Goal: Information Seeking & Learning: Check status

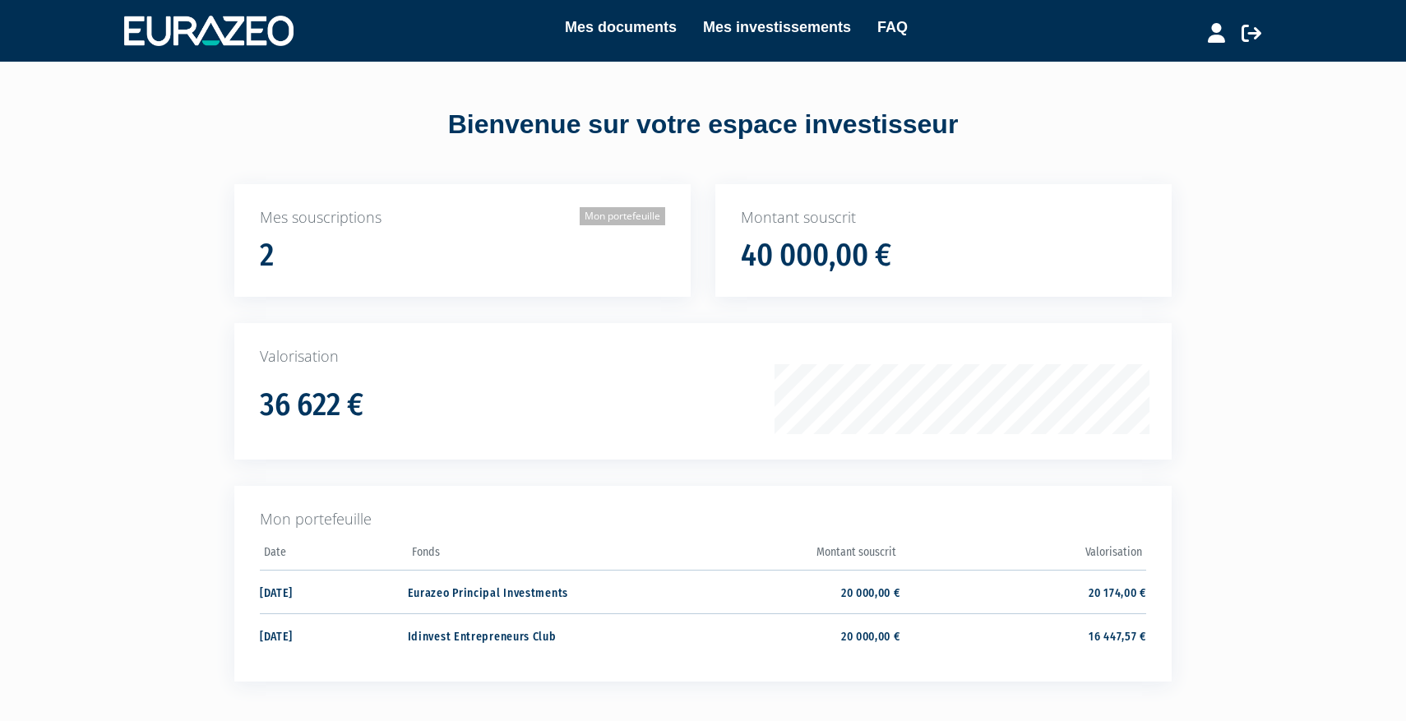
click at [624, 220] on link "Mon portefeuille" at bounding box center [623, 216] width 86 height 18
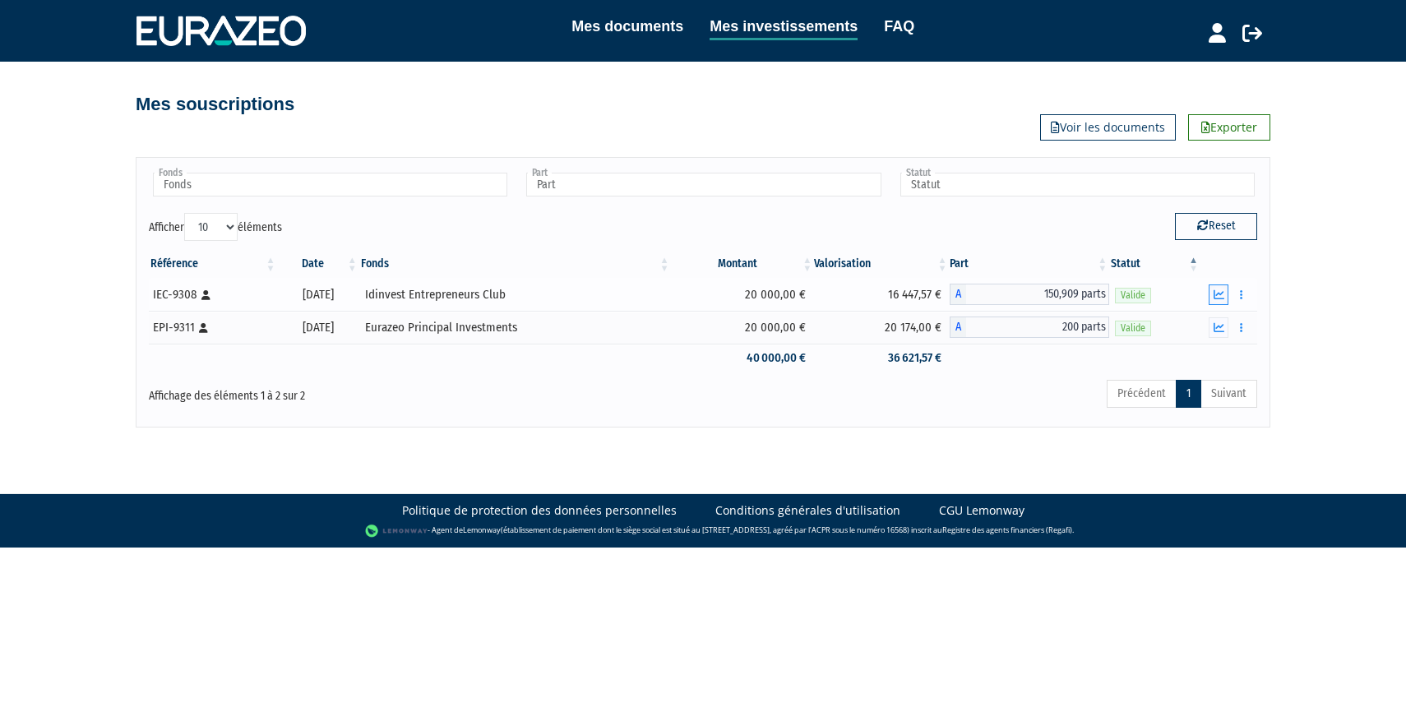
click at [1226, 294] on button "button" at bounding box center [1219, 294] width 20 height 21
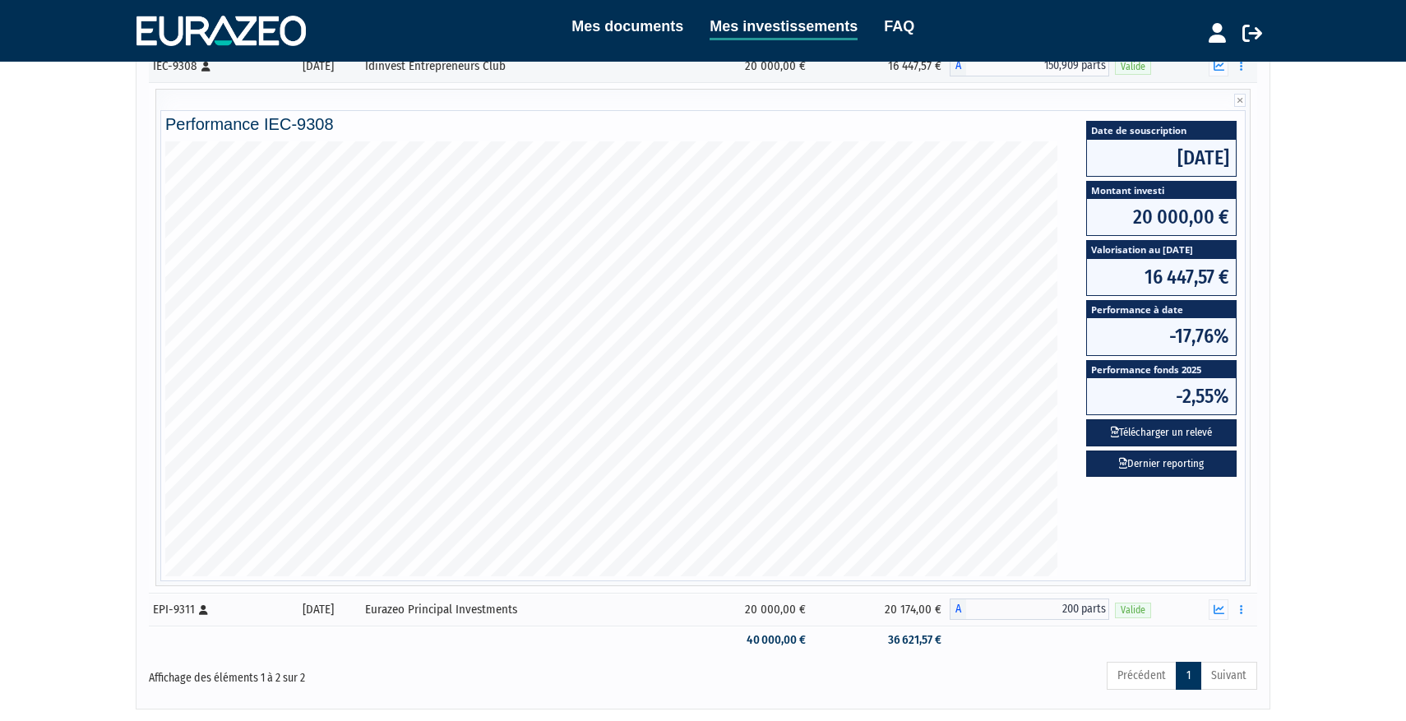
scroll to position [228, 0]
drag, startPoint x: 334, startPoint y: 123, endPoint x: 159, endPoint y: 121, distance: 174.3
click at [159, 121] on div "Performance IEC-9308 Date de souscription 17/10/2022 Montant investi 20 000,00 …" at bounding box center [702, 338] width 1095 height 497
click at [136, 131] on div "Référence Date Fonds Montant Valorisation Part Statut IEC-9308 [Français] Perso…" at bounding box center [702, 338] width 1133 height 643
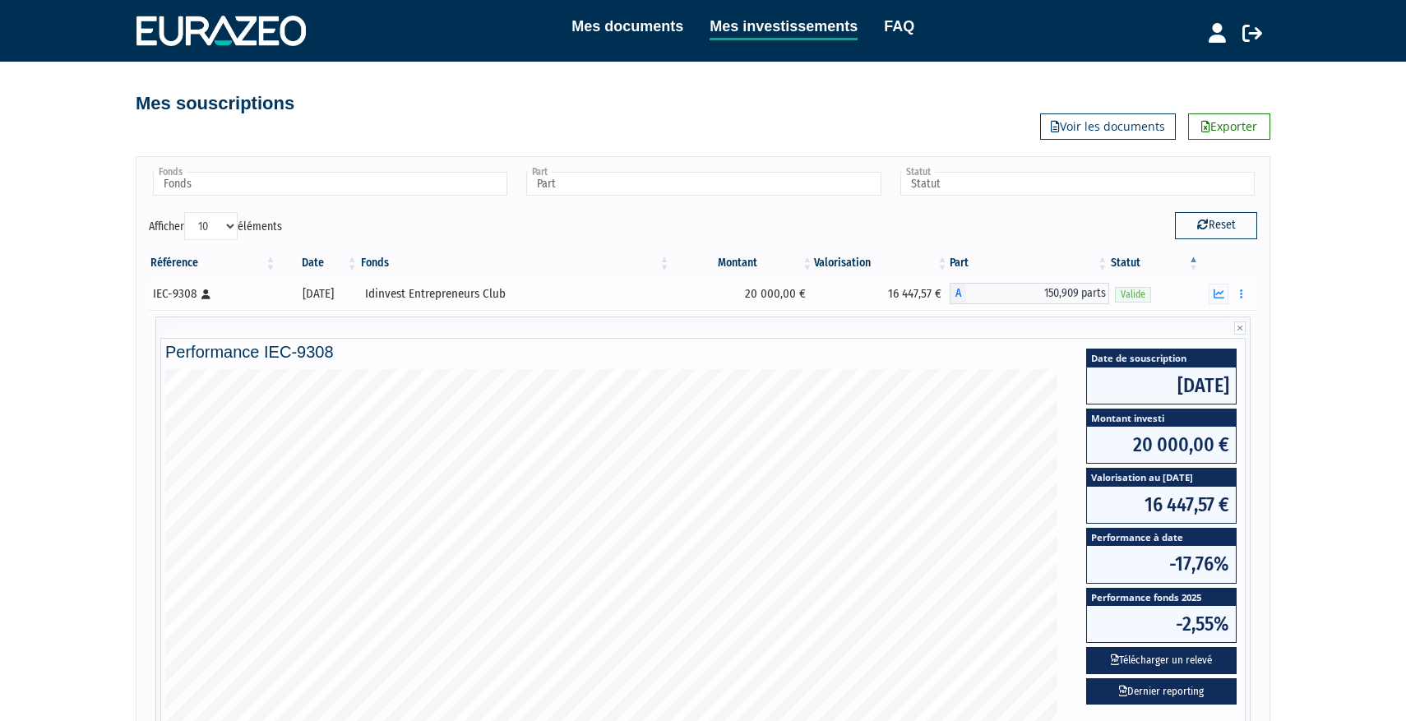
scroll to position [0, 0]
click at [1062, 127] on link "Voir les documents" at bounding box center [1108, 127] width 136 height 26
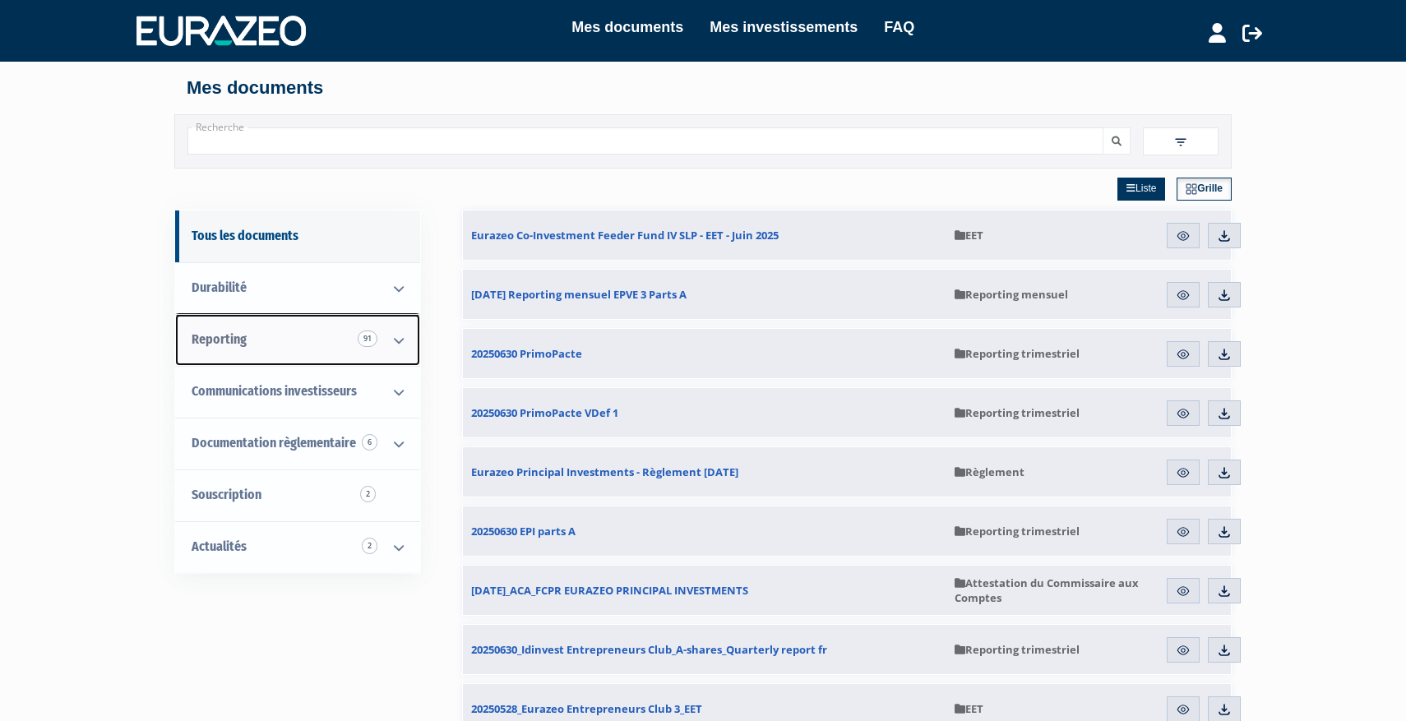
click at [393, 345] on icon at bounding box center [398, 340] width 43 height 51
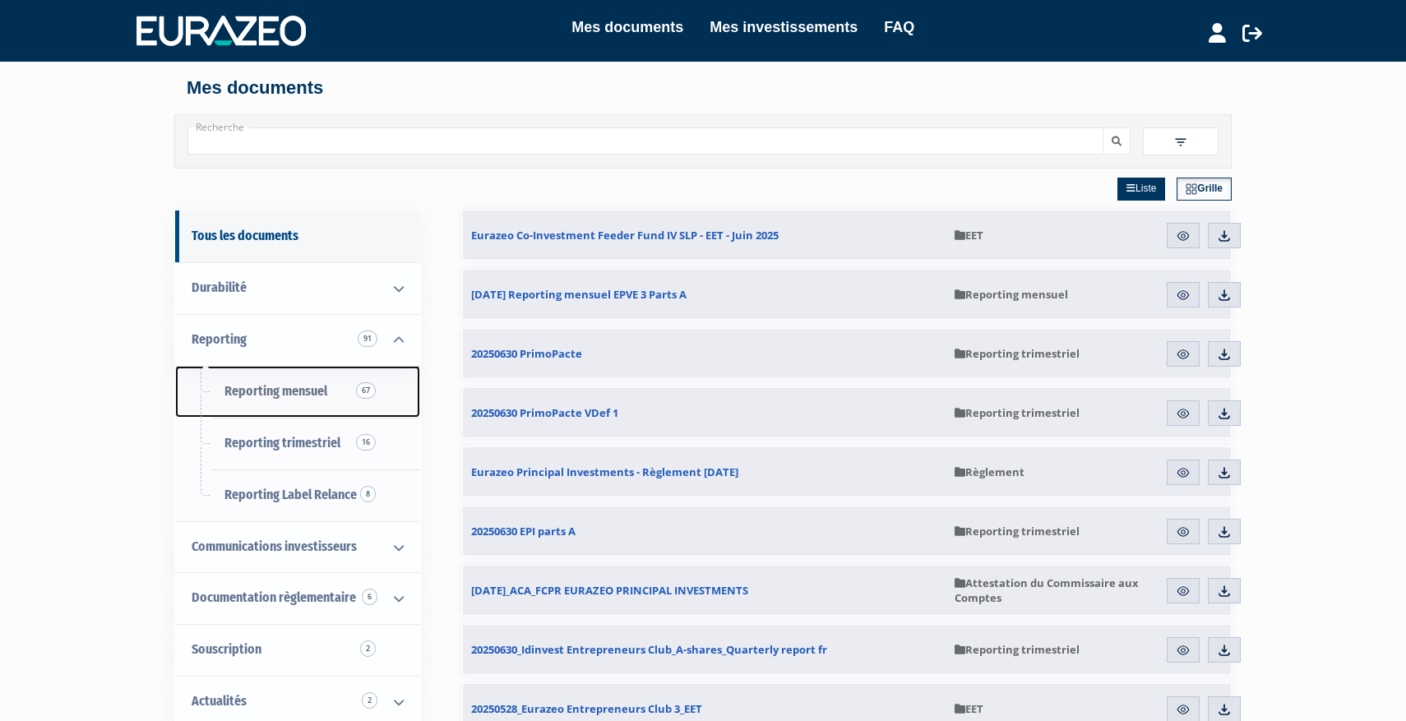
click at [339, 388] on link "Reporting mensuel 67" at bounding box center [297, 392] width 245 height 52
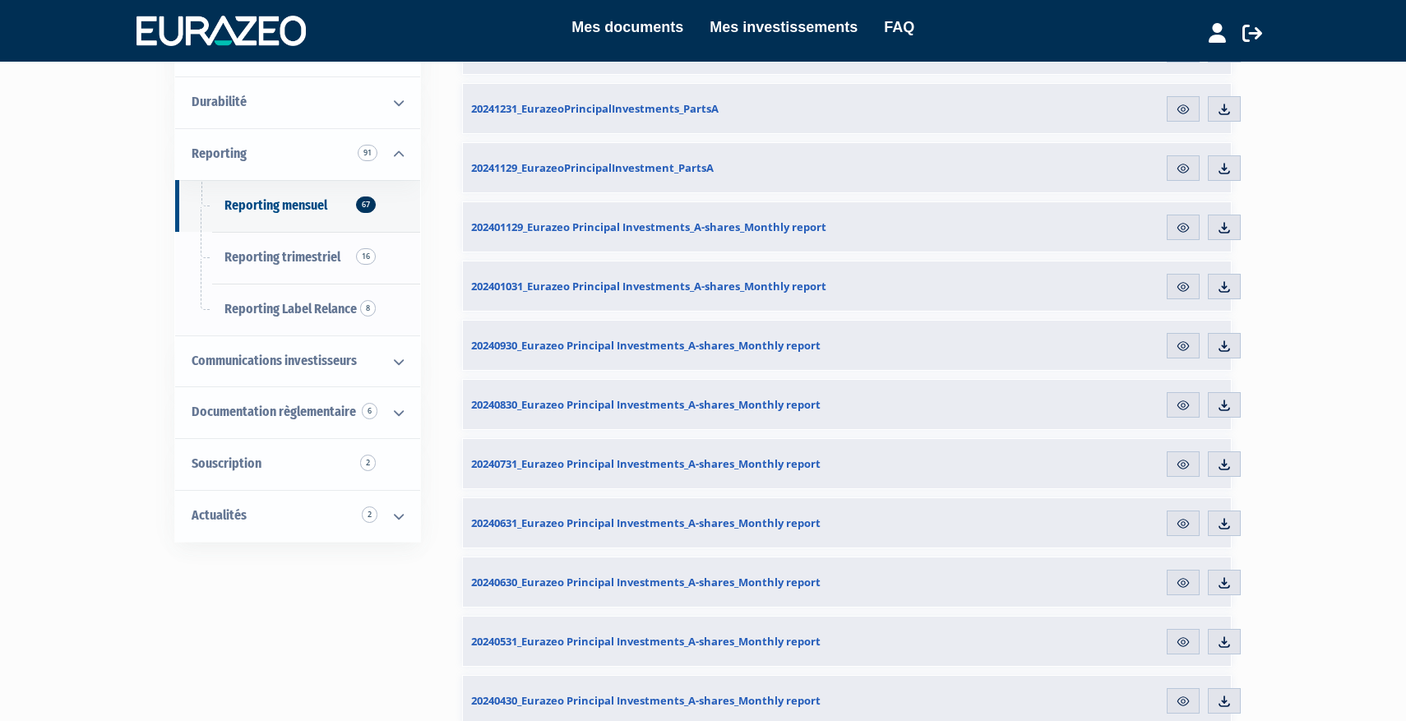
scroll to position [184, 0]
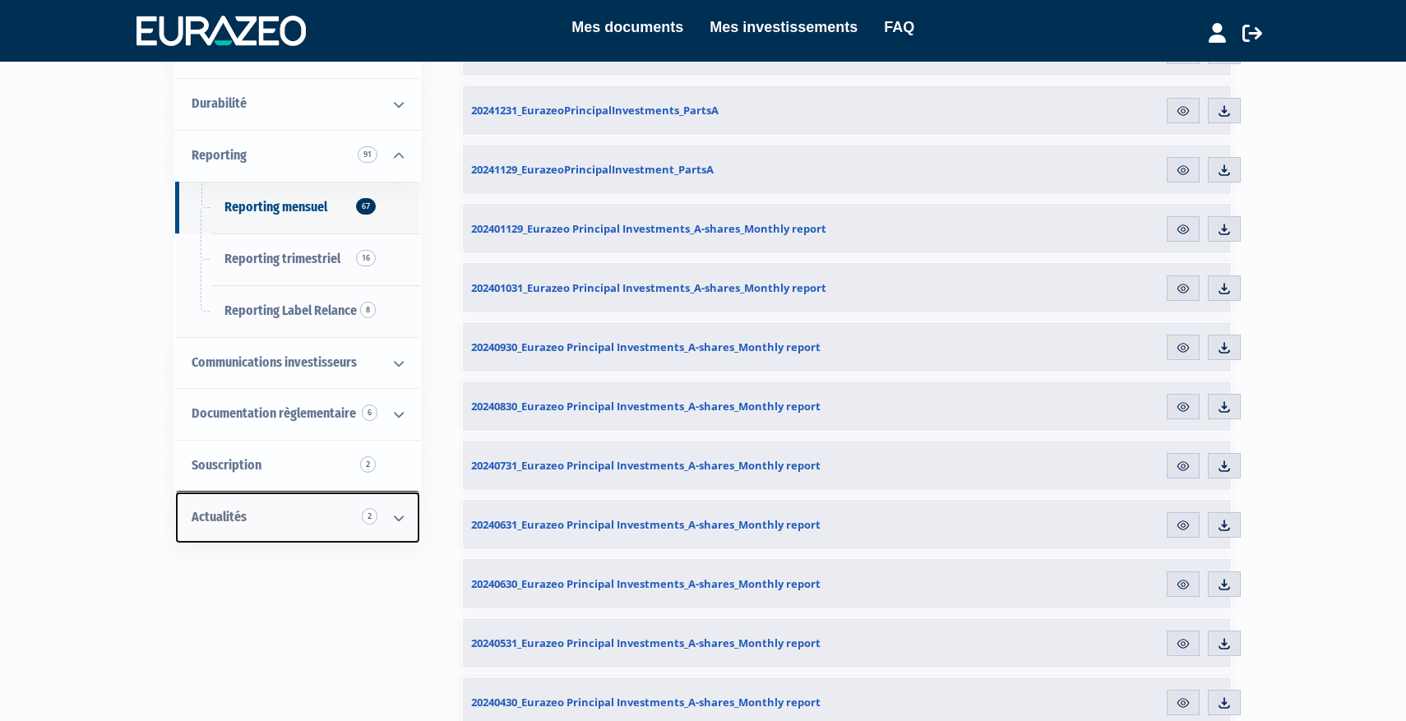
click at [307, 520] on link "Actualités 2" at bounding box center [297, 518] width 245 height 52
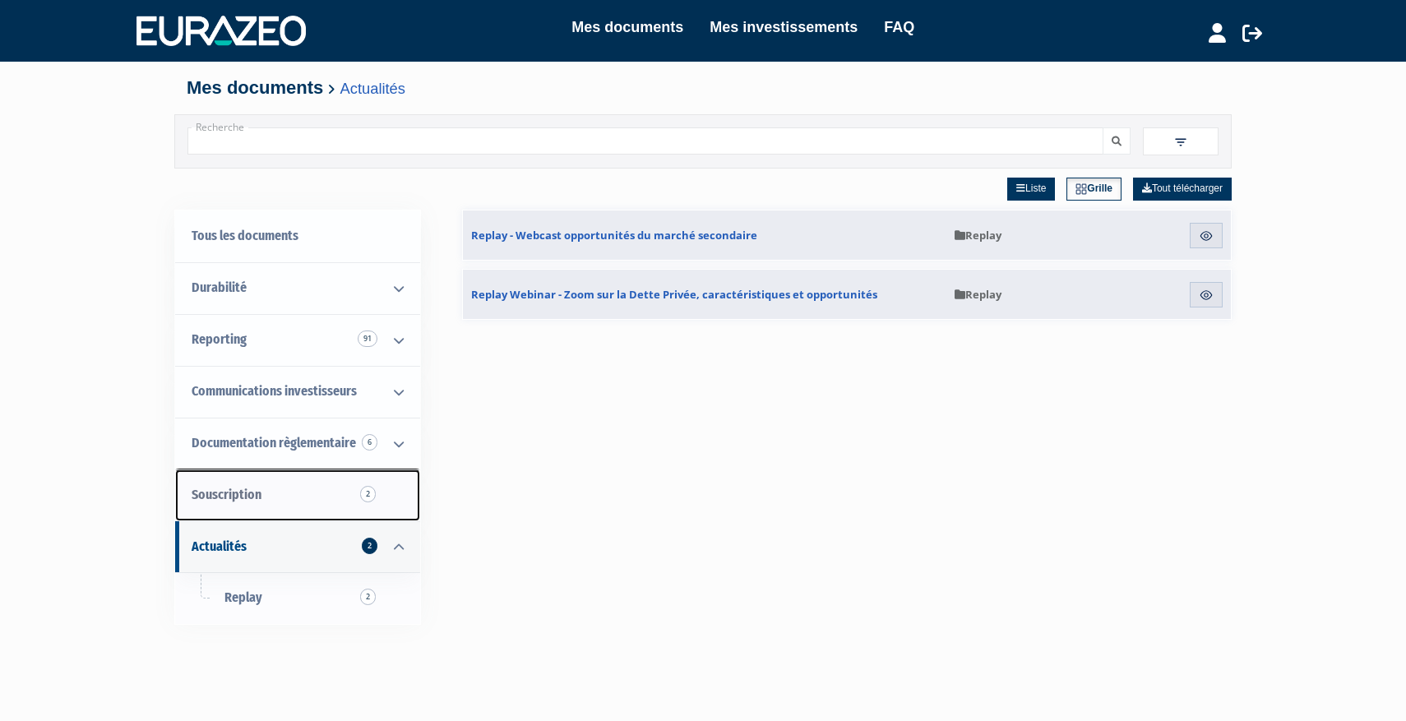
click at [342, 494] on link "Souscription 2" at bounding box center [297, 495] width 245 height 52
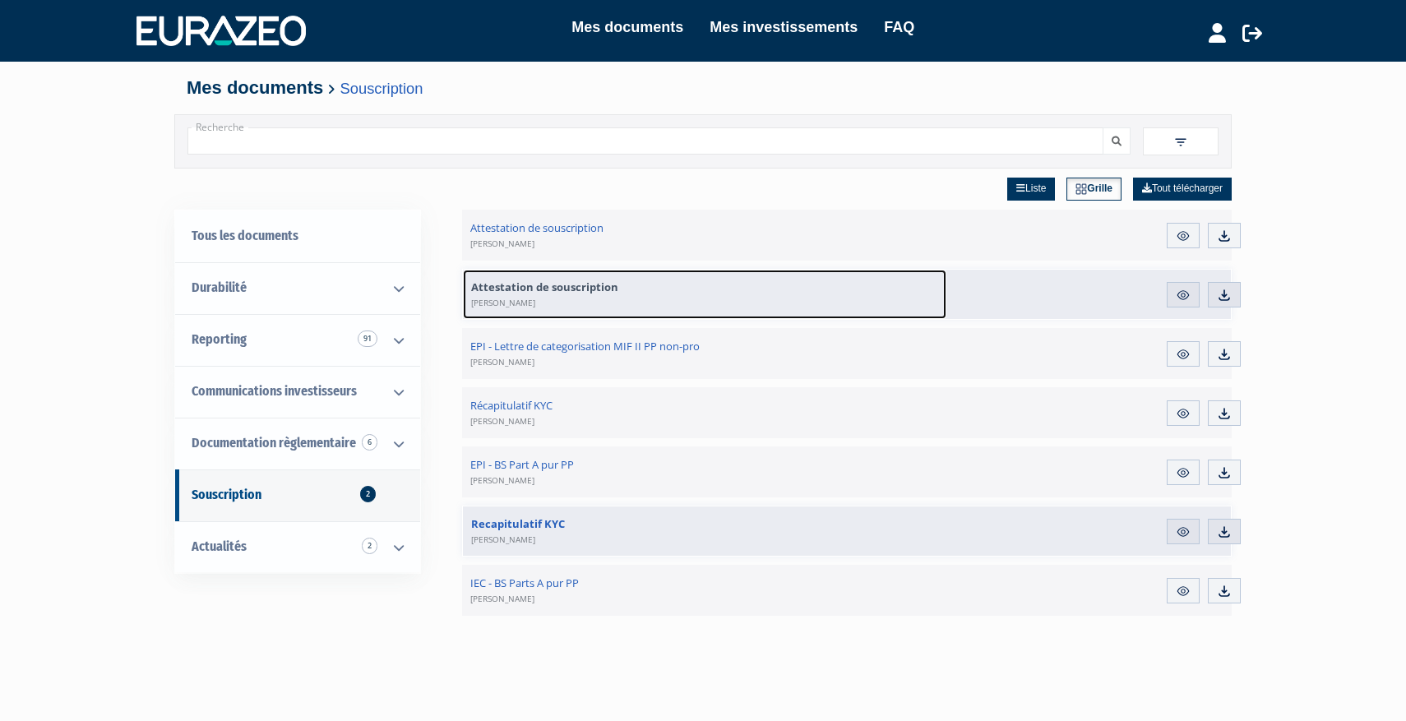
click at [573, 284] on span "Attestation de souscription [PERSON_NAME]" at bounding box center [544, 295] width 147 height 30
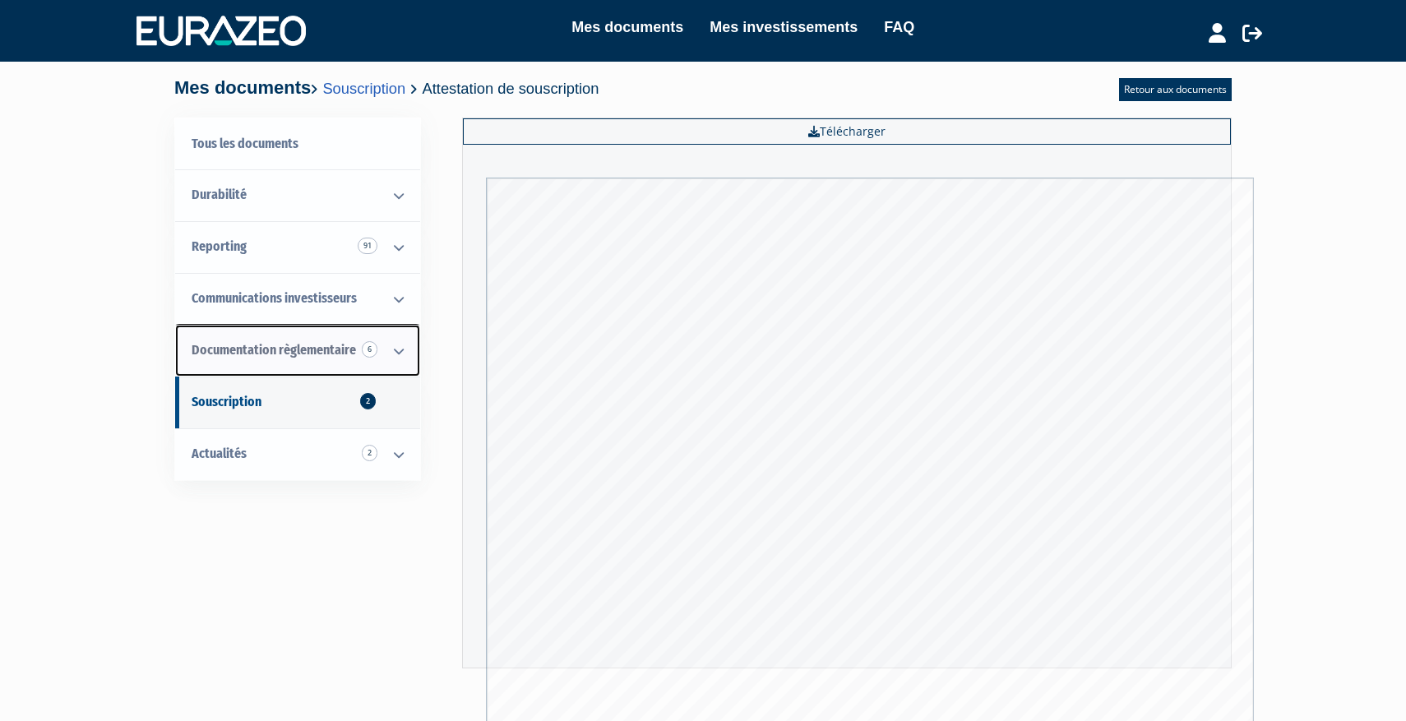
click at [338, 348] on span "Documentation règlementaire 6" at bounding box center [274, 350] width 164 height 16
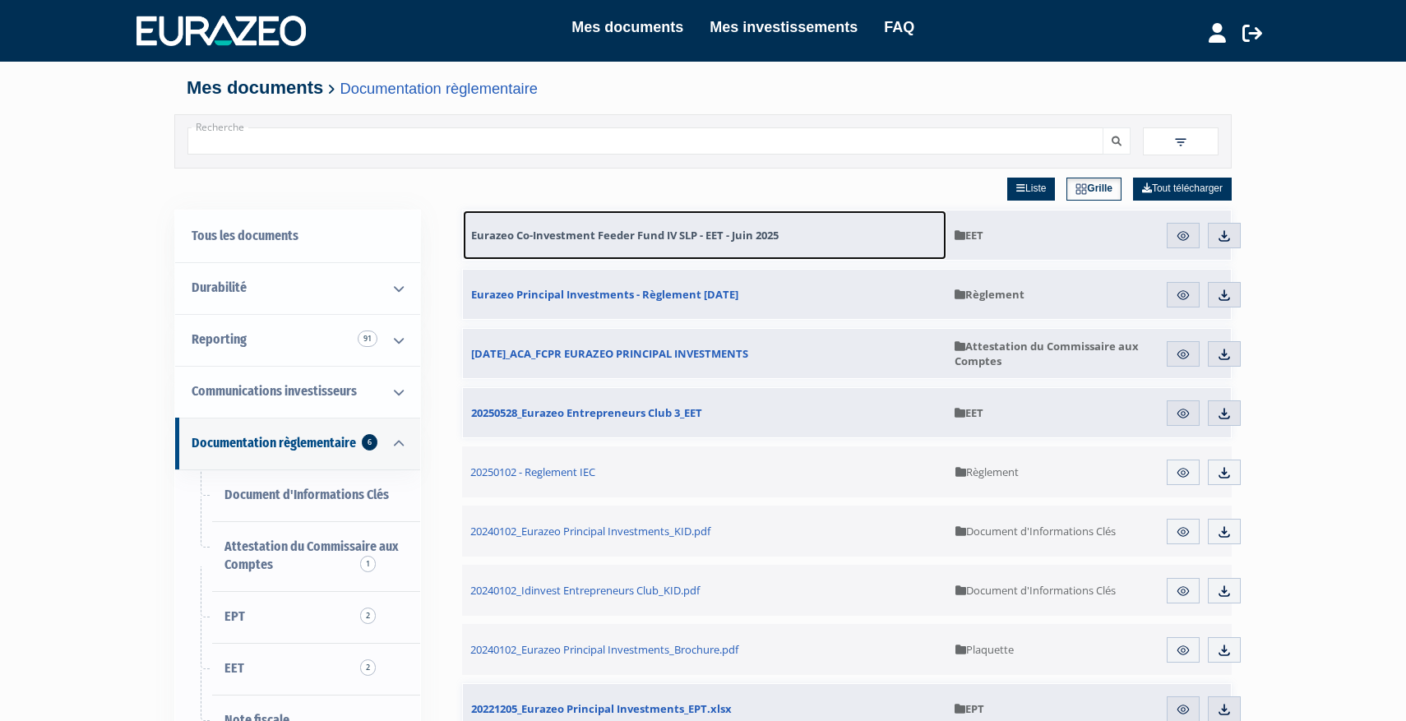
click at [567, 222] on link "Eurazeo Co-Investment Feeder Fund IV SLP - EET - Juin 2025" at bounding box center [704, 234] width 483 height 49
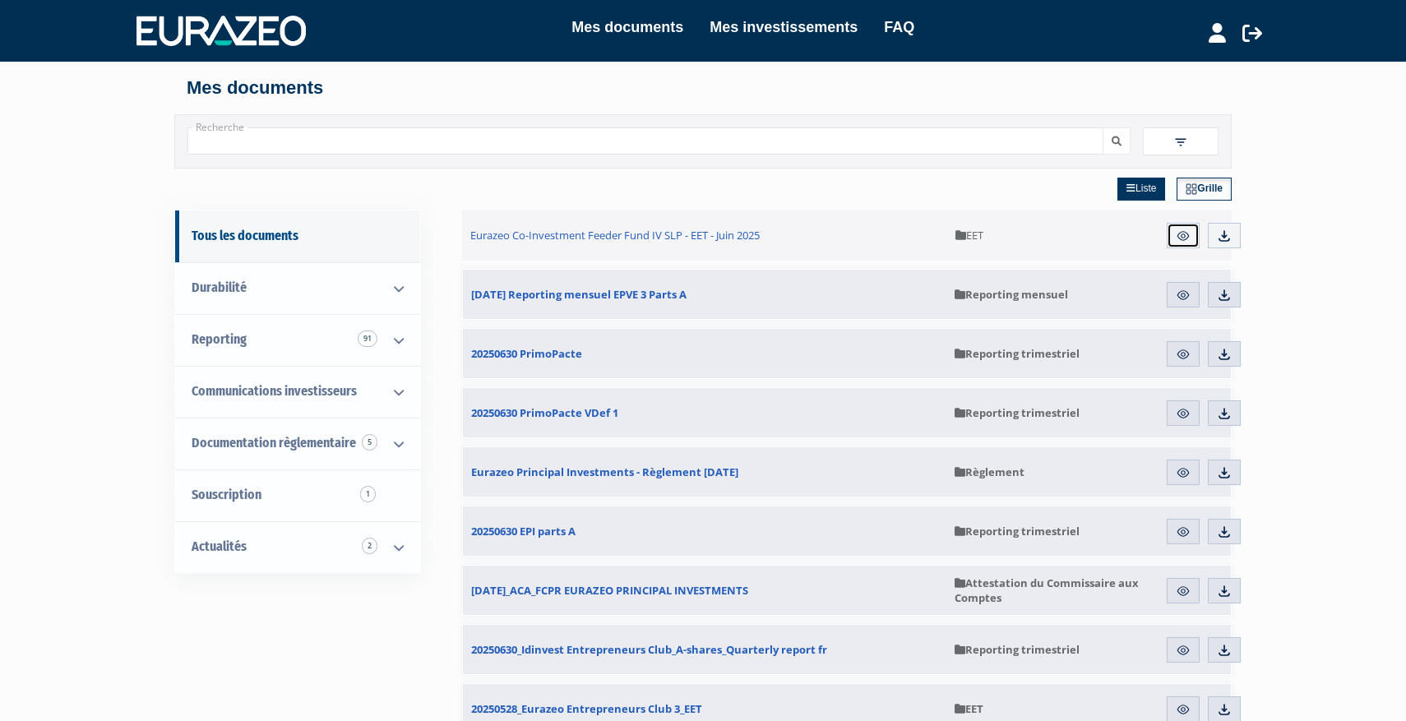
click at [1181, 240] on img at bounding box center [1183, 236] width 15 height 15
click at [1118, 226] on span "EET" at bounding box center [1051, 235] width 192 height 51
click at [1078, 214] on span "EET" at bounding box center [1051, 235] width 192 height 51
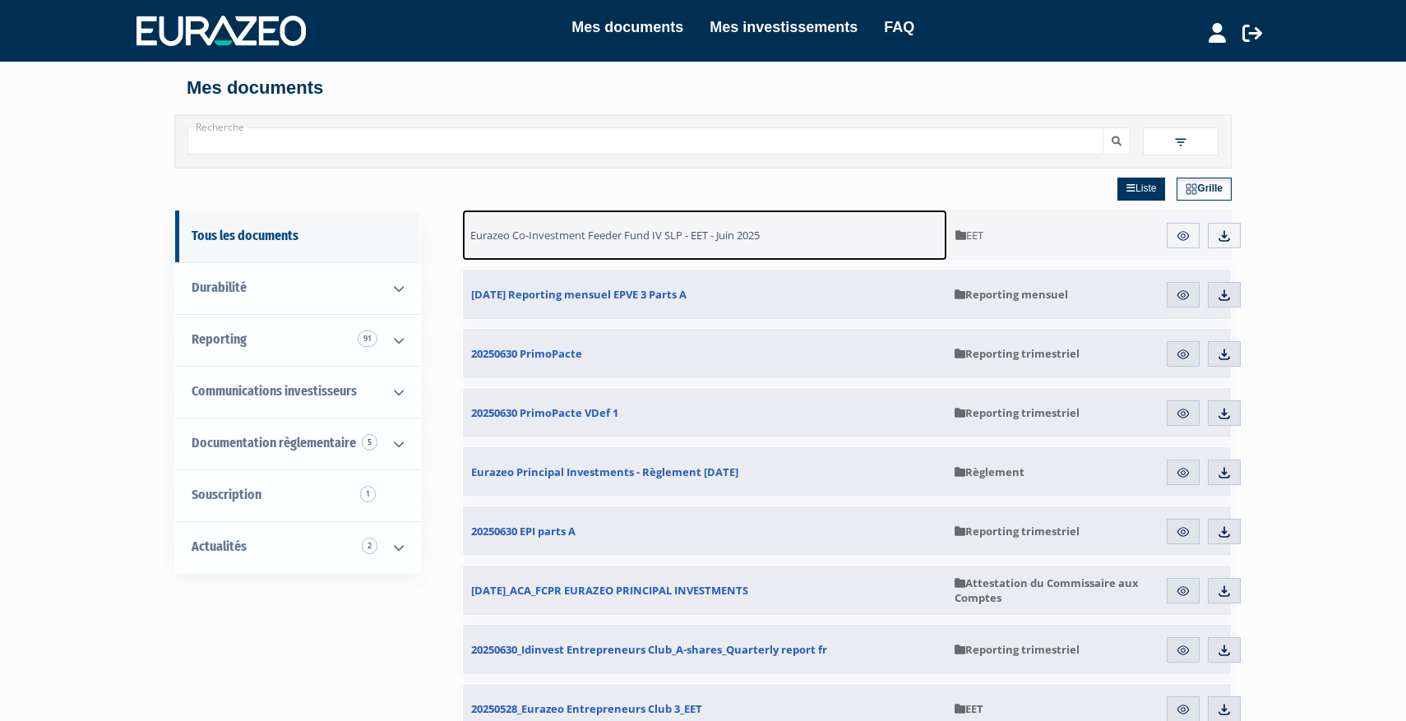
click at [932, 229] on link "Eurazeo Co-Investment Feeder Fund IV SLP - EET - Juin 2025" at bounding box center [704, 235] width 485 height 51
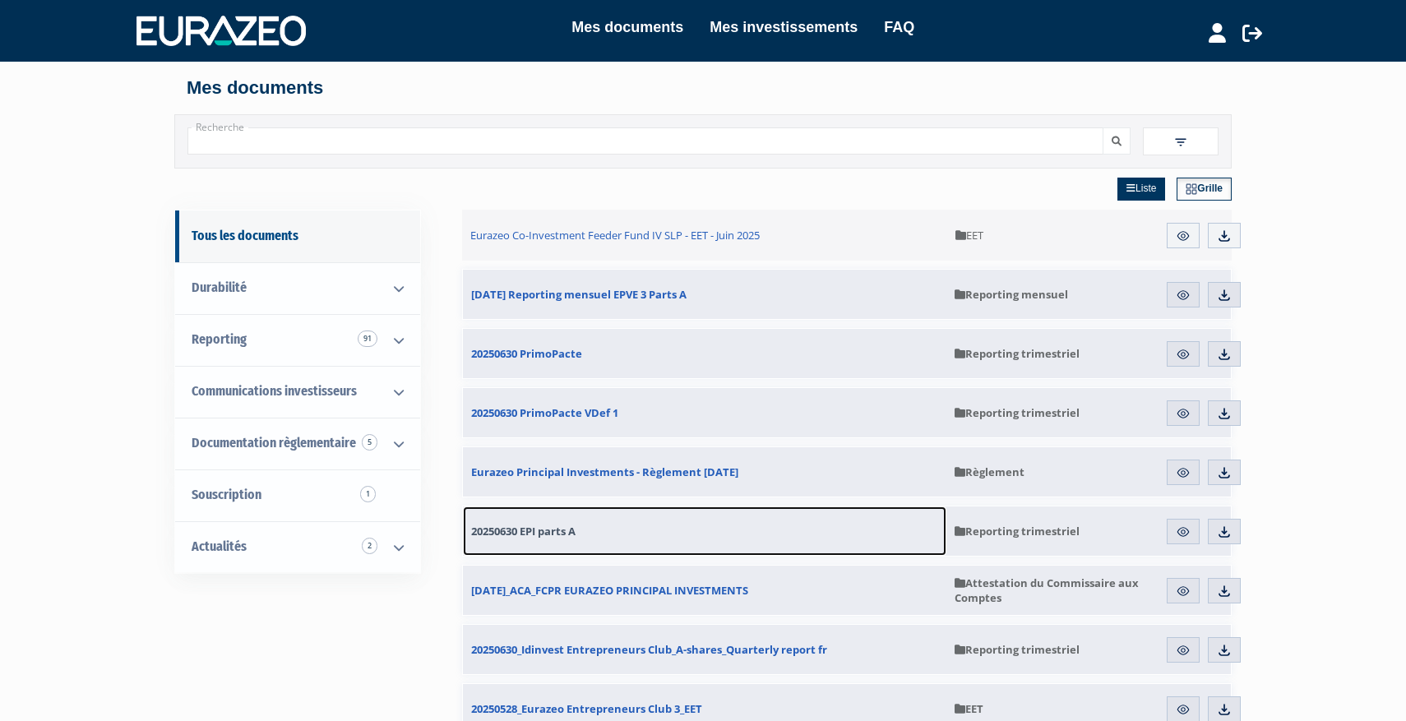
click at [560, 533] on span "20250630 EPI parts A" at bounding box center [523, 531] width 104 height 15
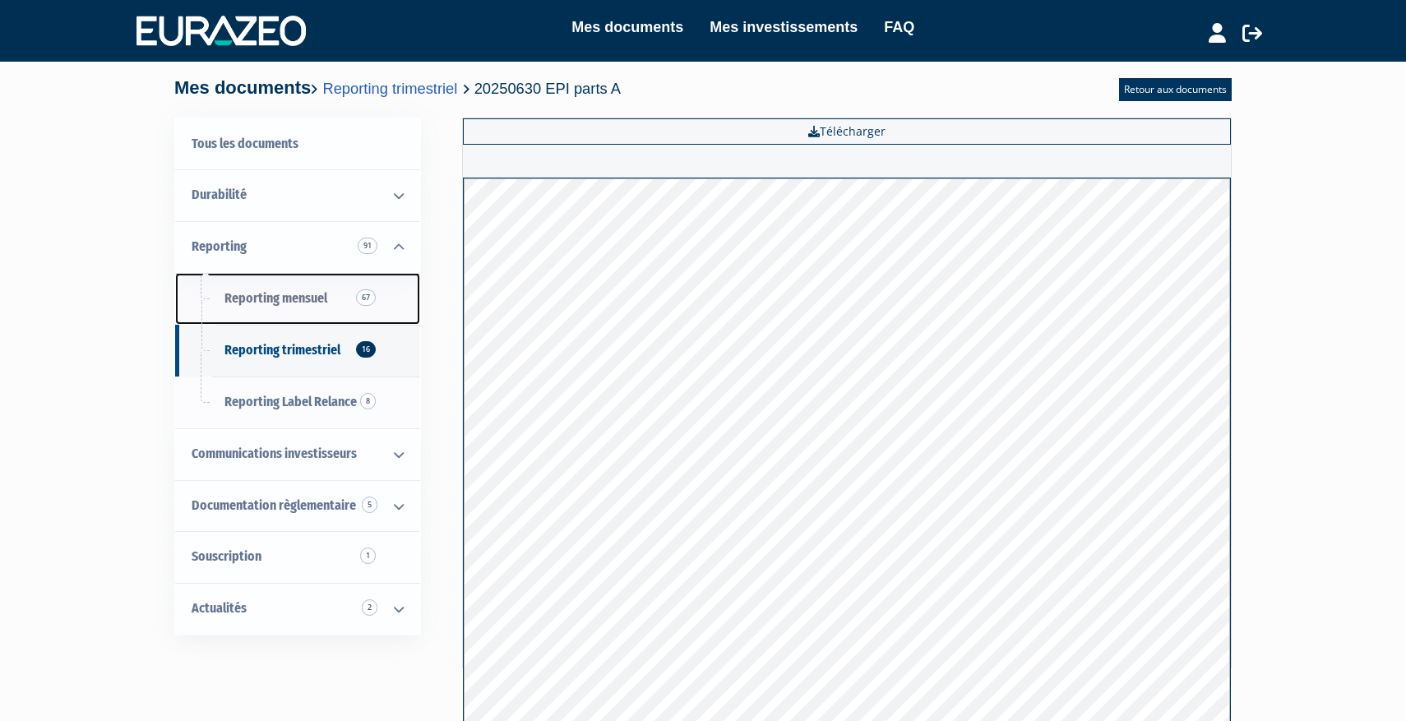
click at [306, 294] on span "Reporting mensuel 67" at bounding box center [275, 298] width 103 height 16
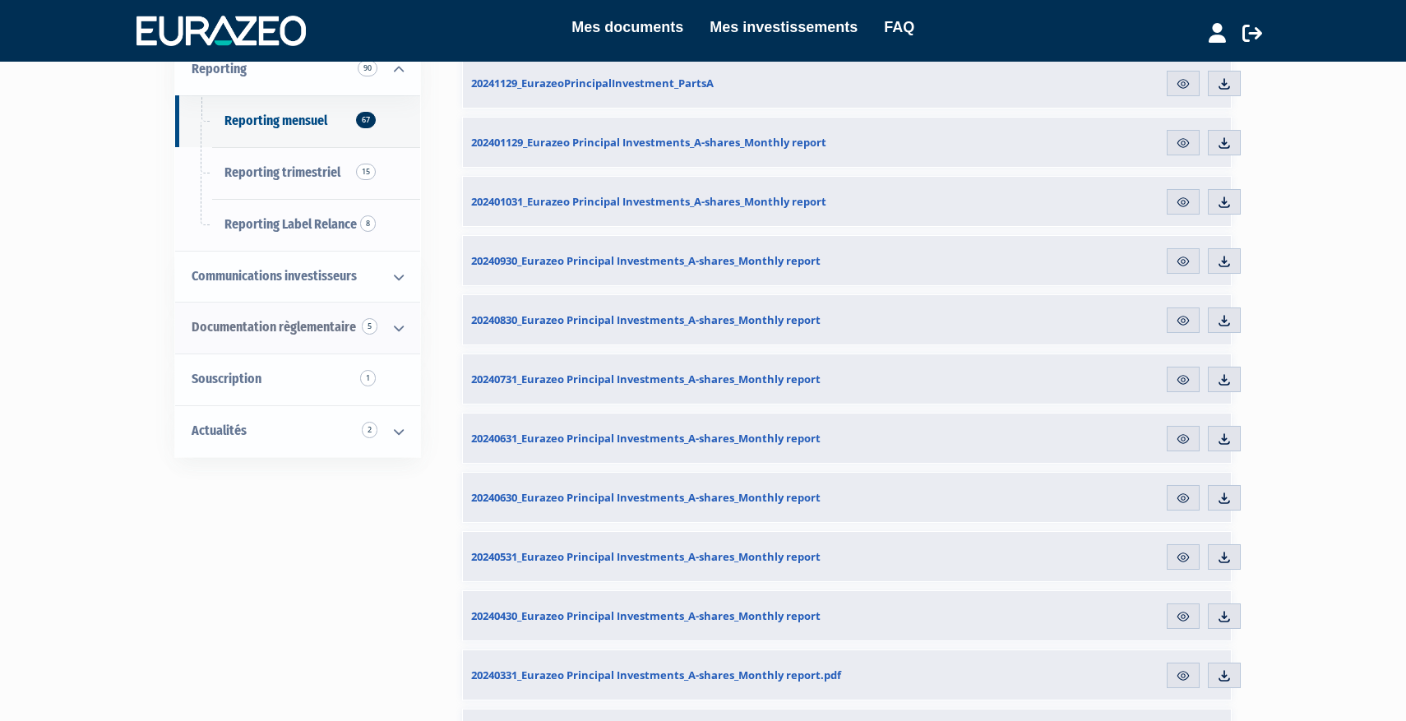
scroll to position [269, 0]
click at [254, 386] on span "Souscription 1" at bounding box center [227, 380] width 70 height 16
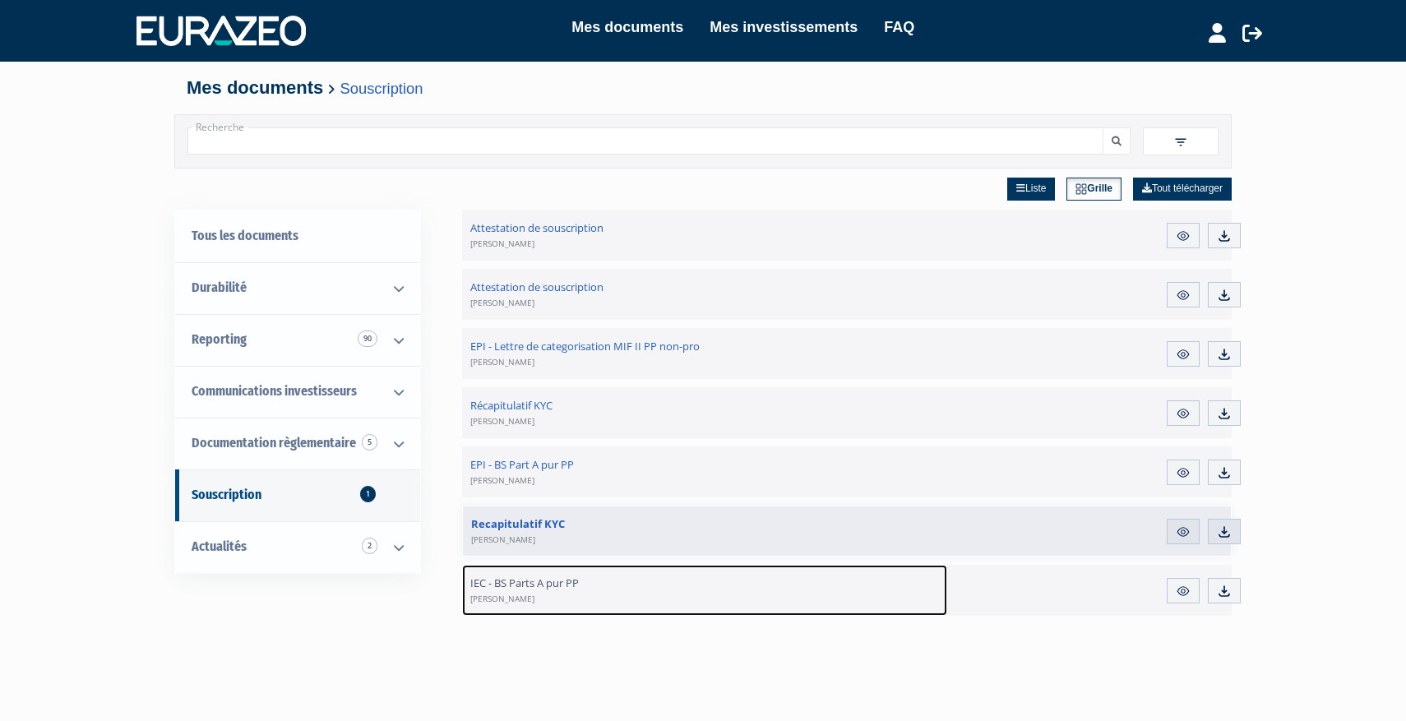
click at [546, 580] on span "IEC - BS Parts A pur PP MEHDI BOUSSOUF" at bounding box center [524, 590] width 109 height 30
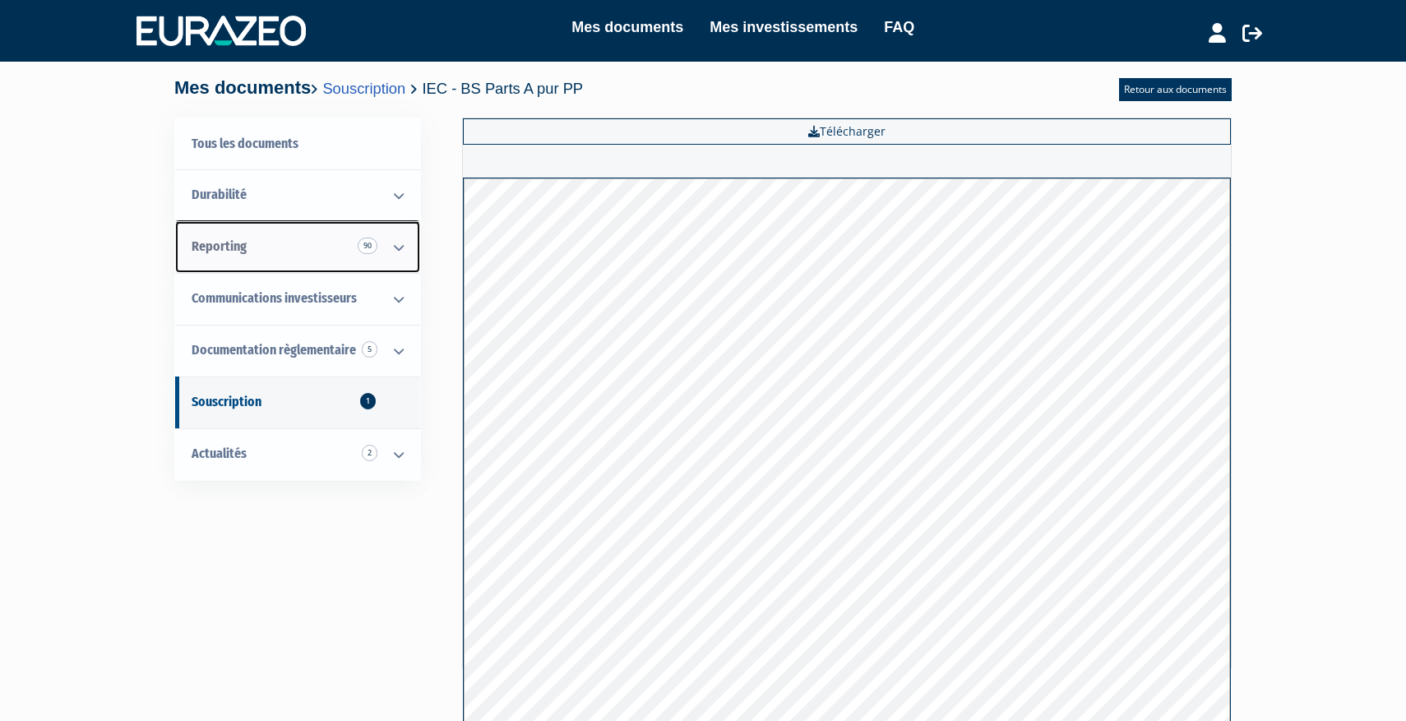
click at [217, 247] on span "Reporting 90" at bounding box center [219, 246] width 55 height 16
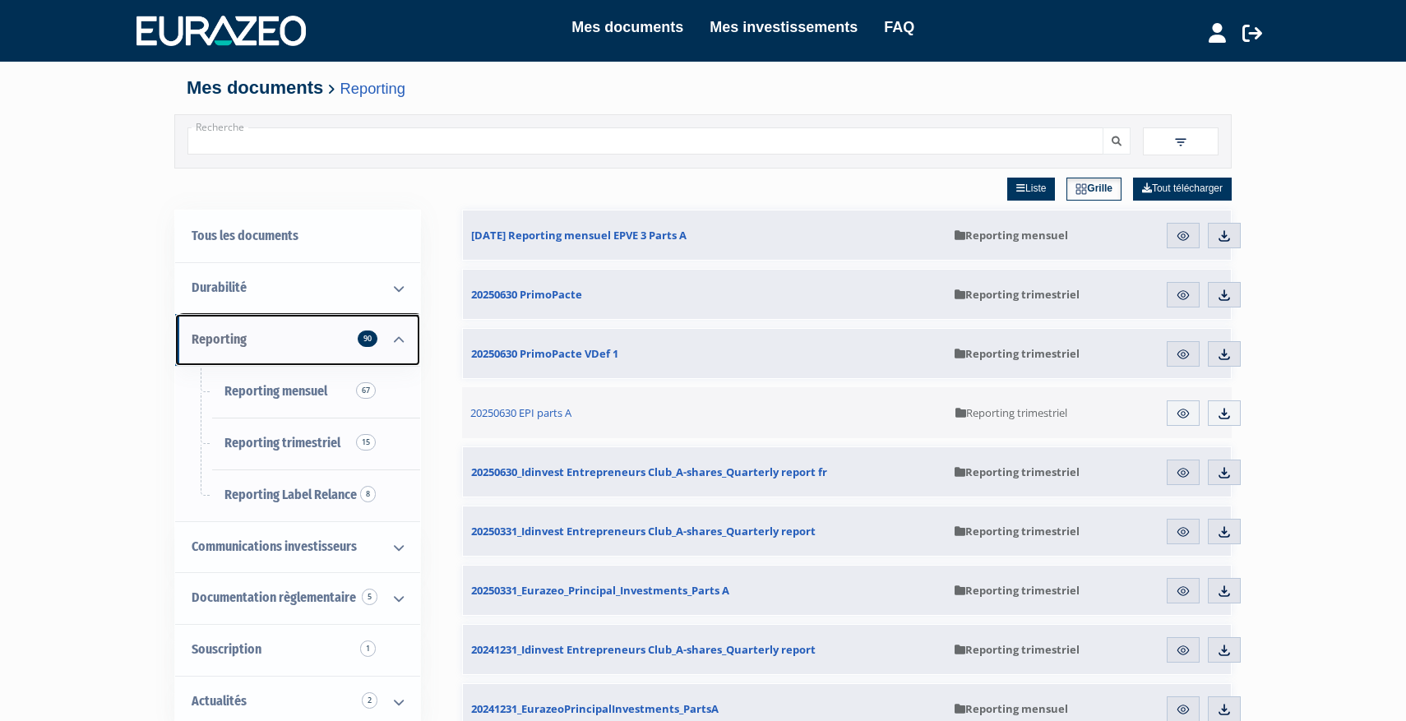
click at [414, 318] on icon at bounding box center [398, 340] width 43 height 51
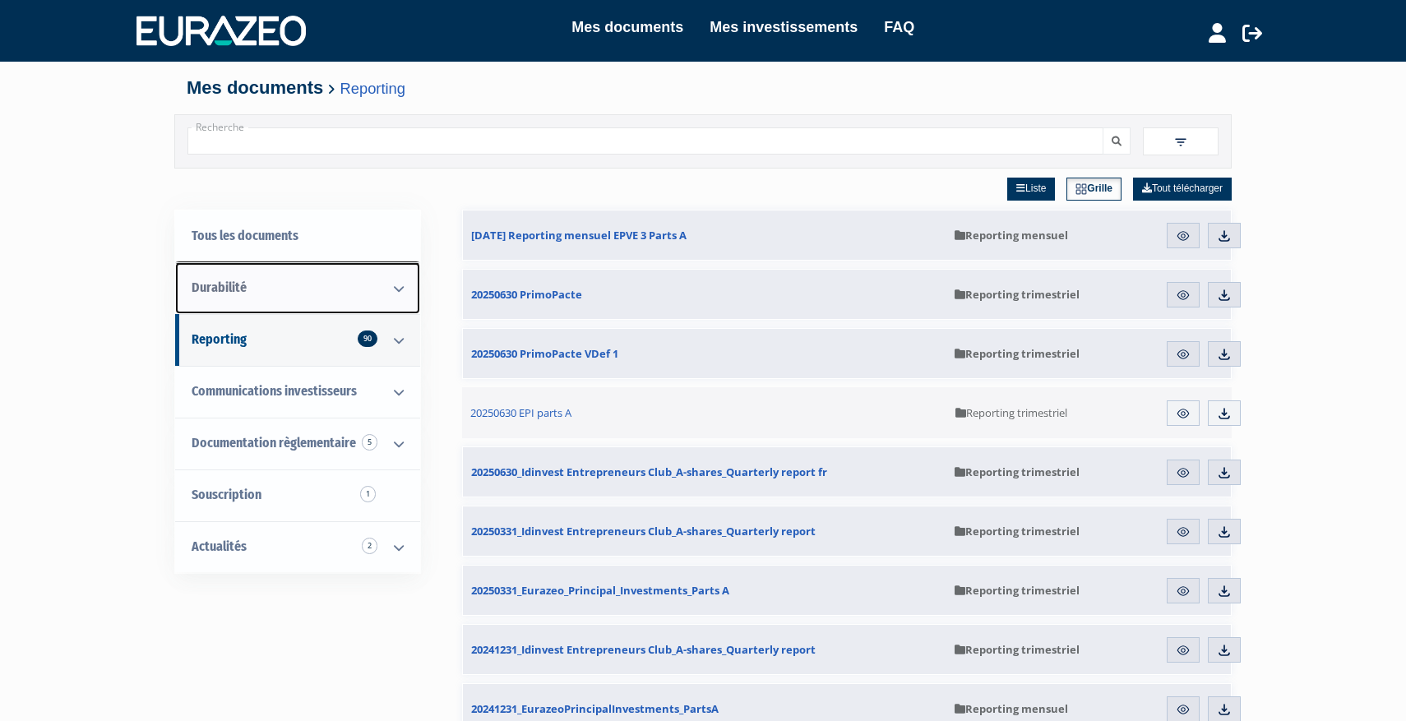
click at [397, 289] on icon at bounding box center [398, 288] width 43 height 51
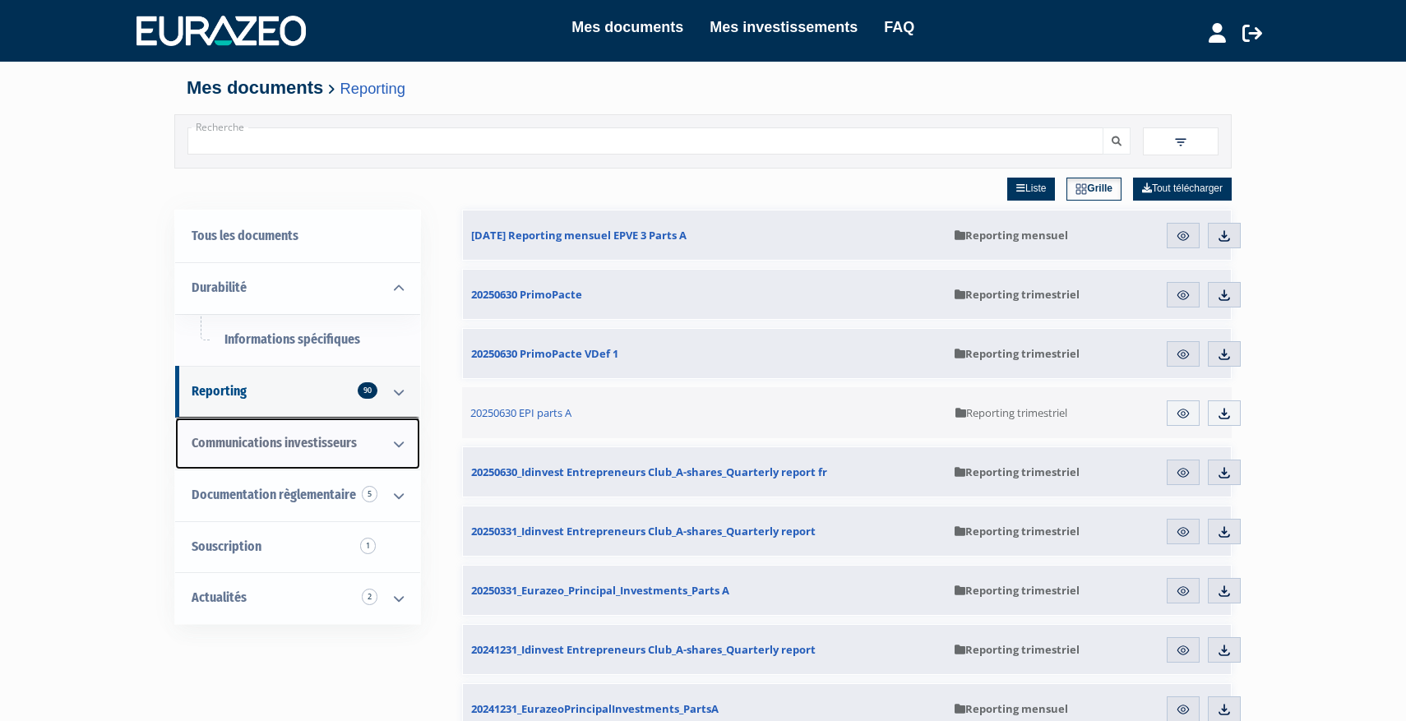
click at [354, 421] on link "Communications investisseurs" at bounding box center [297, 444] width 245 height 52
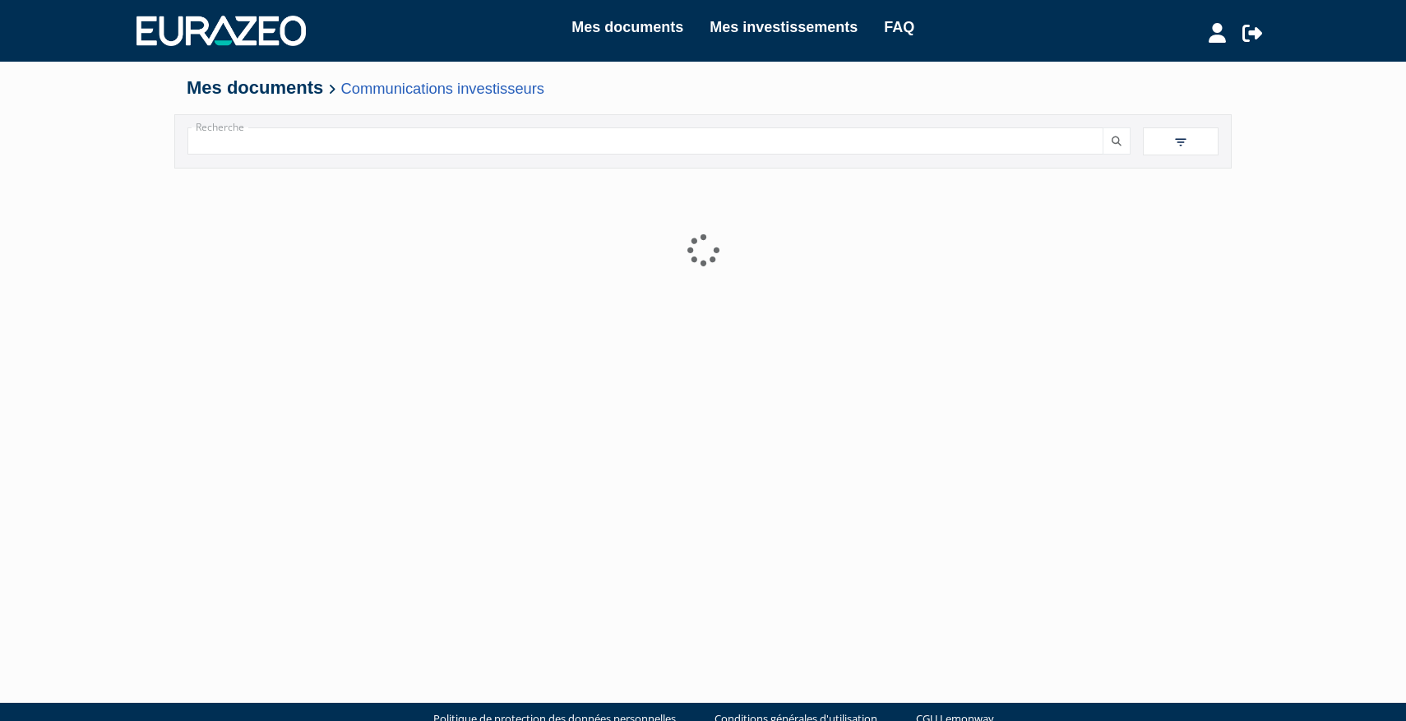
click at [351, 436] on div at bounding box center [703, 374] width 1033 height 411
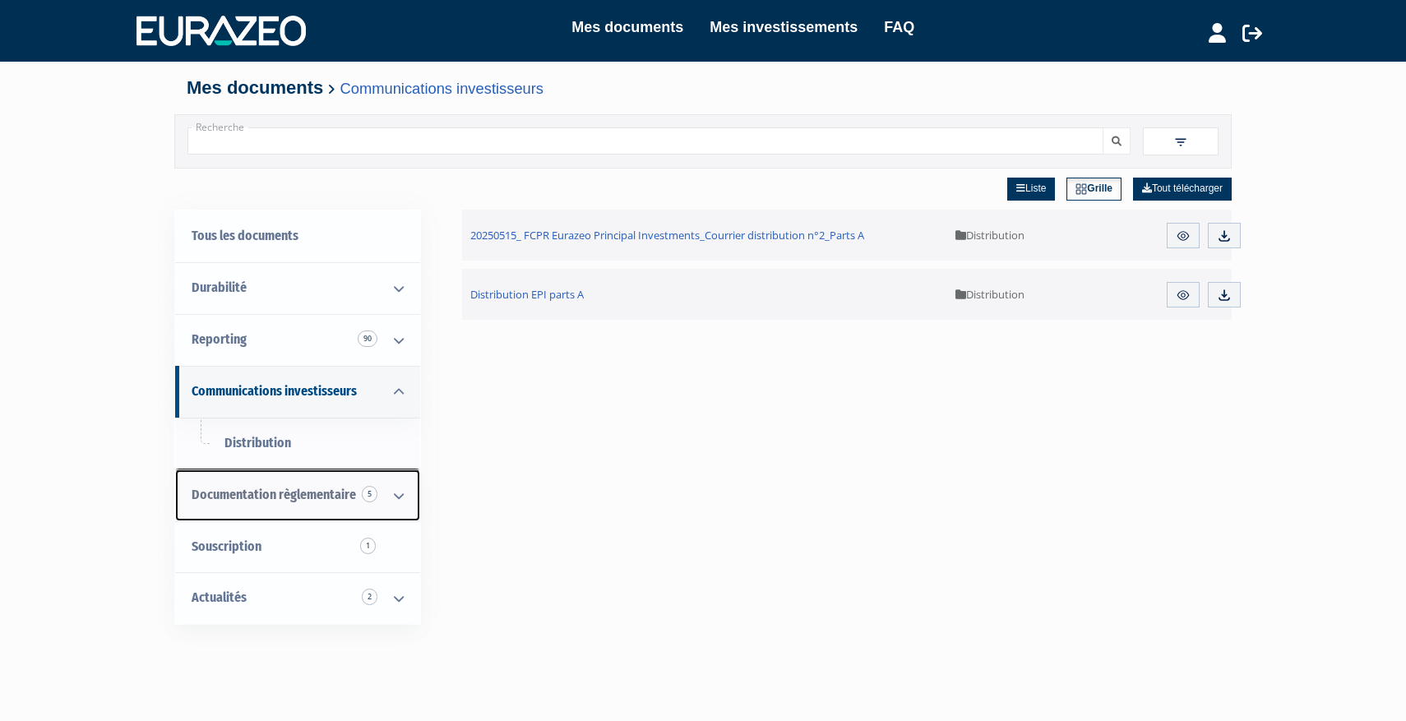
click at [400, 490] on icon at bounding box center [398, 495] width 43 height 51
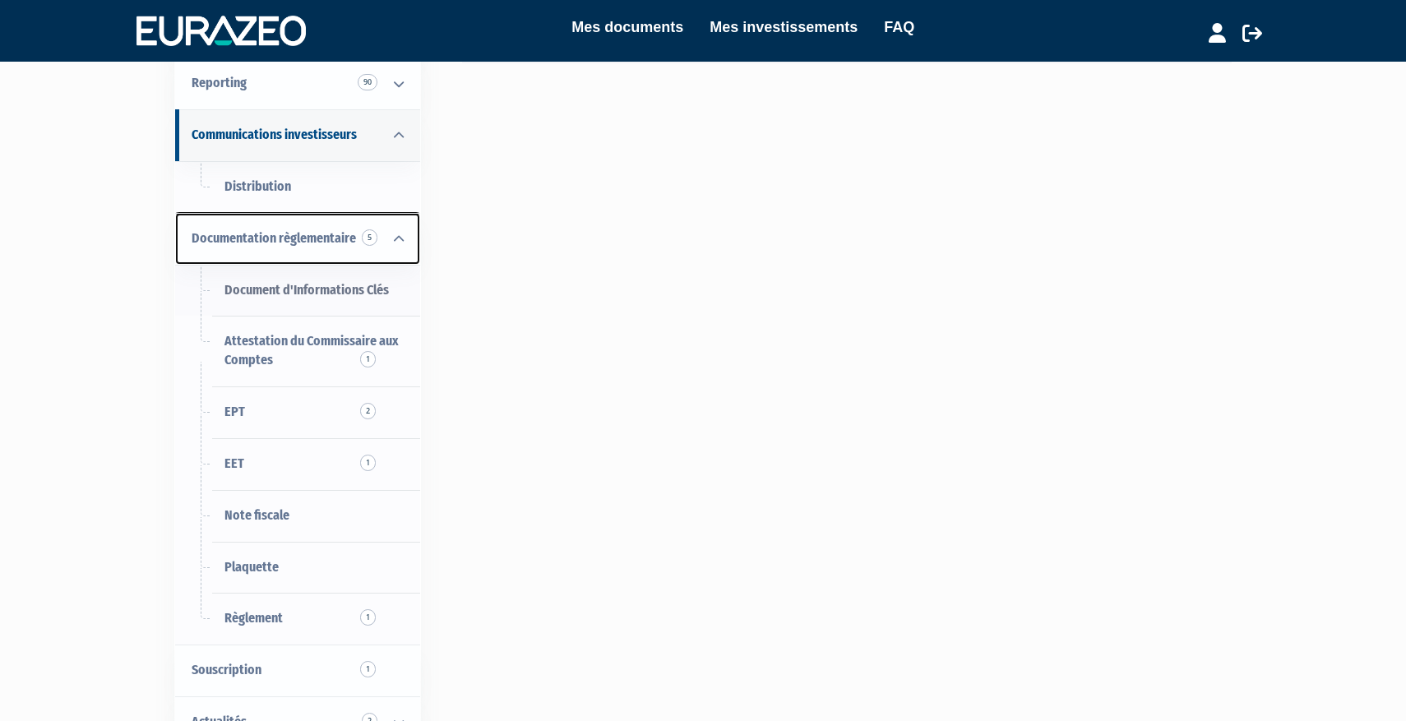
scroll to position [356, 0]
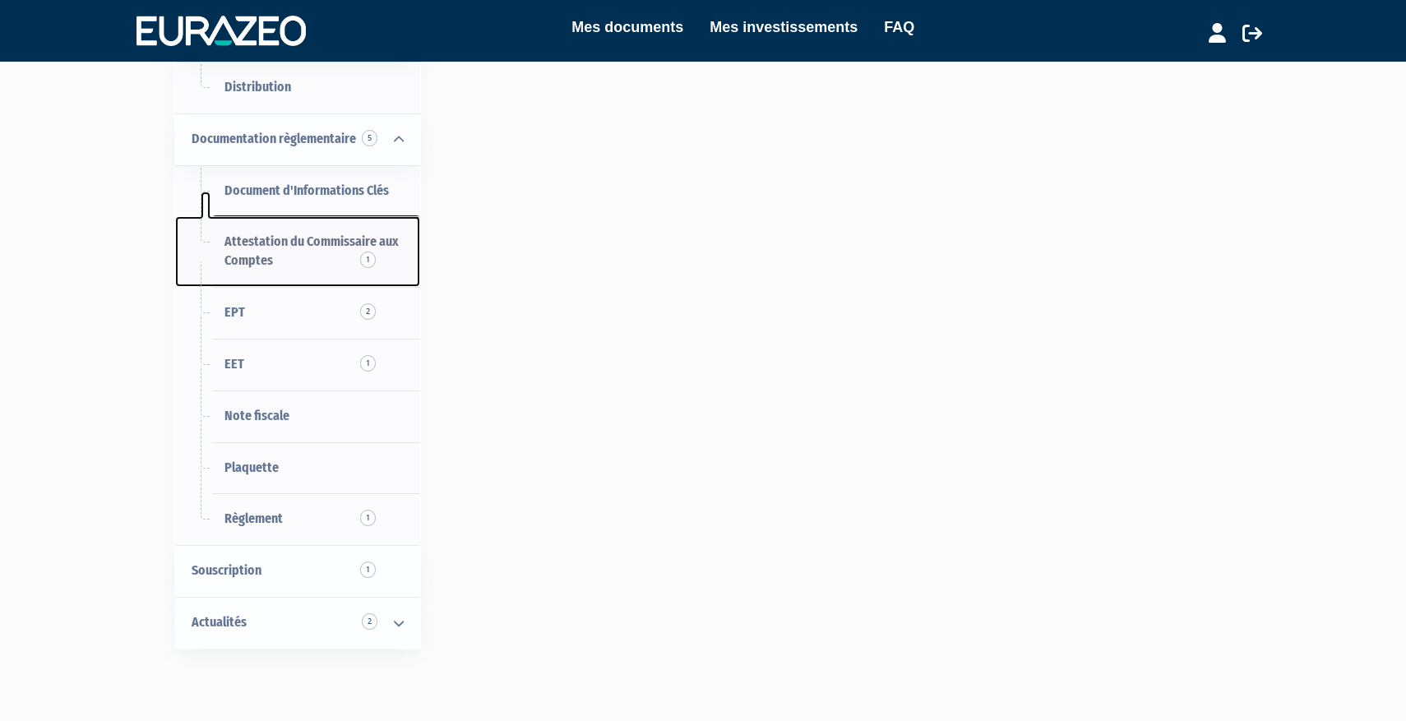
click at [311, 273] on link "Attestation du Commissaire aux Comptes 1" at bounding box center [297, 251] width 245 height 71
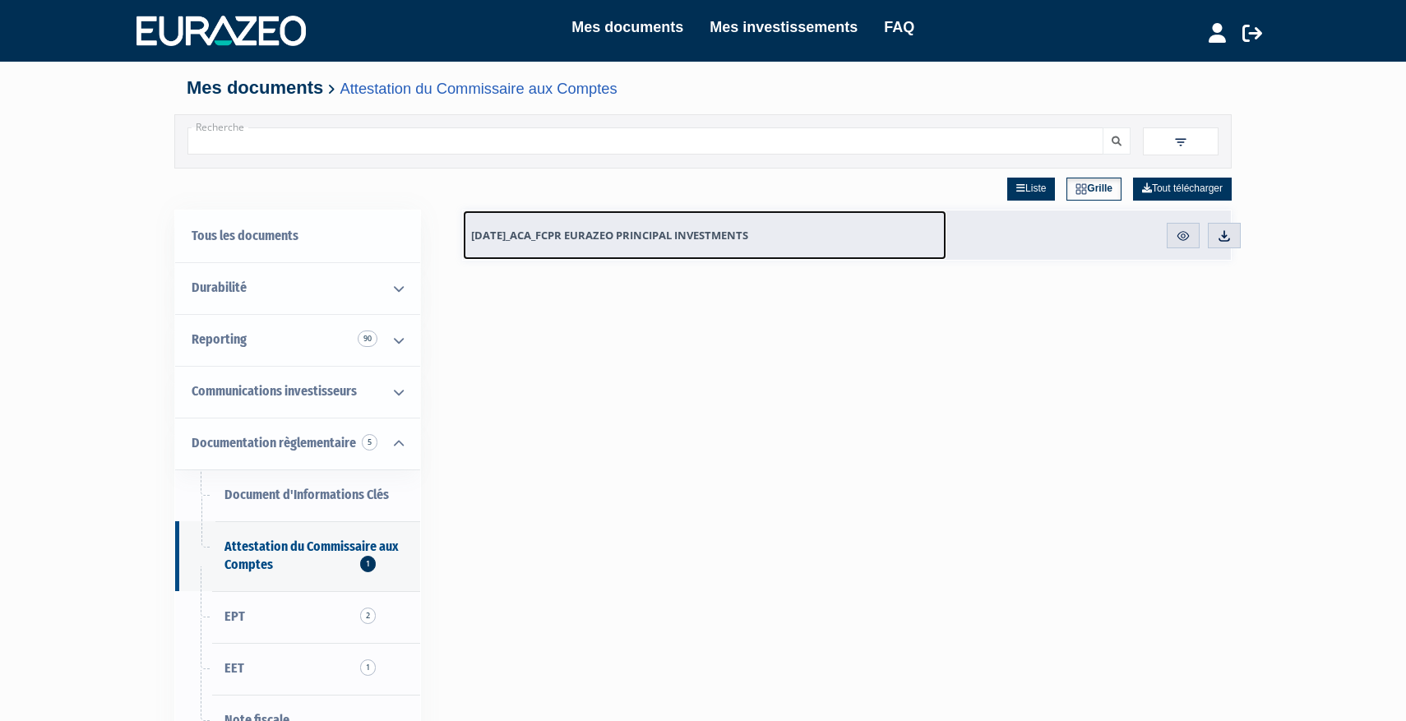
click at [502, 236] on span "2025.06.30_ACA_FCPR EURAZEO PRINCIPAL INVESTMENTS" at bounding box center [609, 235] width 277 height 15
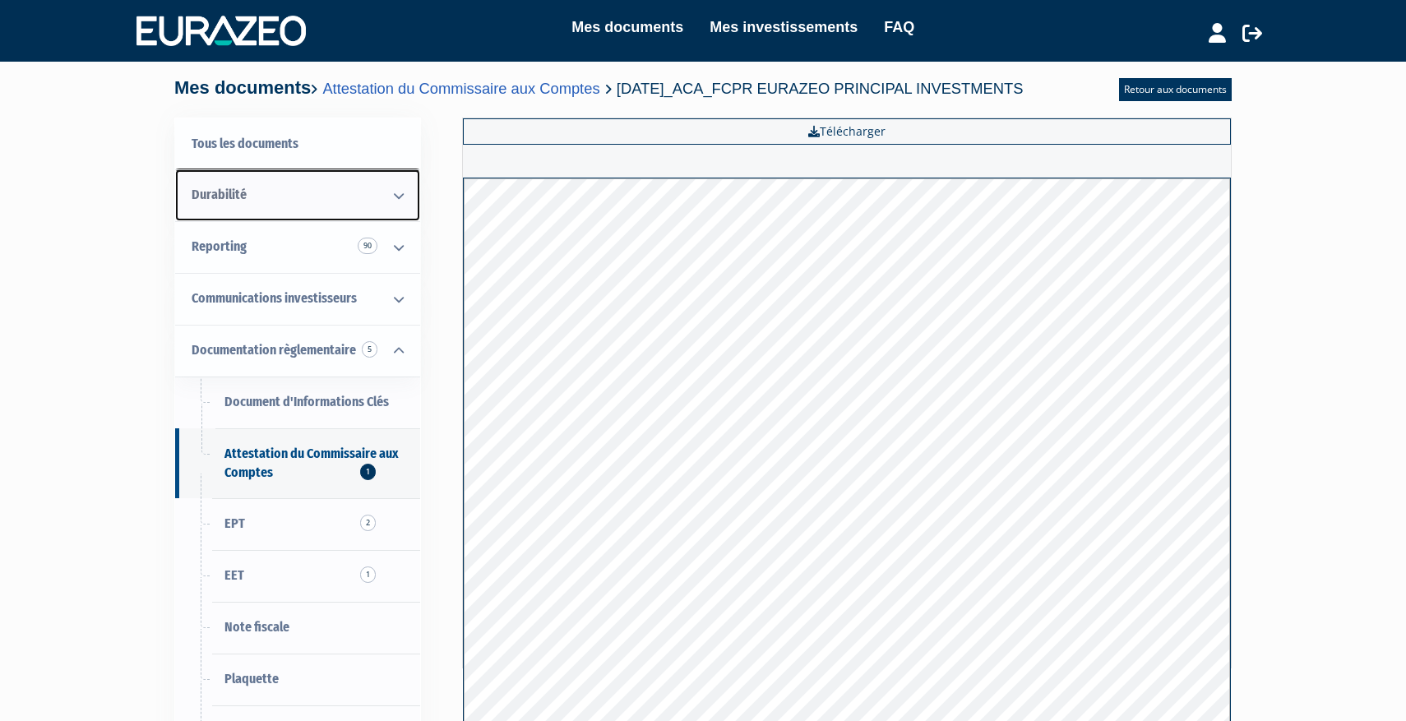
click at [368, 194] on link "Durabilité" at bounding box center [297, 195] width 245 height 52
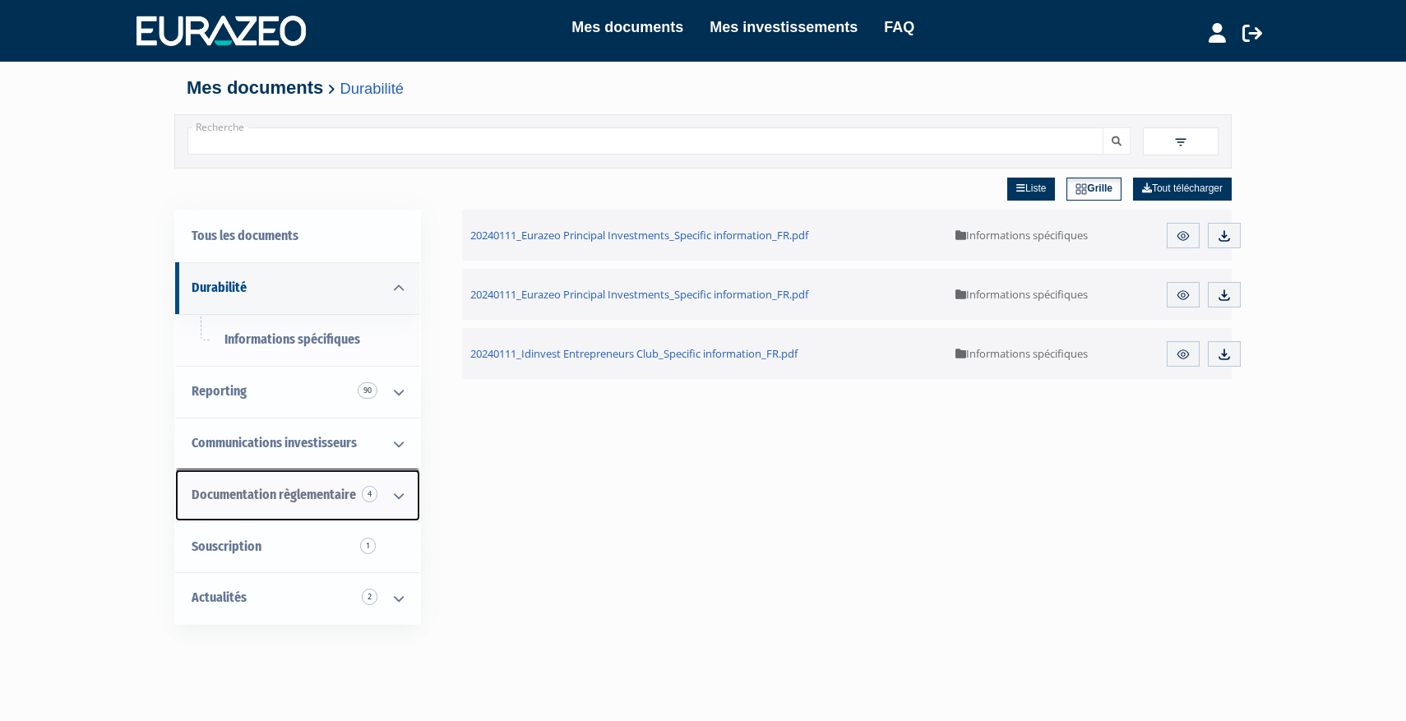
click at [400, 489] on icon at bounding box center [398, 495] width 43 height 51
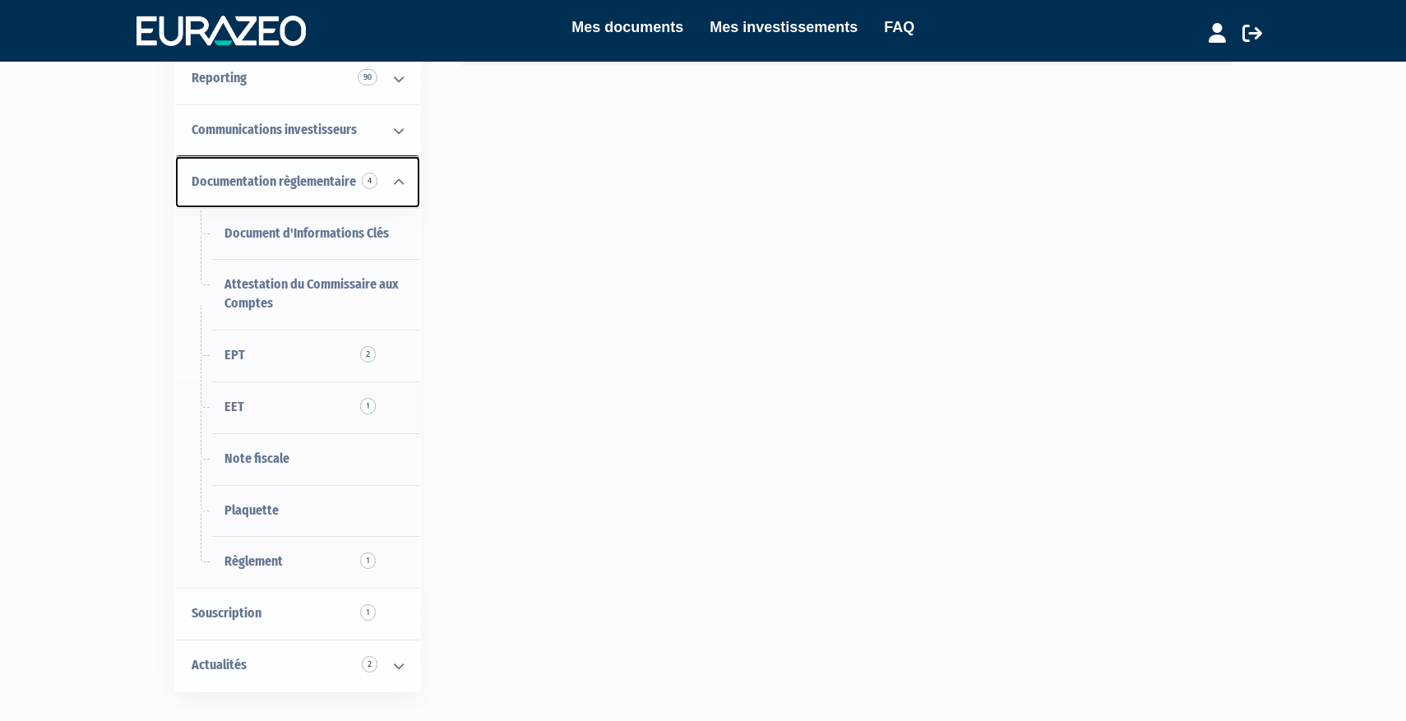
scroll to position [311, 0]
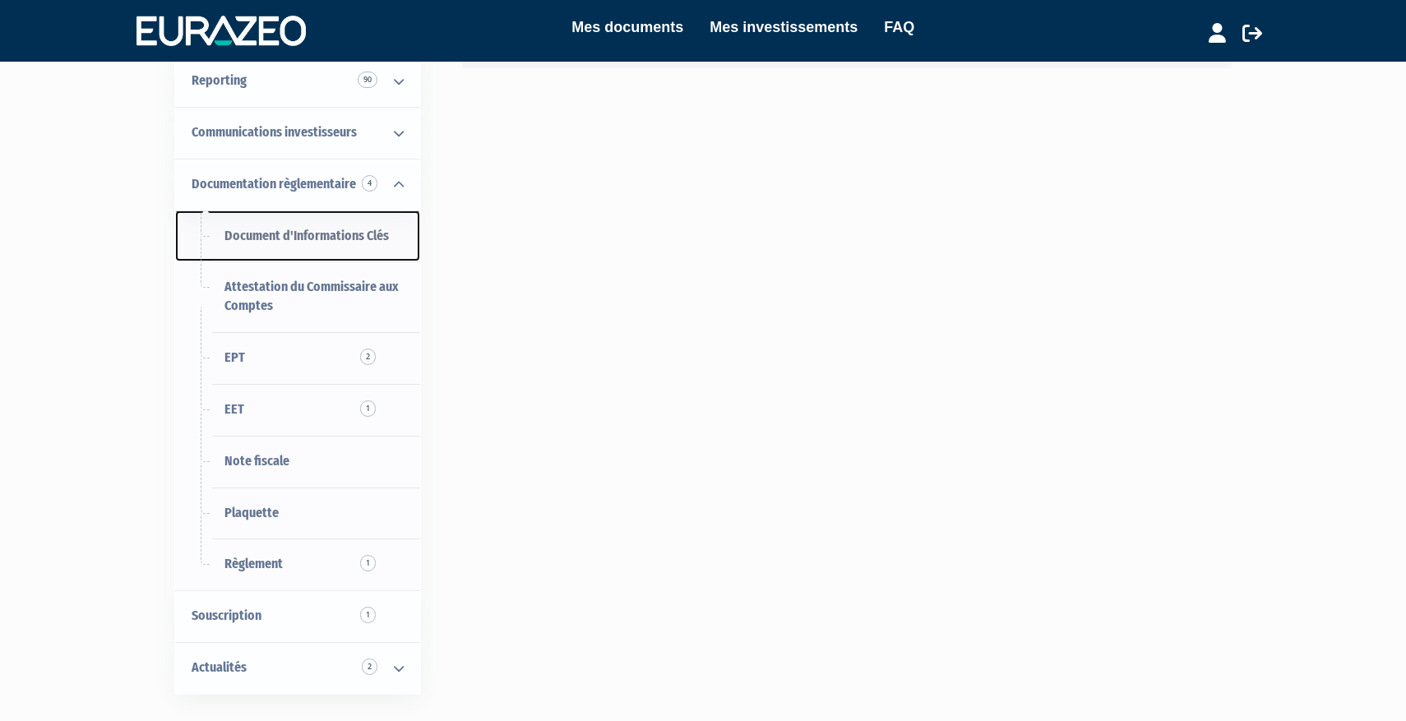
click at [326, 235] on span "Document d'Informations Clés" at bounding box center [306, 236] width 164 height 16
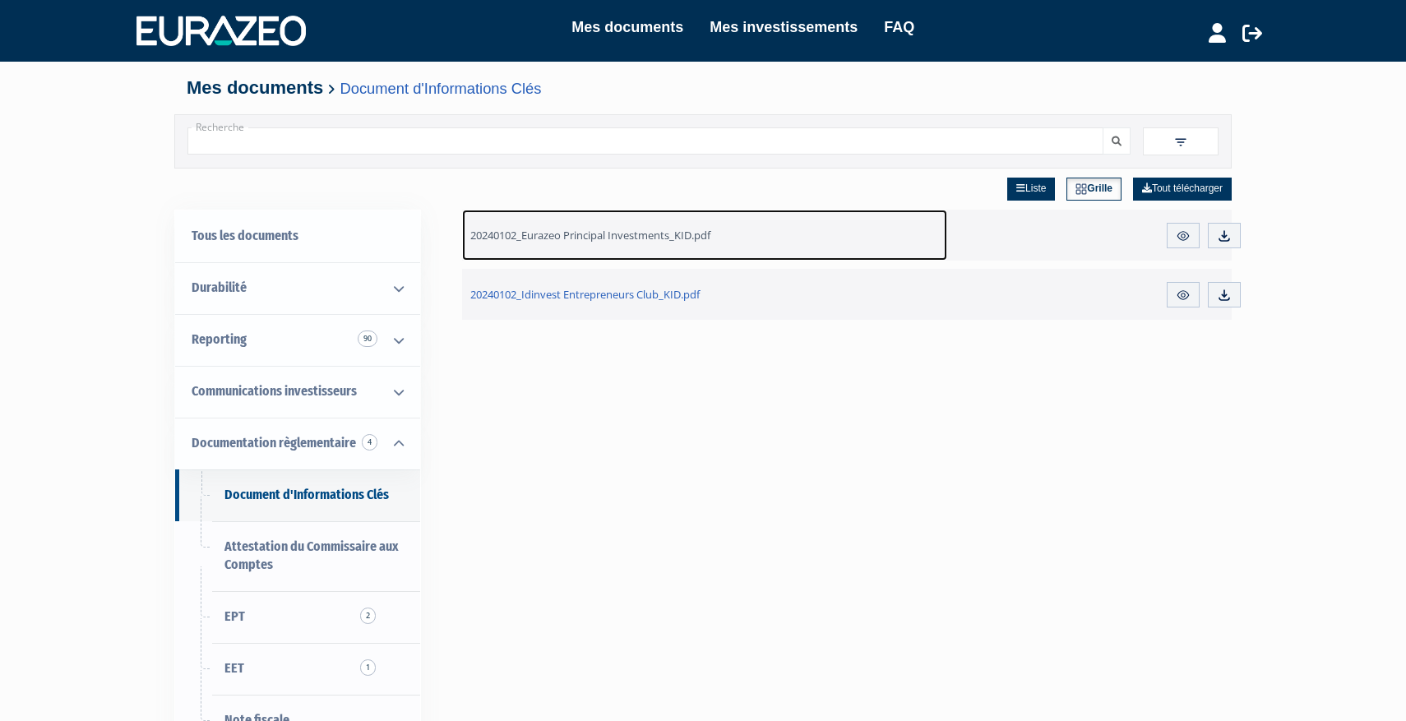
click at [629, 232] on span "20240102_Eurazeo Principal Investments_KID.pdf" at bounding box center [590, 235] width 240 height 15
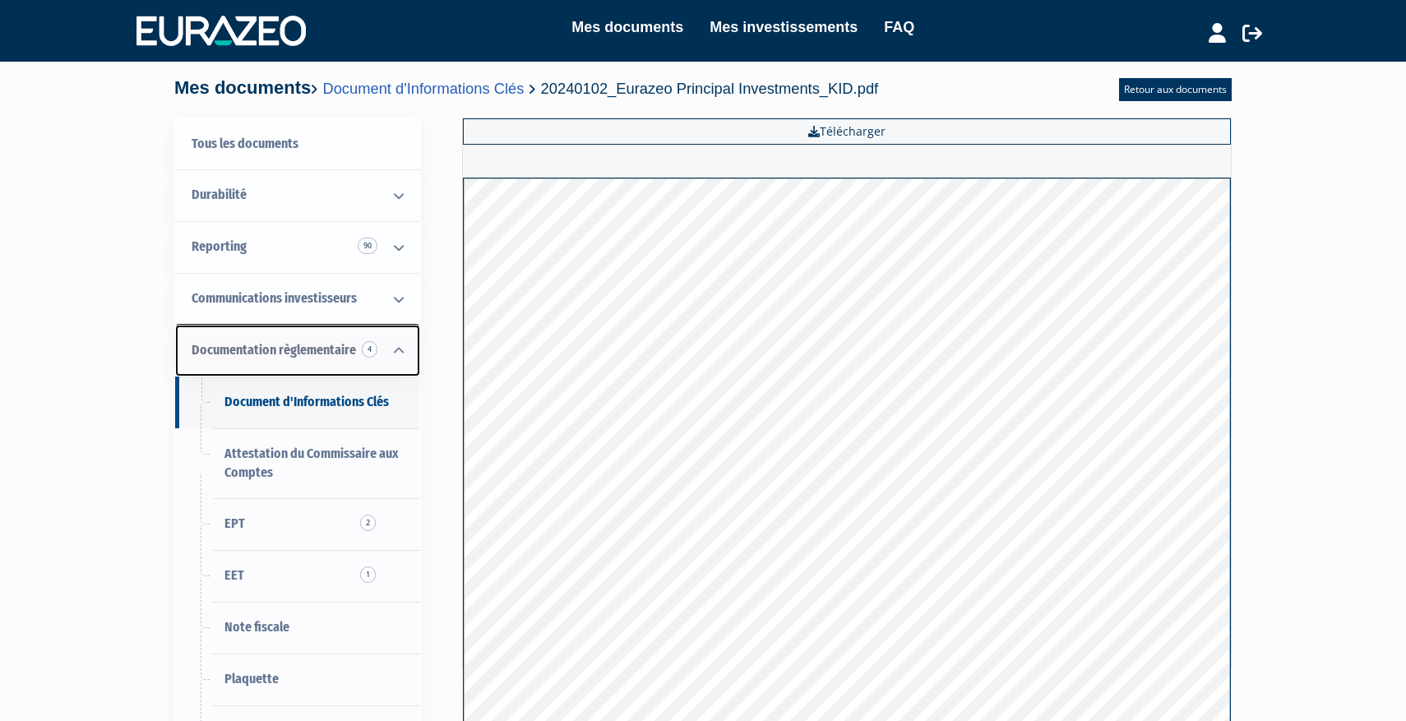
click at [262, 347] on span "Documentation règlementaire 4" at bounding box center [274, 350] width 164 height 16
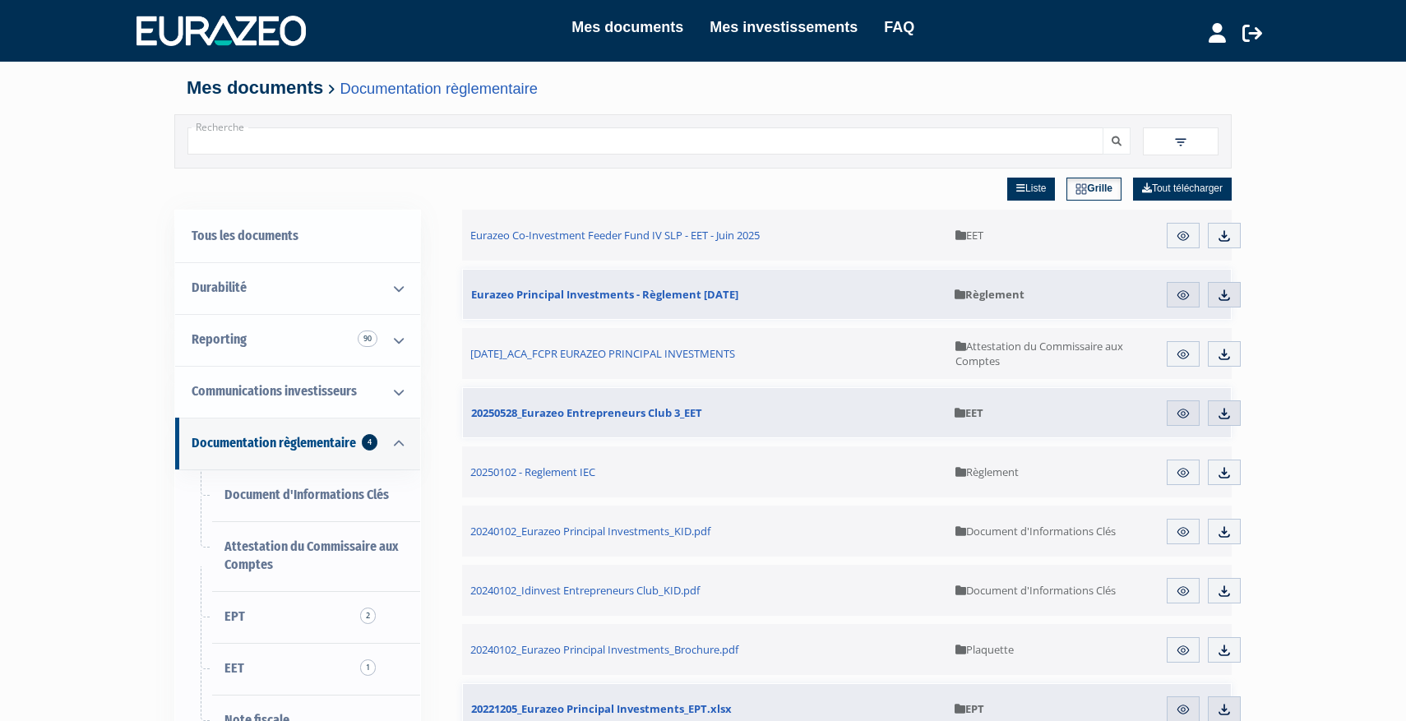
click at [152, 92] on div "Mes documents Mes investissements FAQ Déconnexion Mes documents Mes investissem…" at bounding box center [703, 518] width 1406 height 1036
click at [651, 35] on link "Mes documents" at bounding box center [627, 27] width 112 height 23
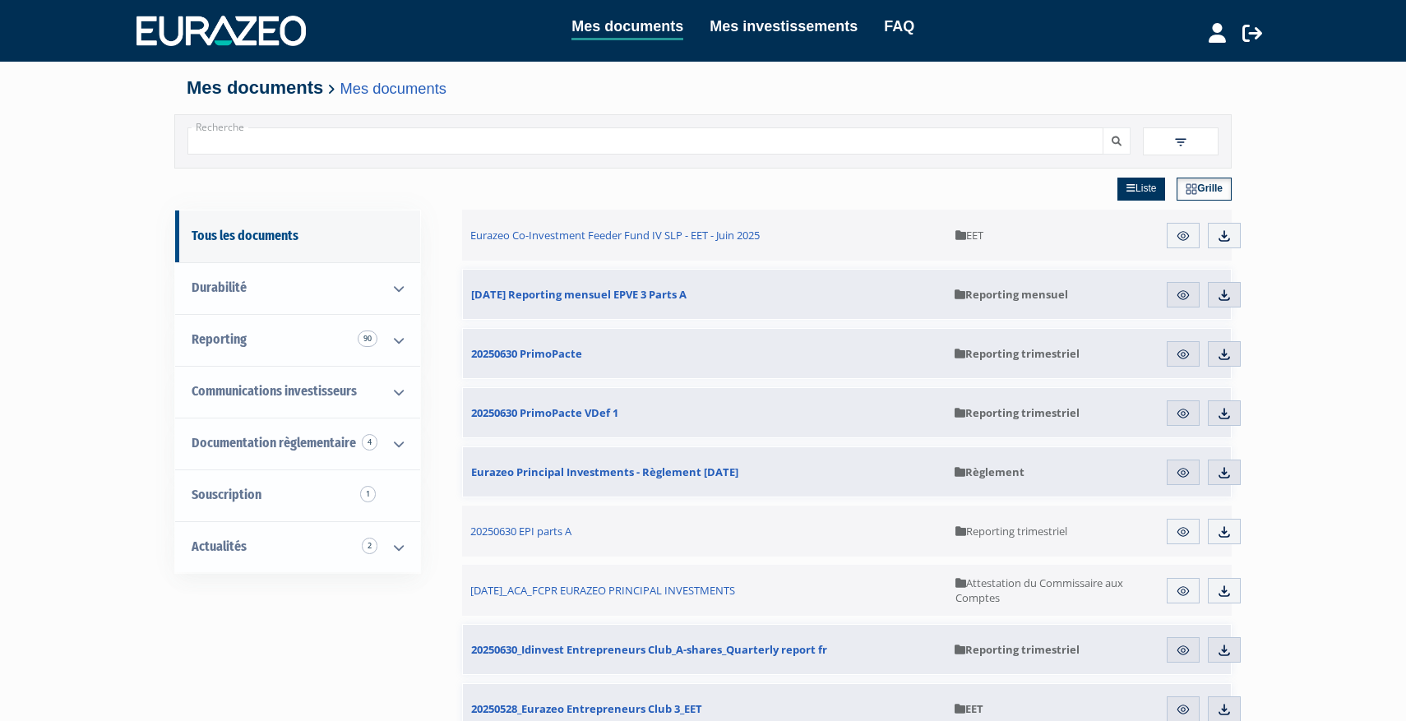
click at [816, 143] on input "Recherche" at bounding box center [645, 140] width 916 height 27
click at [307, 323] on link "Reporting 90" at bounding box center [297, 340] width 245 height 52
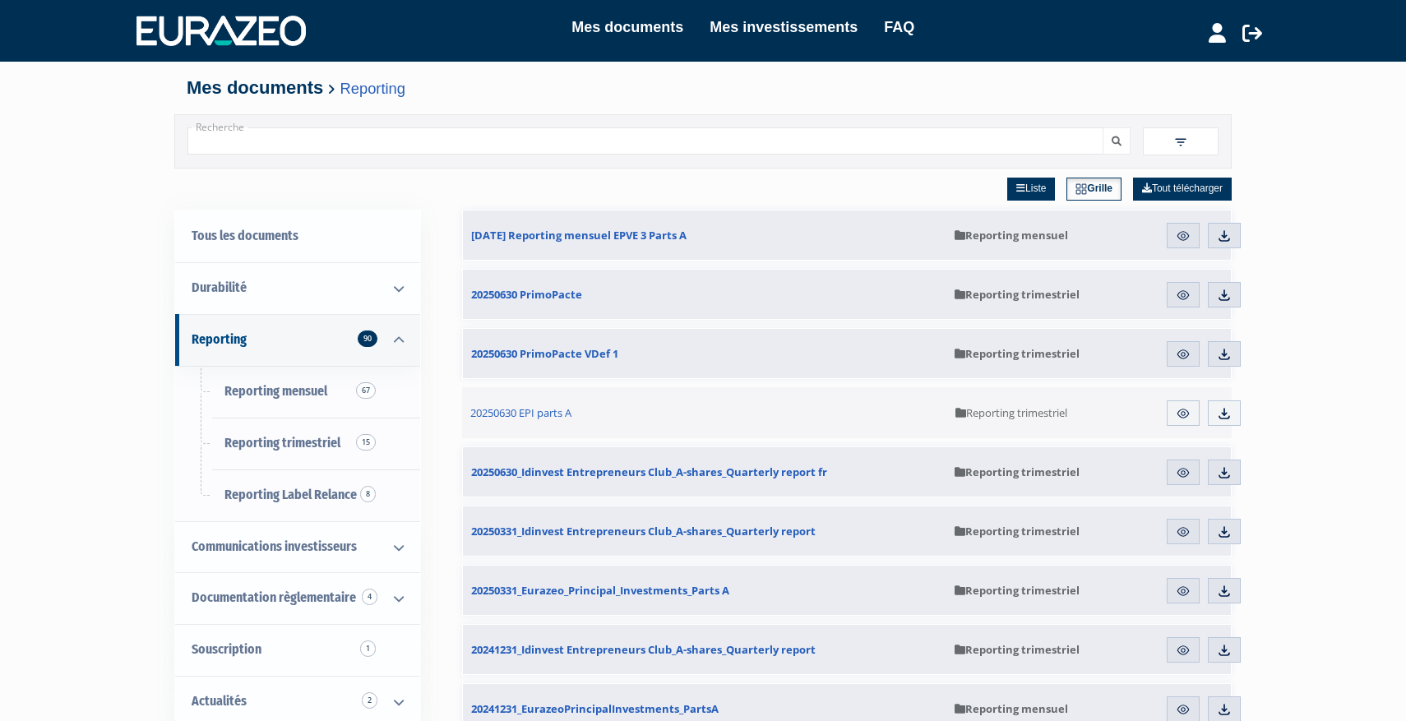
click at [176, 49] on nav "Mes documents Mes investissements FAQ Mon profil Mes structures" at bounding box center [703, 31] width 1406 height 62
click at [197, 36] on img at bounding box center [220, 31] width 169 height 30
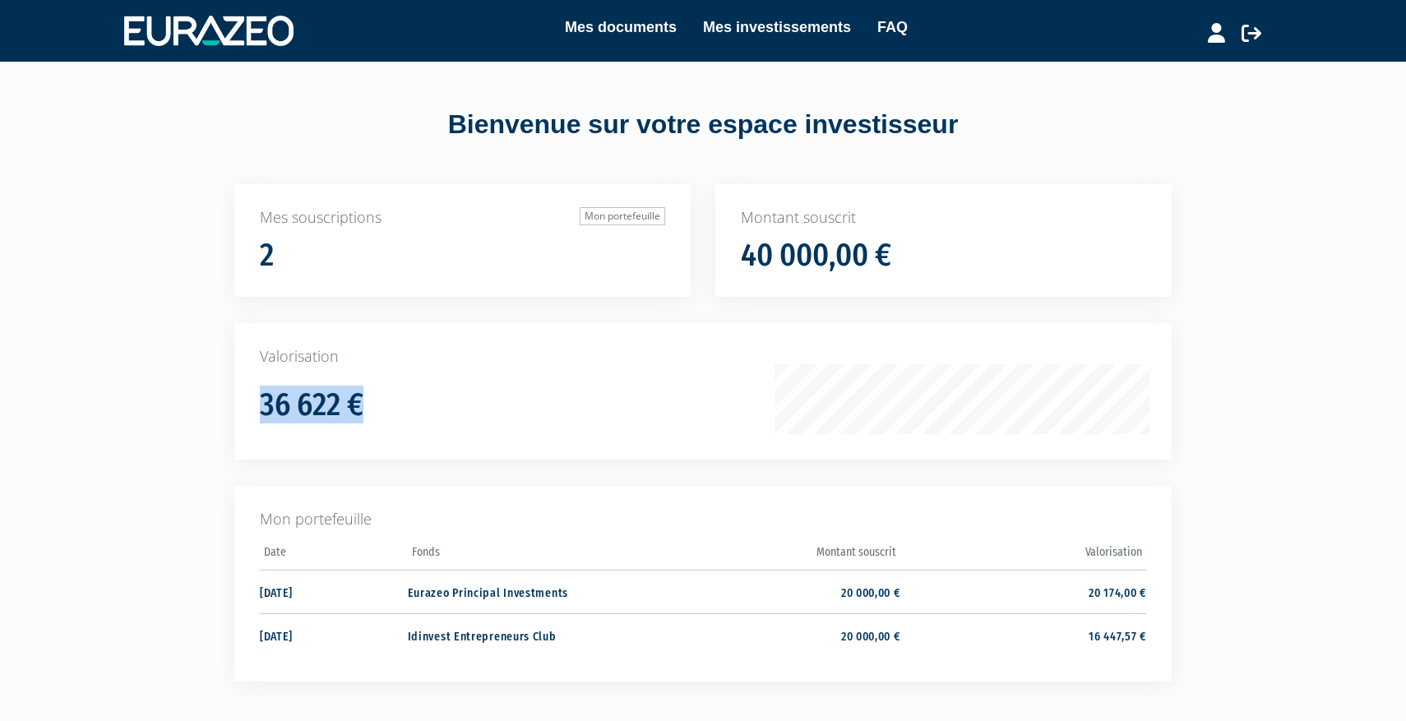
drag, startPoint x: 366, startPoint y: 396, endPoint x: 264, endPoint y: 395, distance: 101.9
click at [264, 395] on div "36 622 €" at bounding box center [526, 399] width 532 height 45
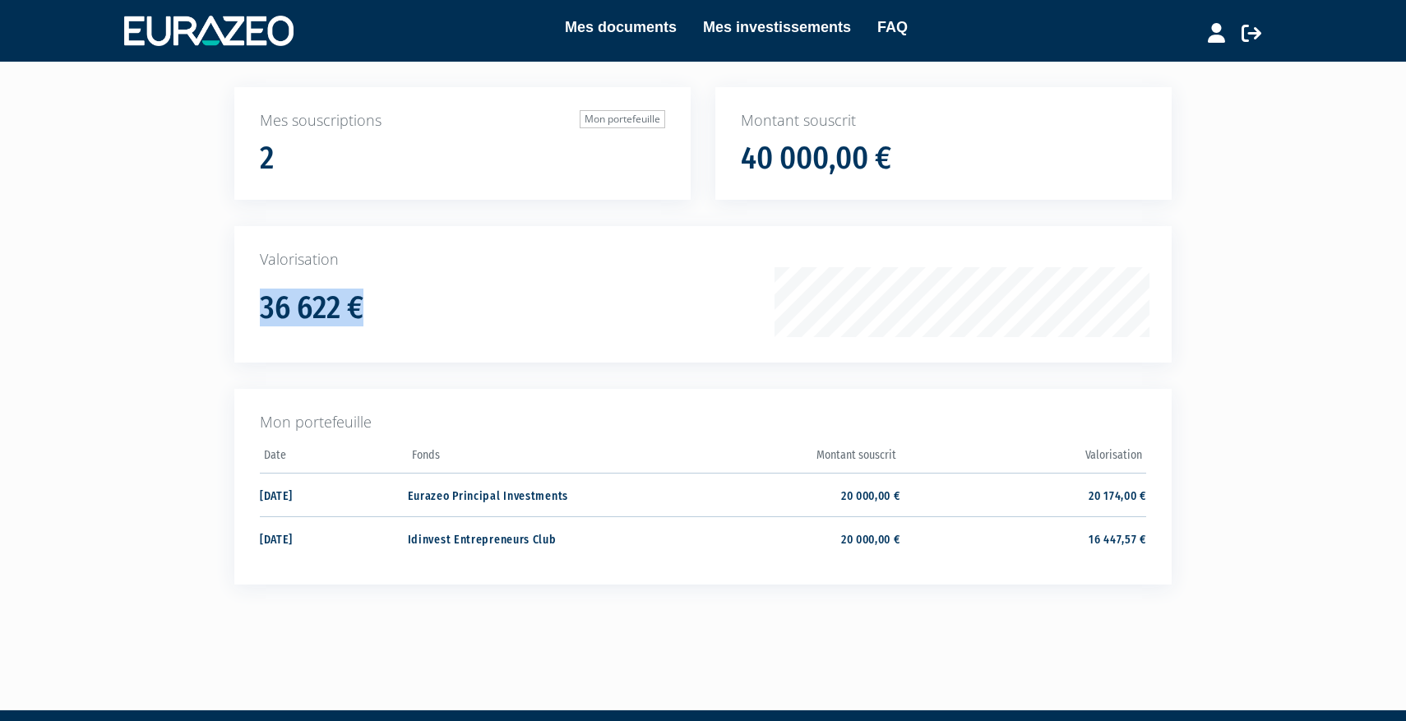
scroll to position [98, 0]
click at [494, 497] on td "Eurazeo Principal Investments" at bounding box center [531, 494] width 246 height 44
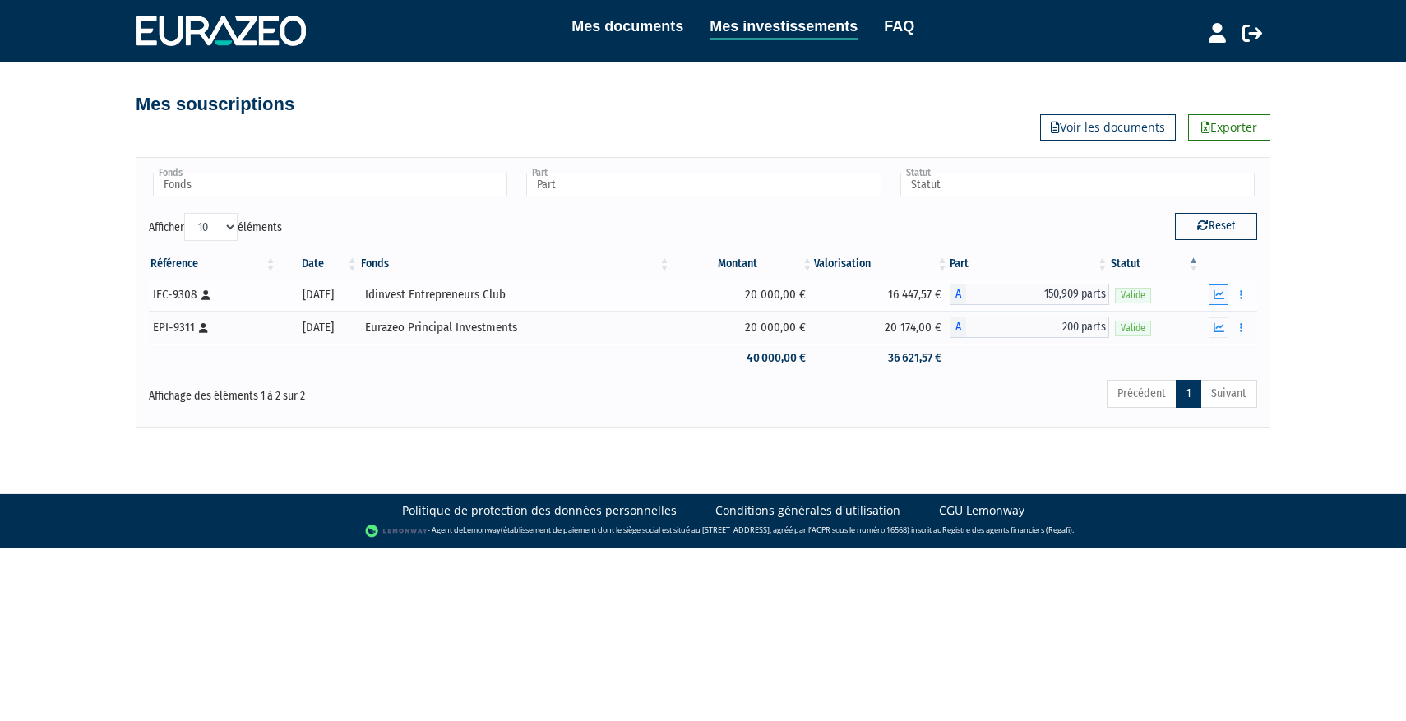
click at [1223, 293] on icon "button" at bounding box center [1218, 294] width 11 height 11
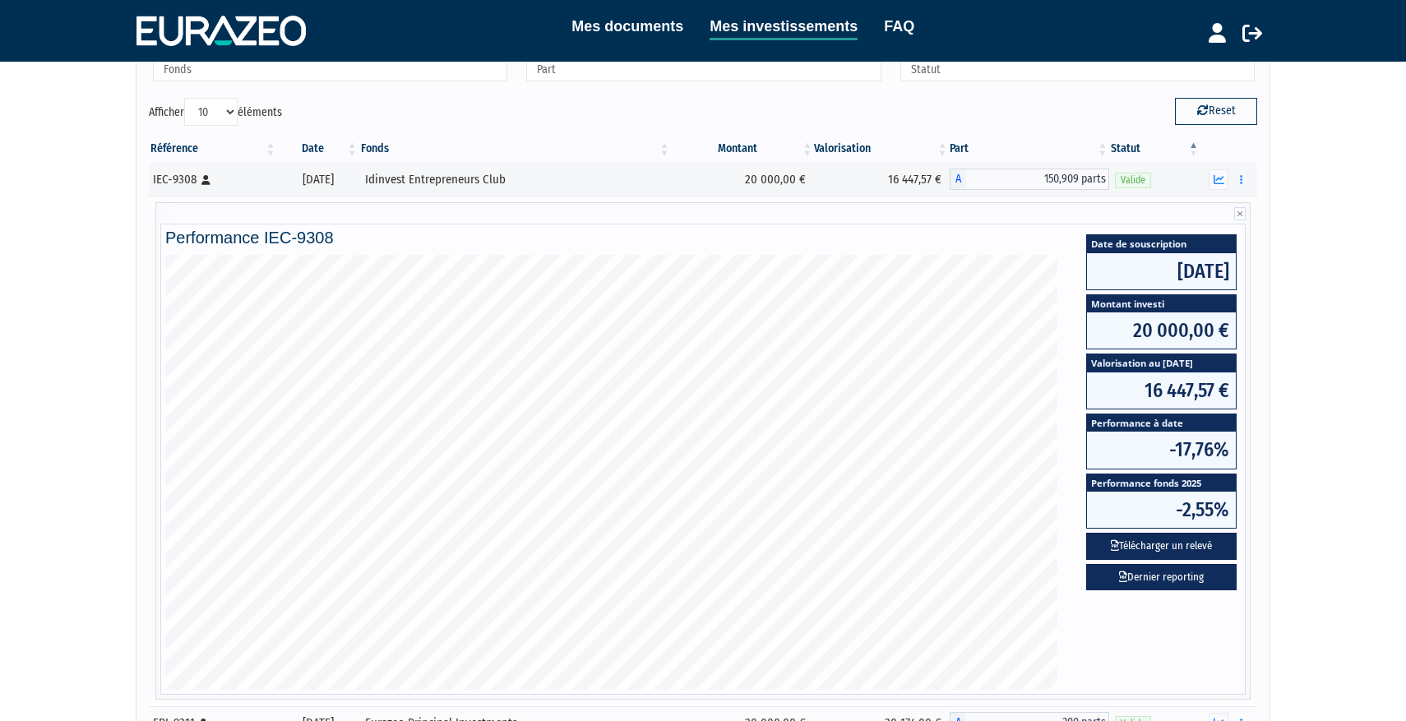
scroll to position [117, 0]
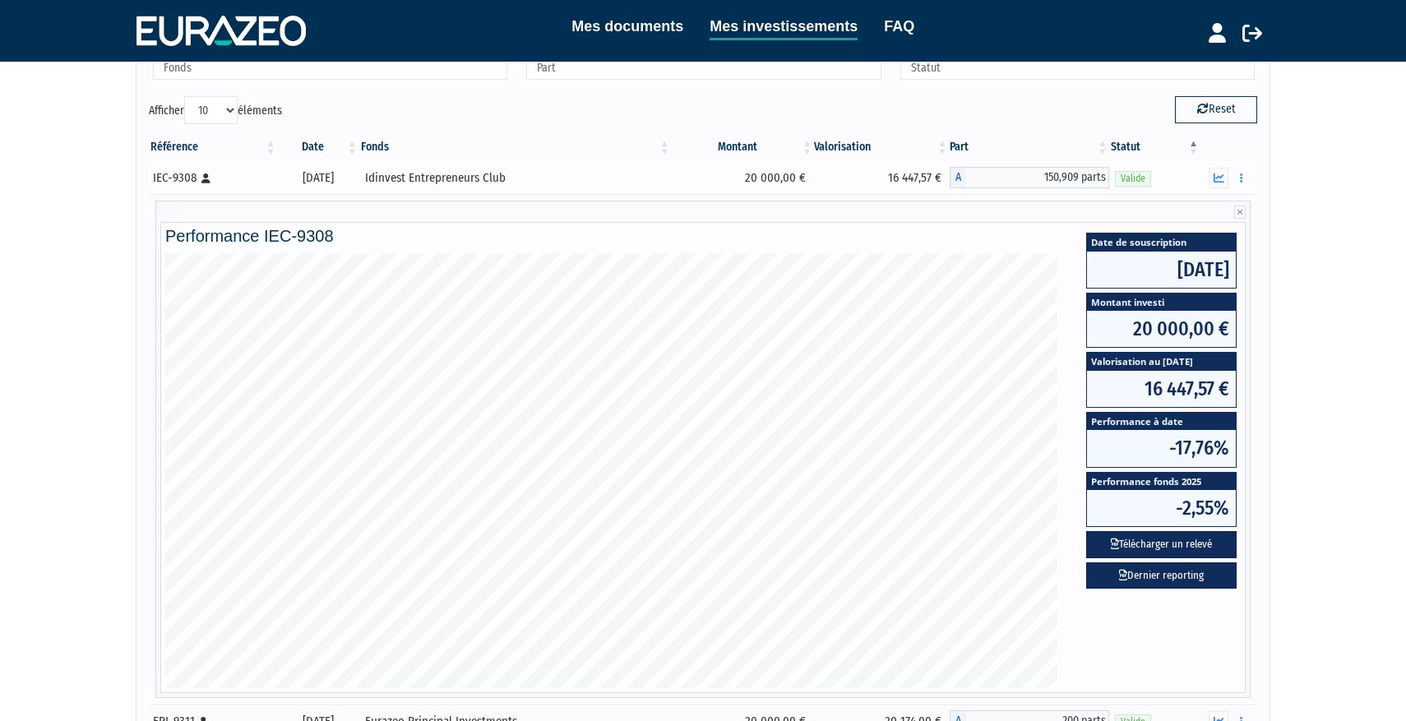
click at [206, 175] on icon at bounding box center [205, 178] width 9 height 10
click at [1190, 139] on th "Statut" at bounding box center [1154, 147] width 91 height 28
click at [1195, 100] on button "Reset" at bounding box center [1216, 109] width 82 height 26
type input "Fonds"
type input "Part"
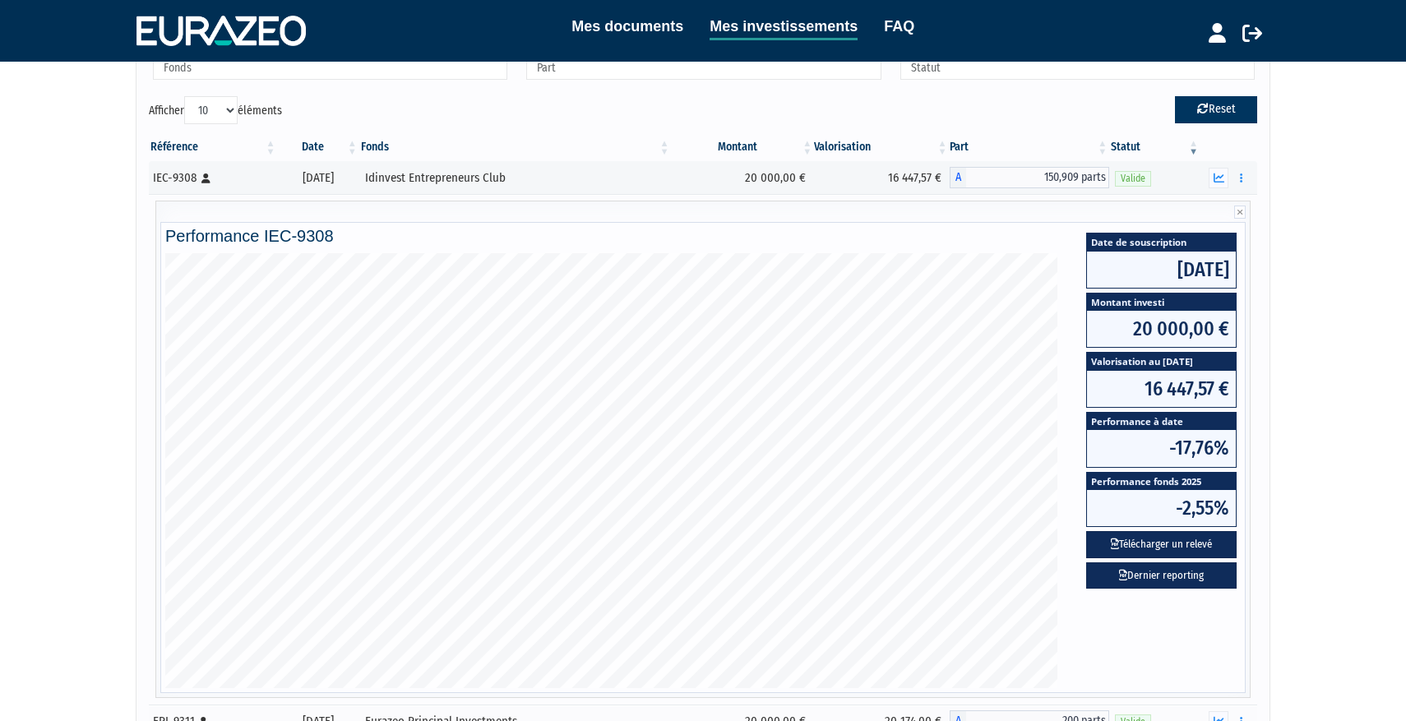
type input "Statut"
click at [1195, 100] on button "Reset" at bounding box center [1216, 109] width 82 height 26
type input "Fonds"
type input "Part"
type input "Statut"
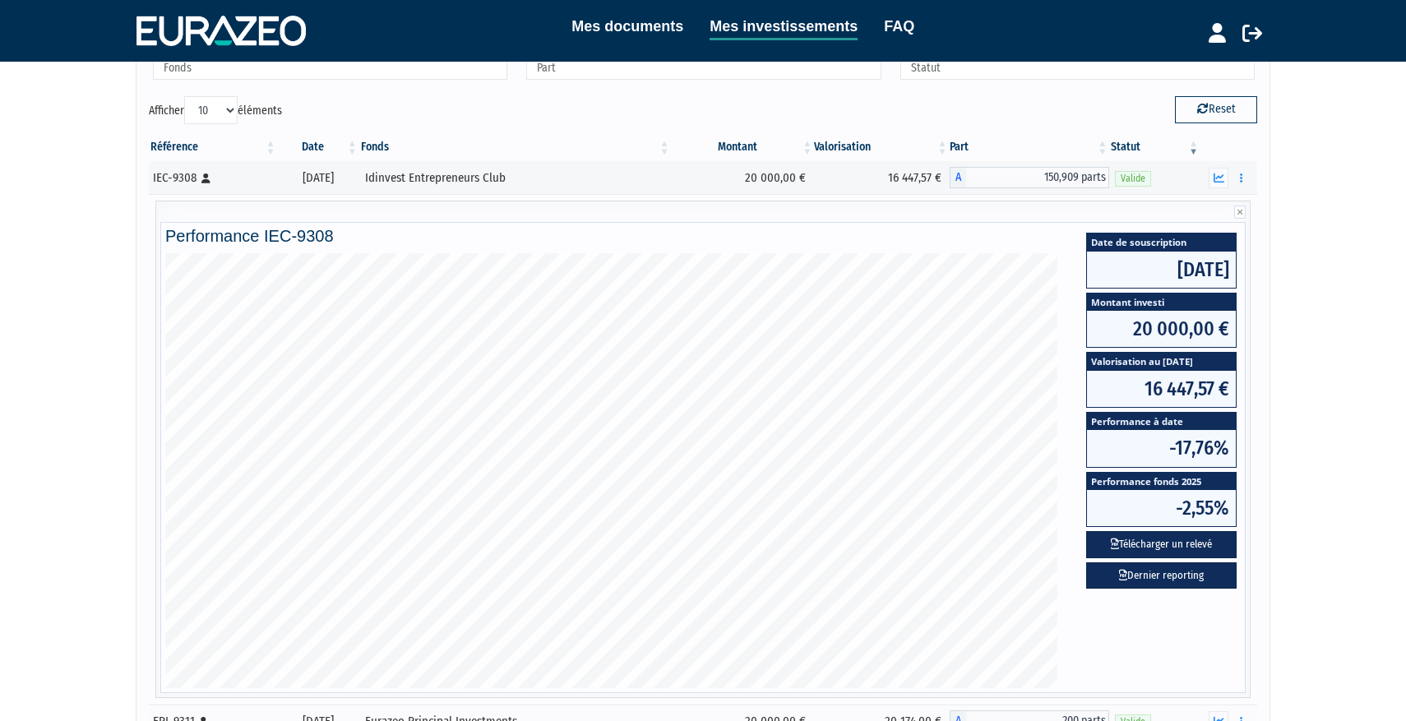
click at [959, 150] on th "Part" at bounding box center [1030, 147] width 160 height 28
click at [745, 144] on th "Montant" at bounding box center [743, 147] width 143 height 28
click at [196, 131] on div "Référence Date Fonds Montant Valorisation Part Statut IEC-9308 [Français] Perso…" at bounding box center [702, 449] width 1133 height 643
click at [222, 103] on select "10 25 50 100" at bounding box center [210, 110] width 53 height 28
select select "25"
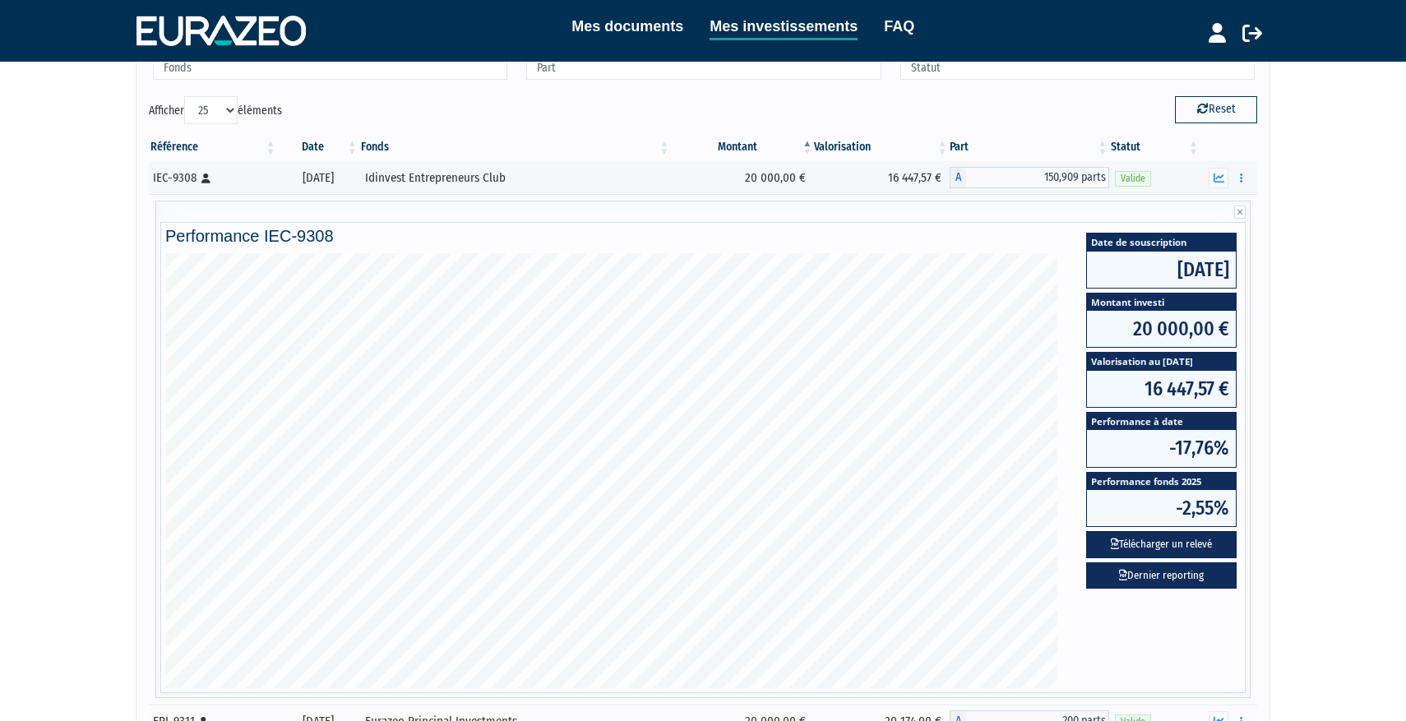
click at [187, 96] on select "10 25 50 100" at bounding box center [210, 110] width 53 height 28
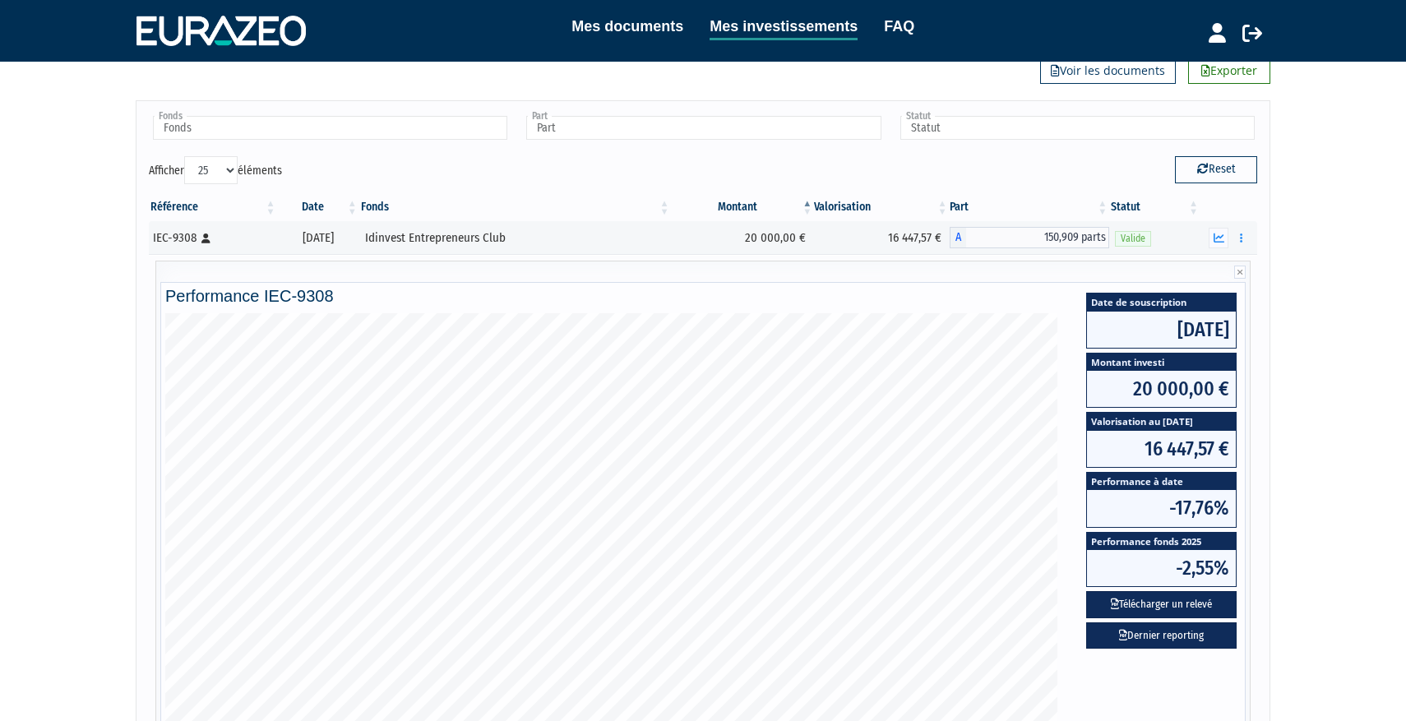
scroll to position [29, 0]
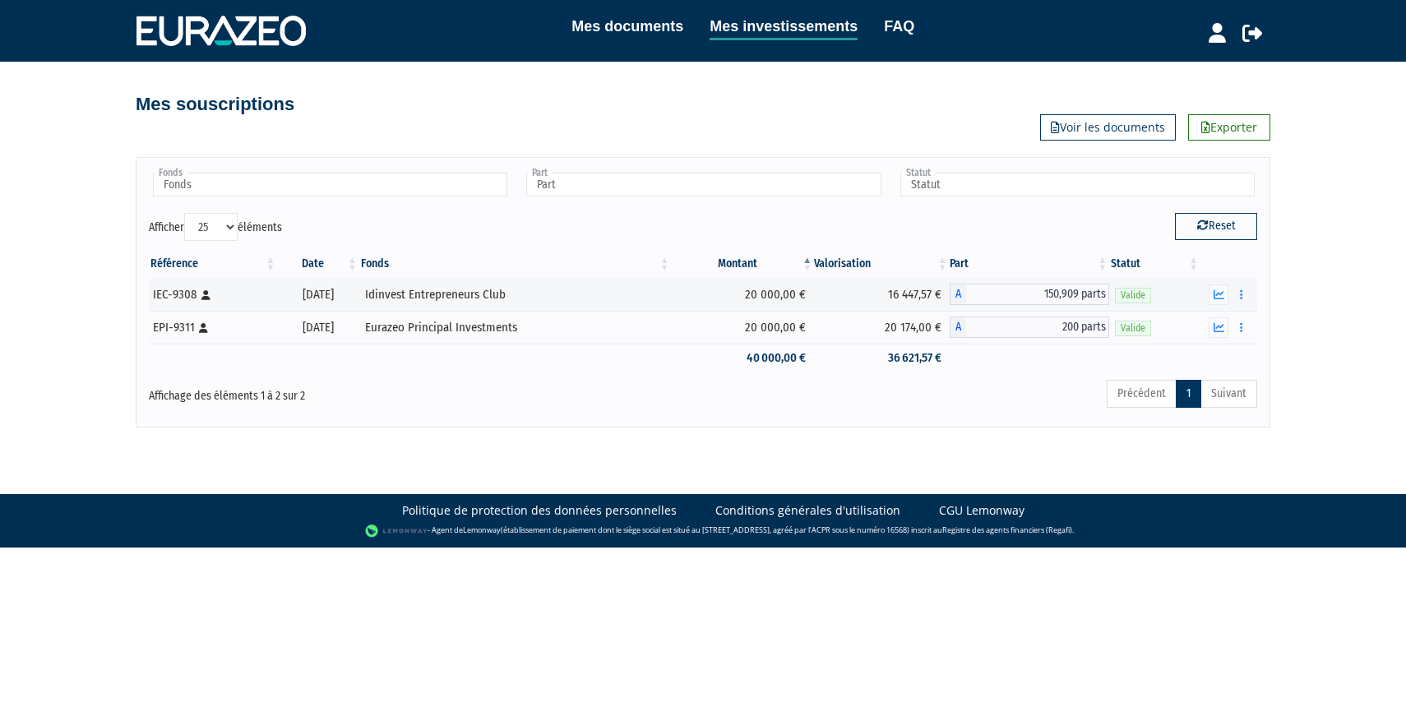
select select "25"
click at [1223, 329] on icon "button" at bounding box center [1218, 327] width 11 height 11
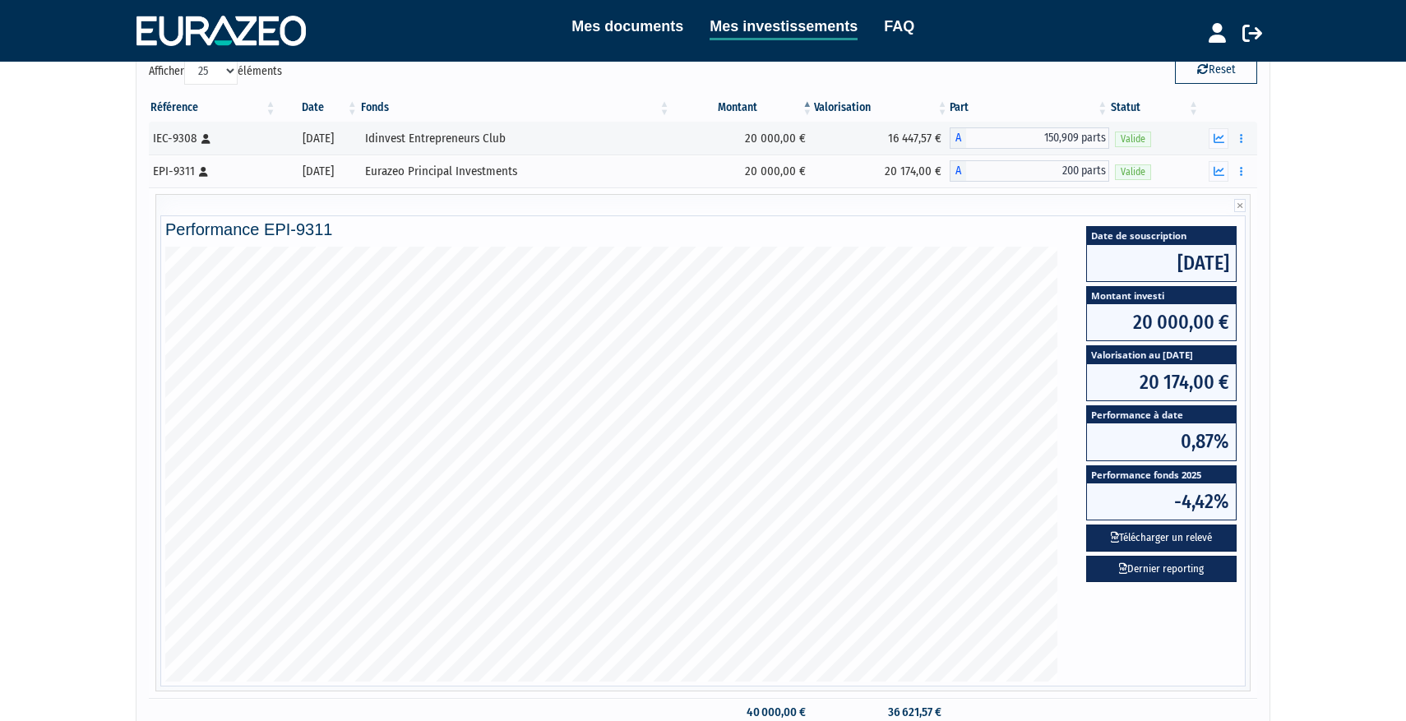
scroll to position [200, 0]
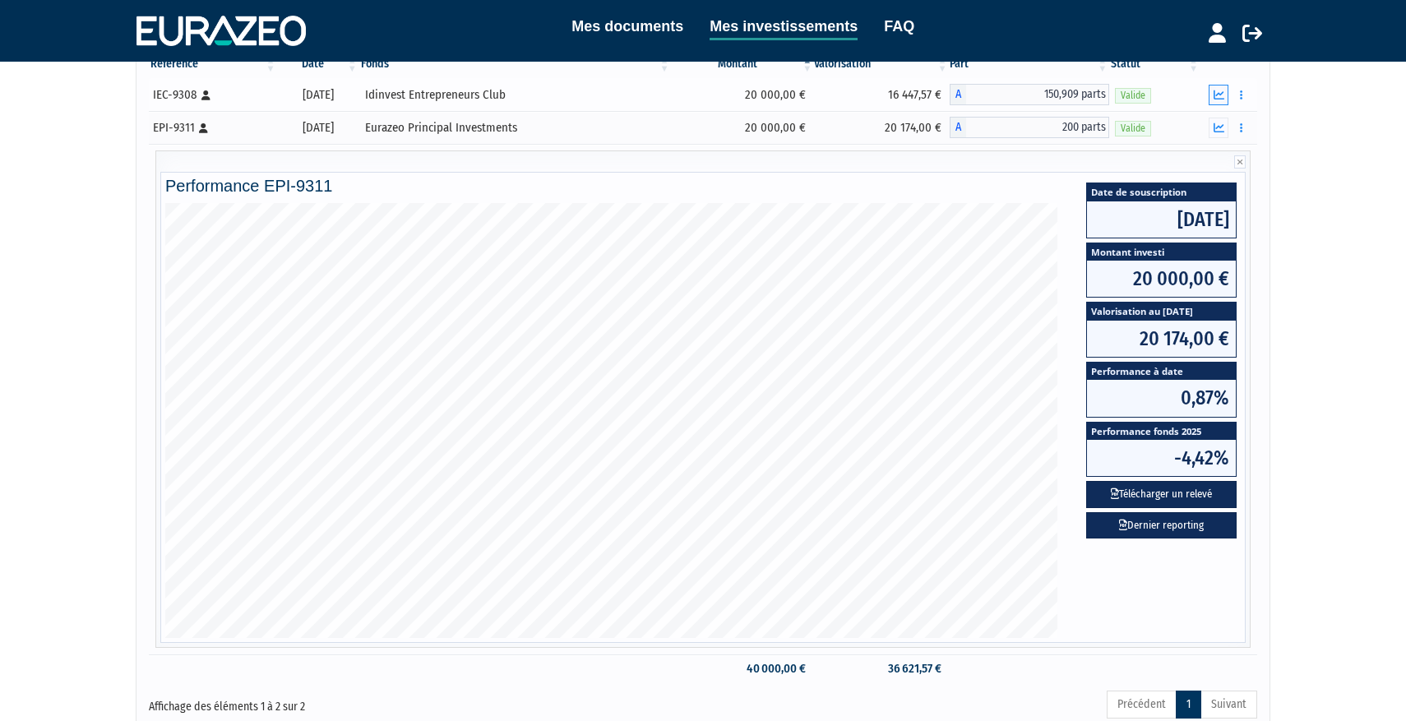
click at [1223, 95] on icon "button" at bounding box center [1218, 95] width 11 height 11
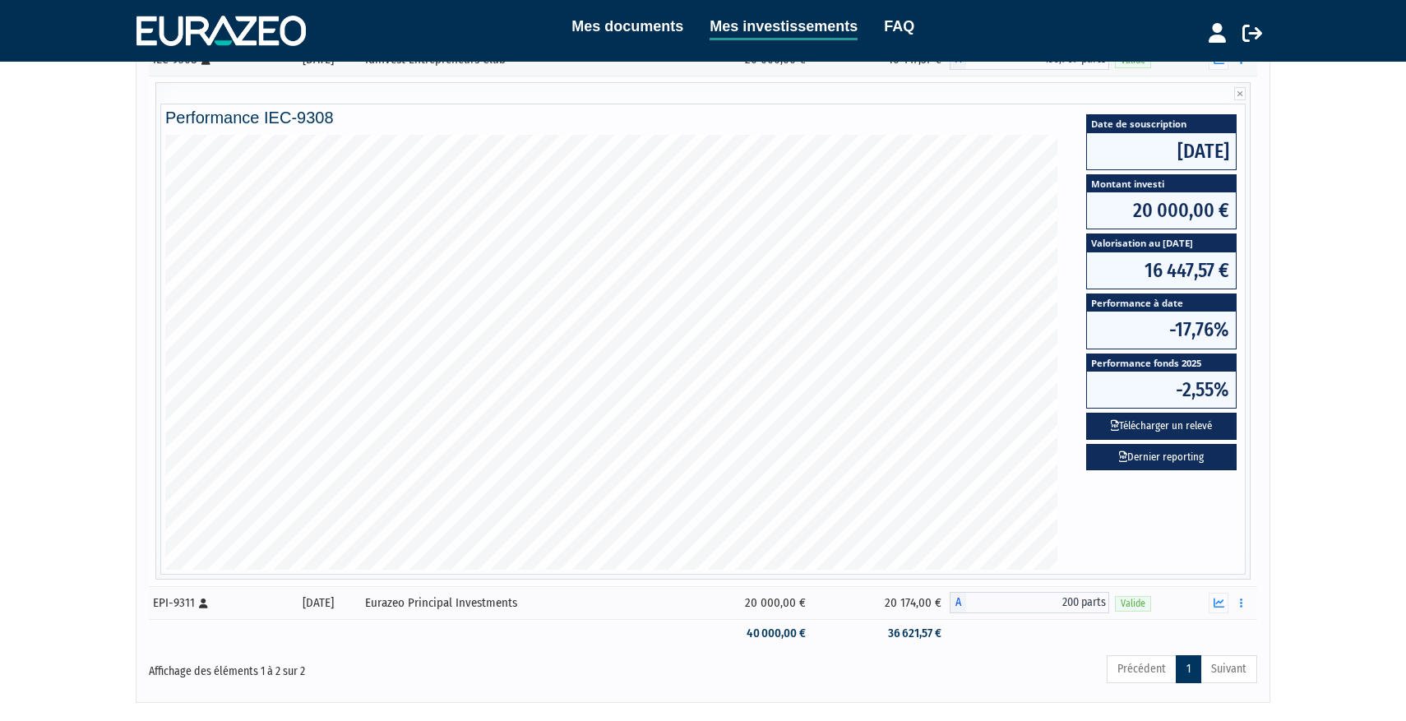
scroll to position [144, 0]
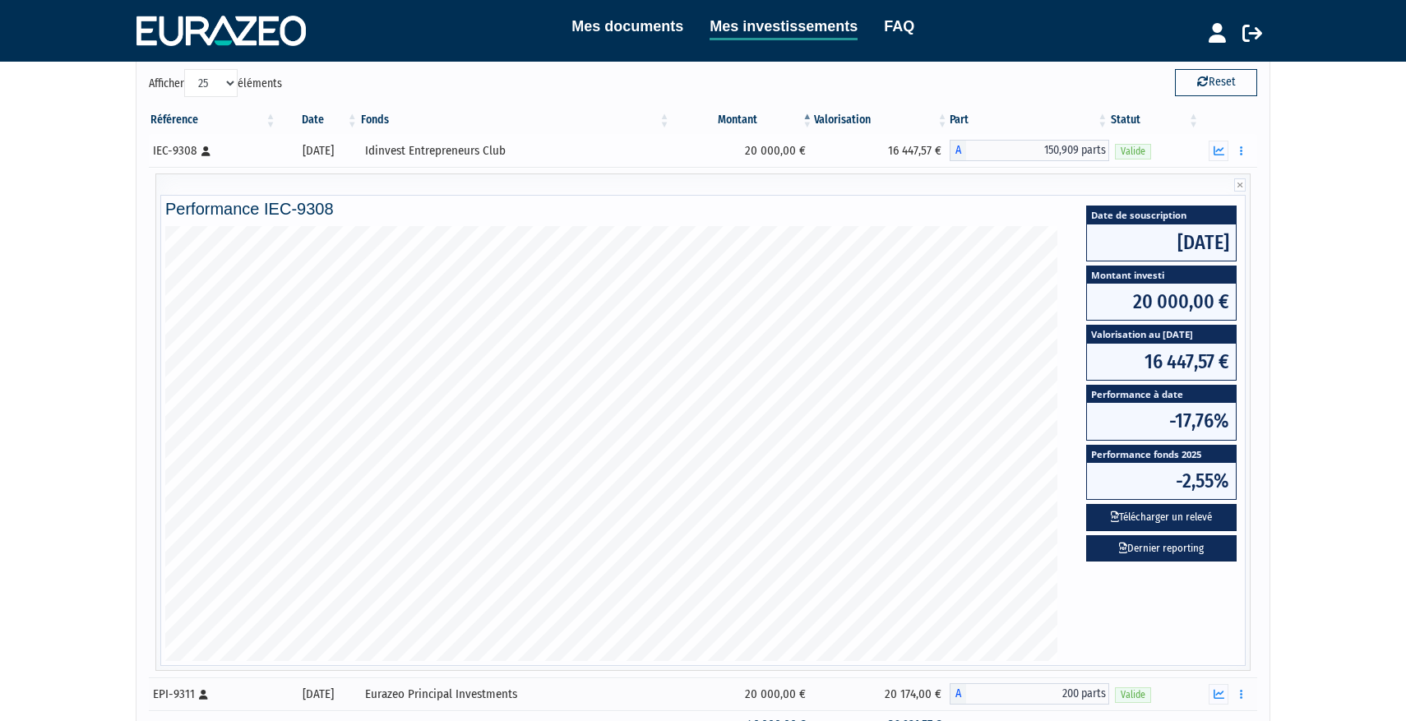
click at [725, 145] on td "20 000,00 €" at bounding box center [743, 150] width 143 height 33
click at [1220, 151] on icon "button" at bounding box center [1218, 151] width 11 height 11
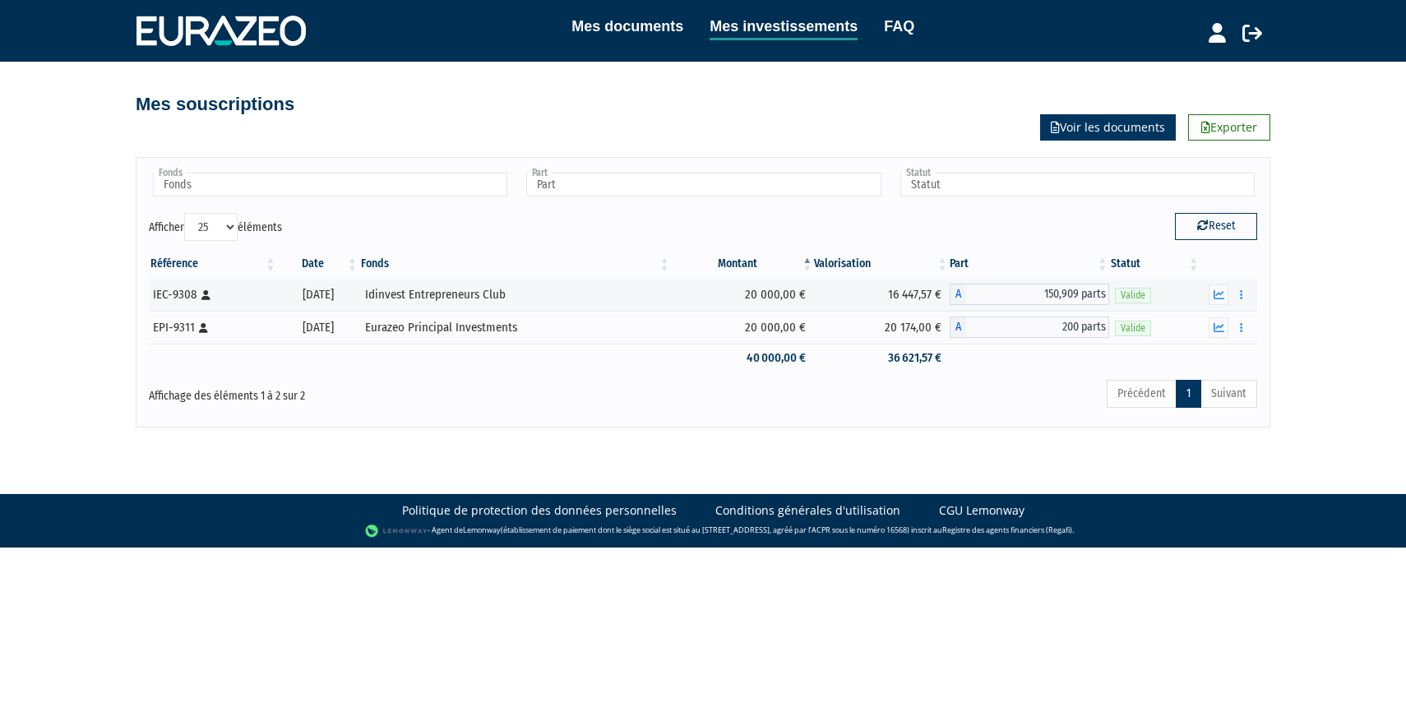
click at [1097, 119] on link "Voir les documents" at bounding box center [1108, 127] width 136 height 26
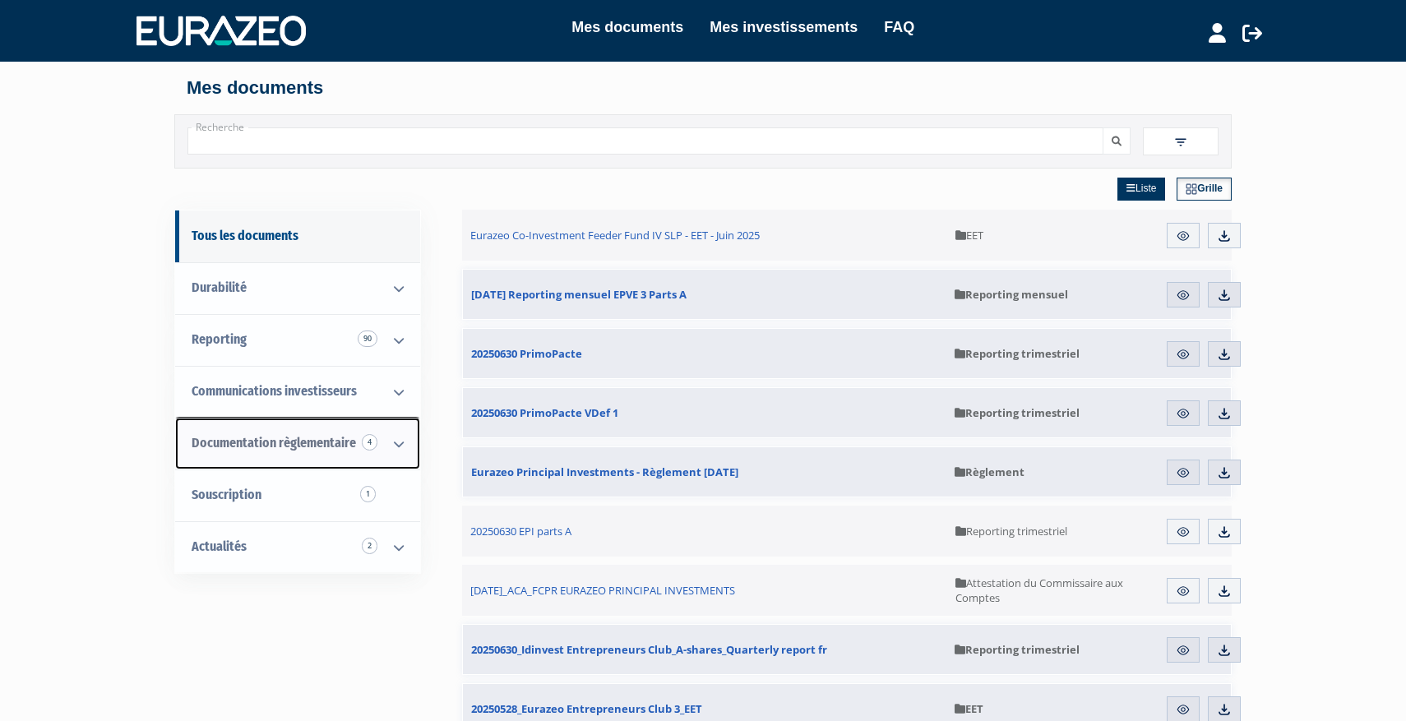
click at [268, 448] on span "Documentation règlementaire 4" at bounding box center [274, 443] width 164 height 16
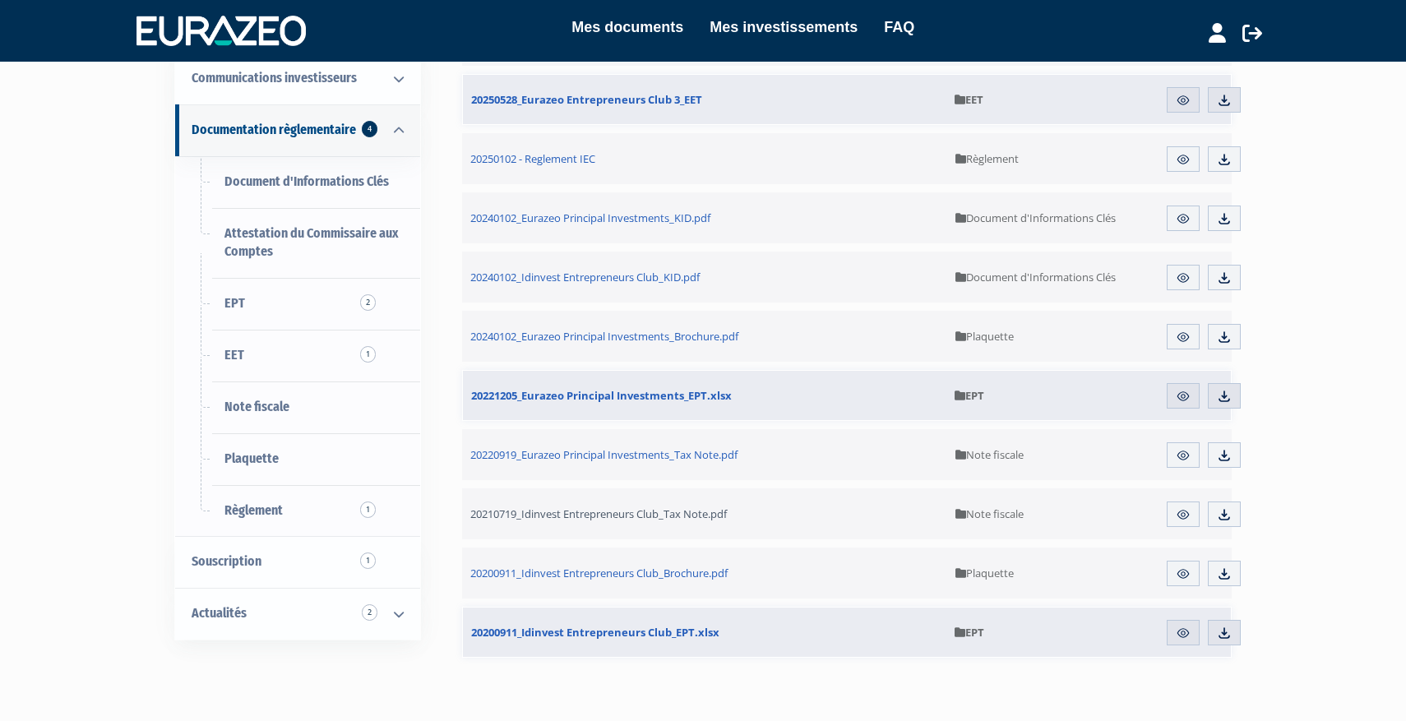
scroll to position [311, 0]
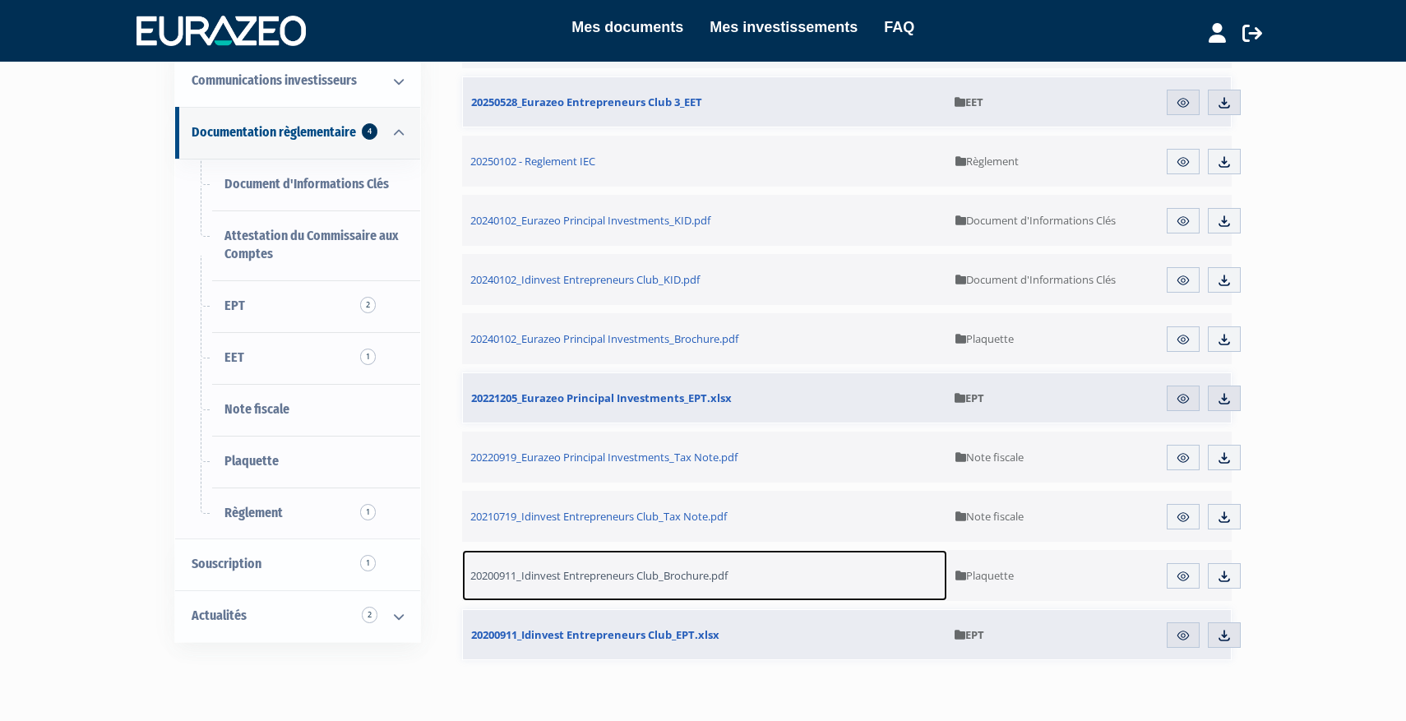
click at [599, 579] on span "20200911_Idinvest Entrepreneurs Club_Brochure.pdf" at bounding box center [598, 575] width 257 height 15
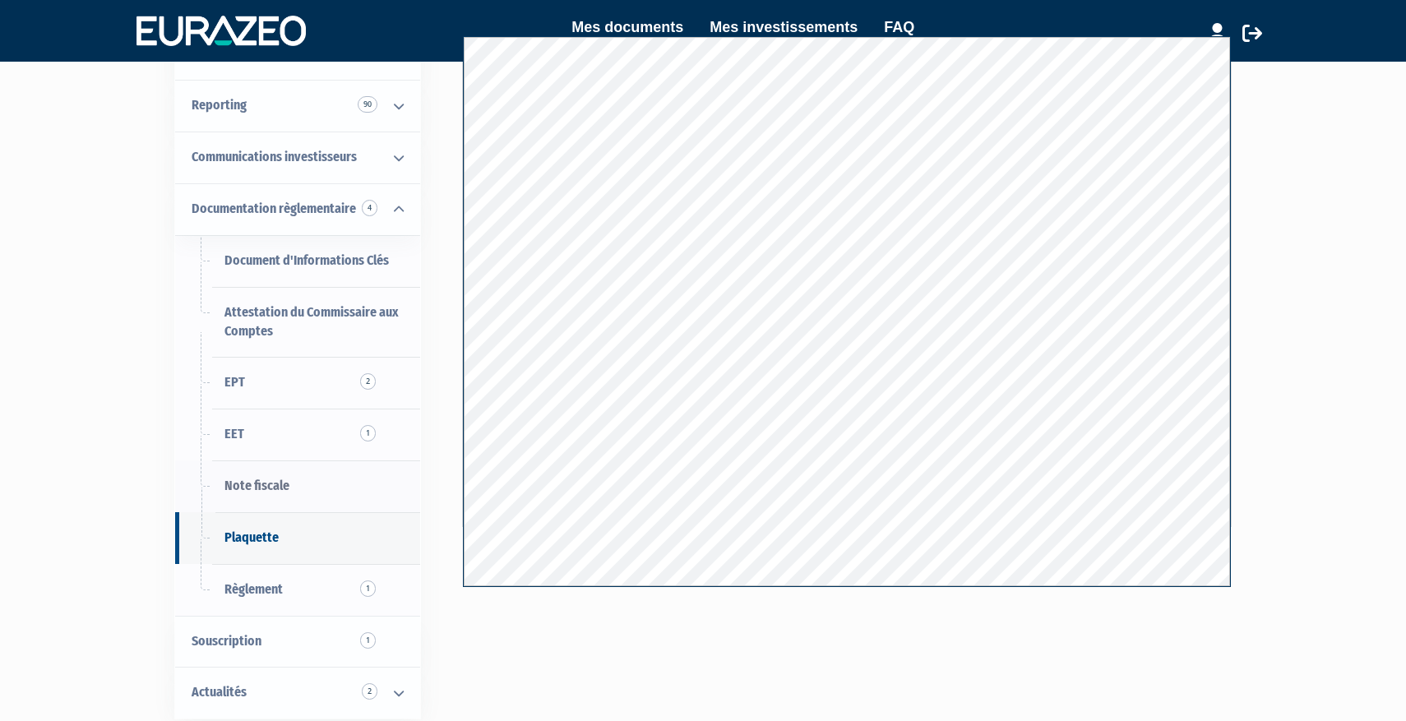
scroll to position [140, 0]
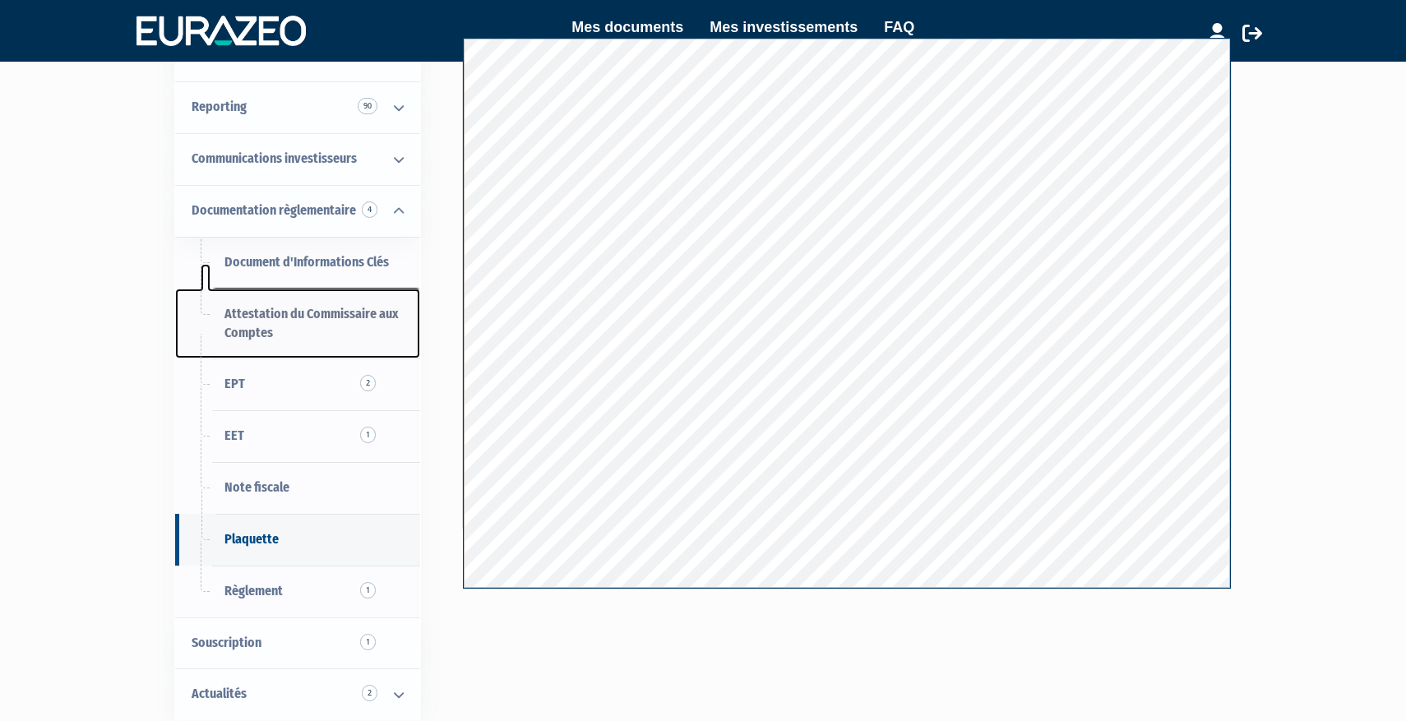
click at [362, 310] on span "Attestation du Commissaire aux Comptes" at bounding box center [311, 323] width 174 height 35
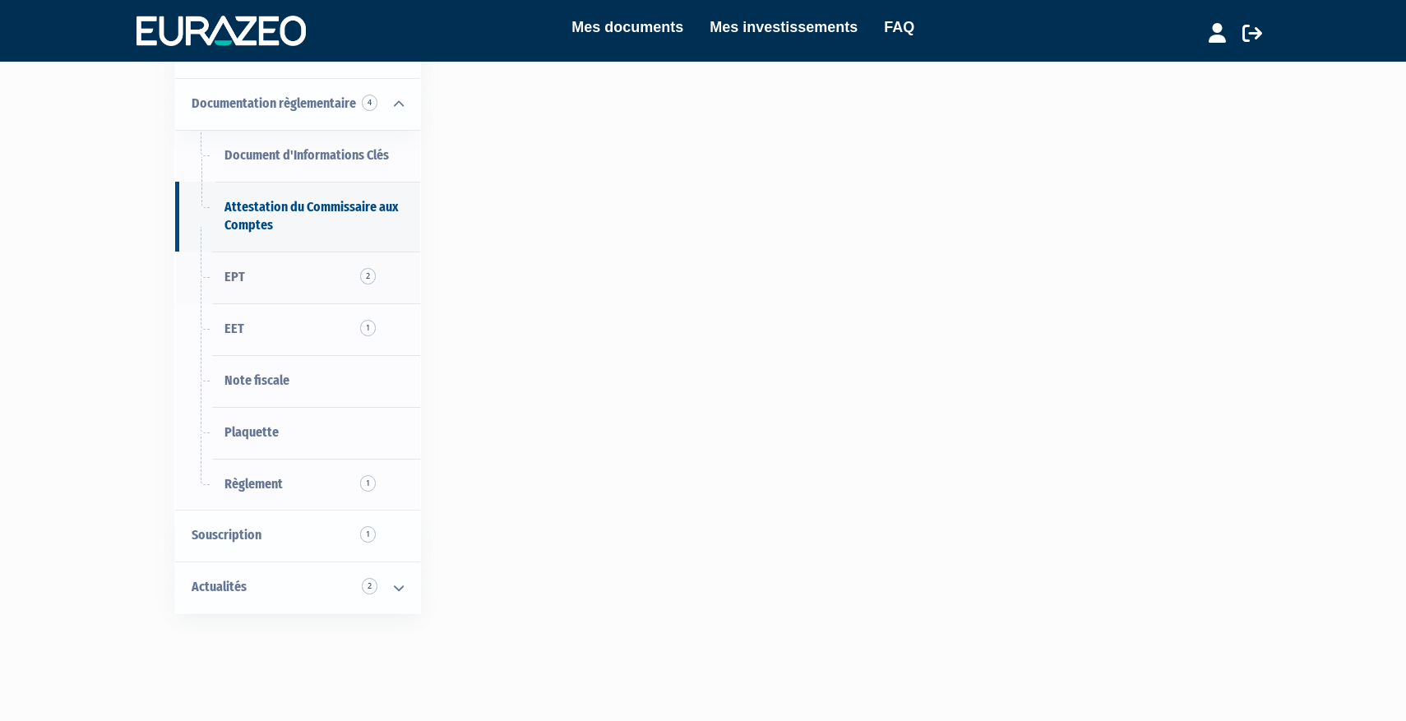
scroll to position [233, 0]
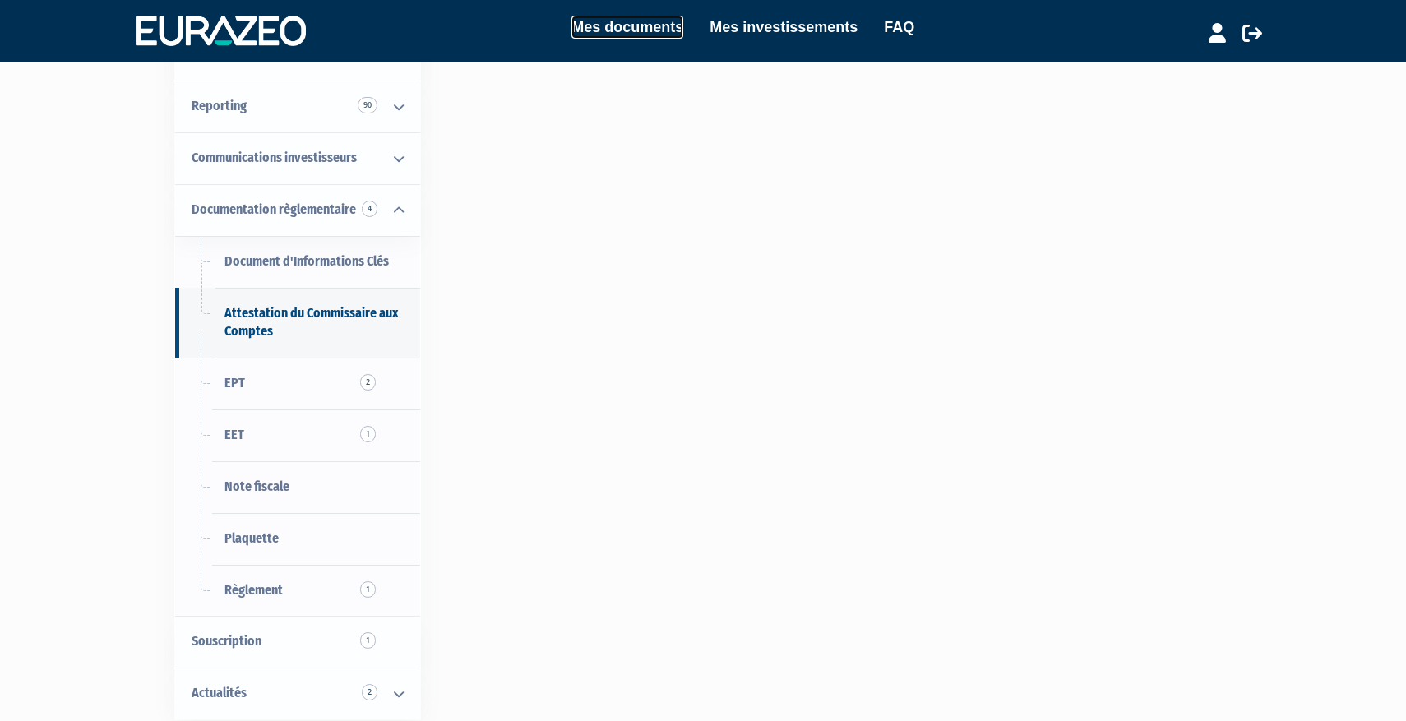
click at [634, 35] on link "Mes documents" at bounding box center [627, 27] width 112 height 23
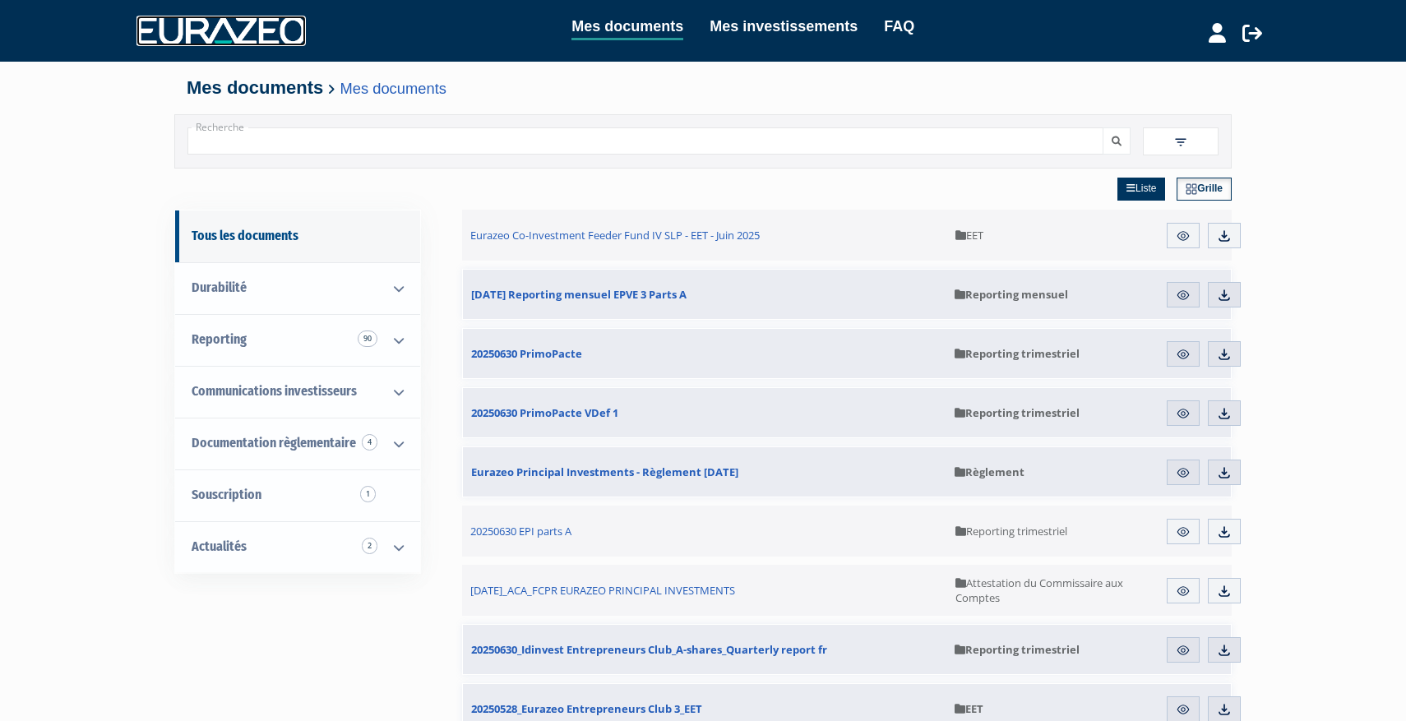
click at [201, 24] on img at bounding box center [220, 31] width 169 height 30
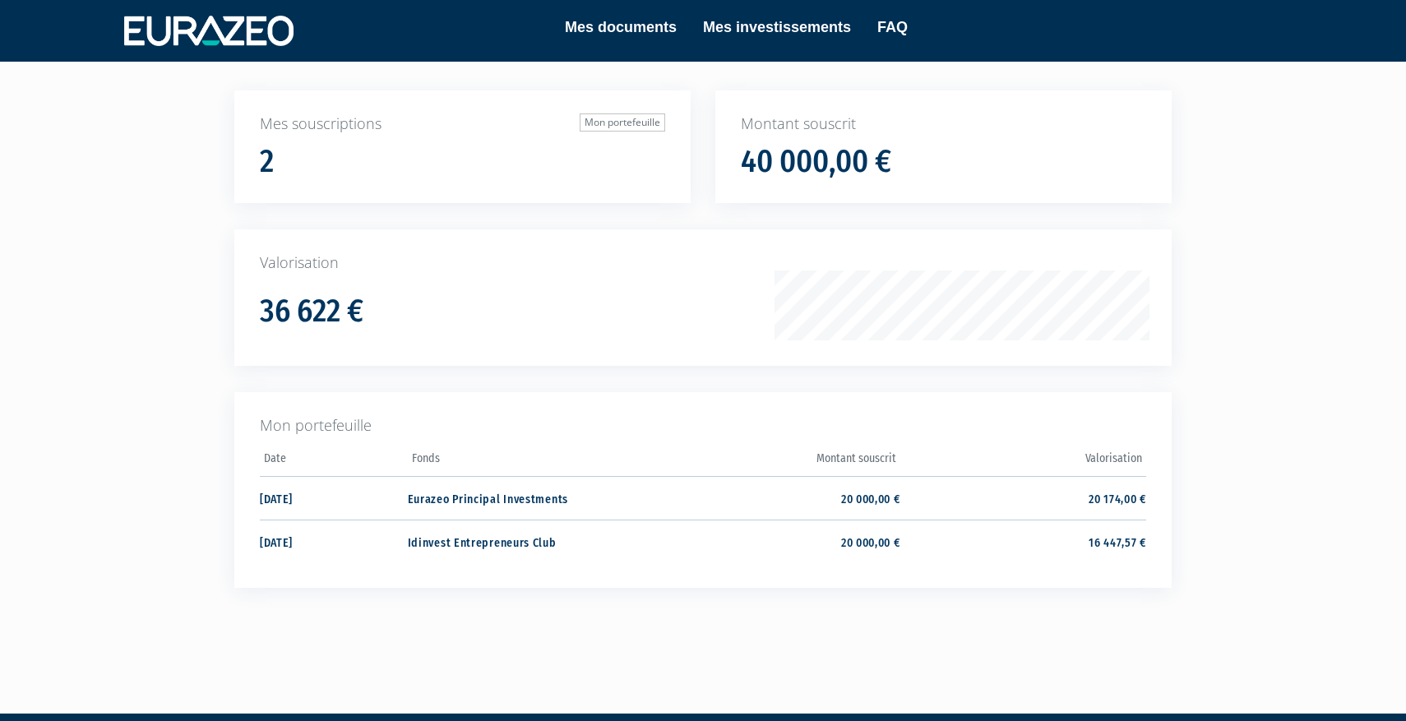
scroll to position [95, 0]
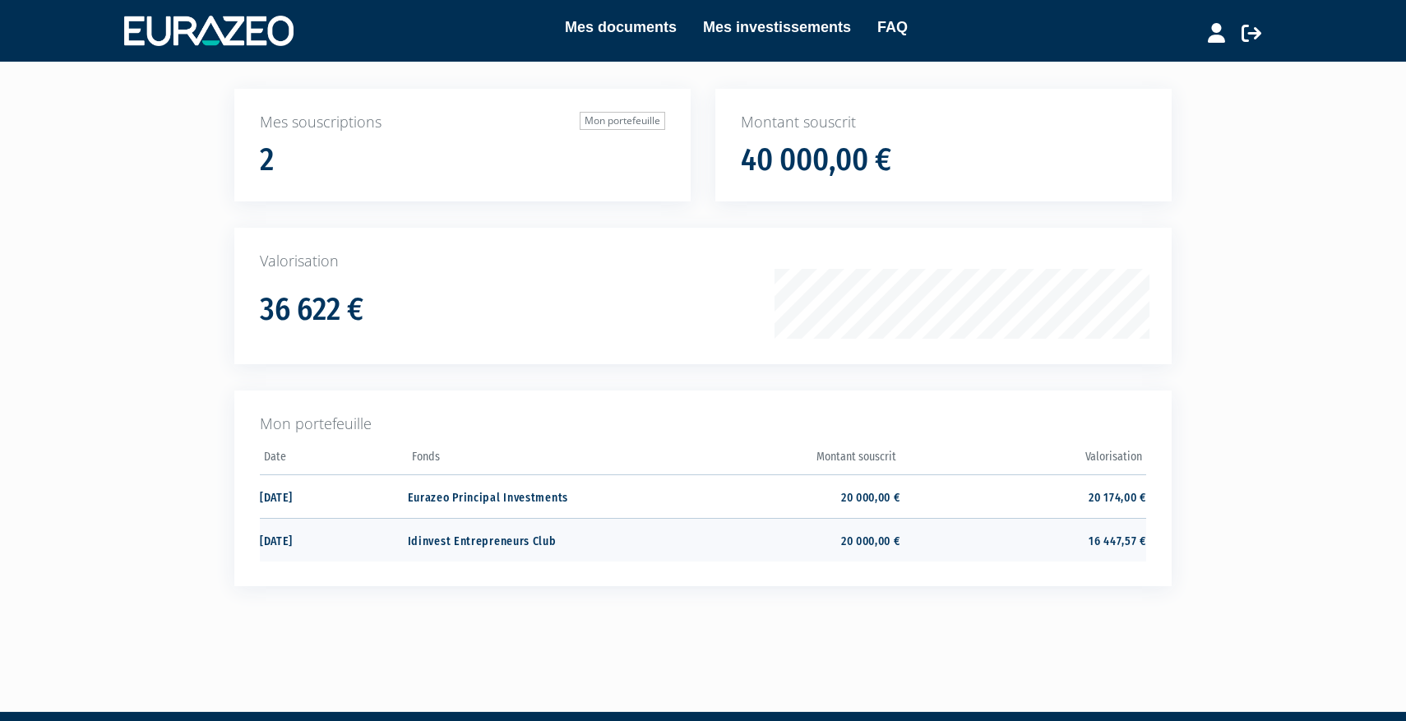
click at [1043, 545] on td "16 447,57 €" at bounding box center [1023, 540] width 246 height 44
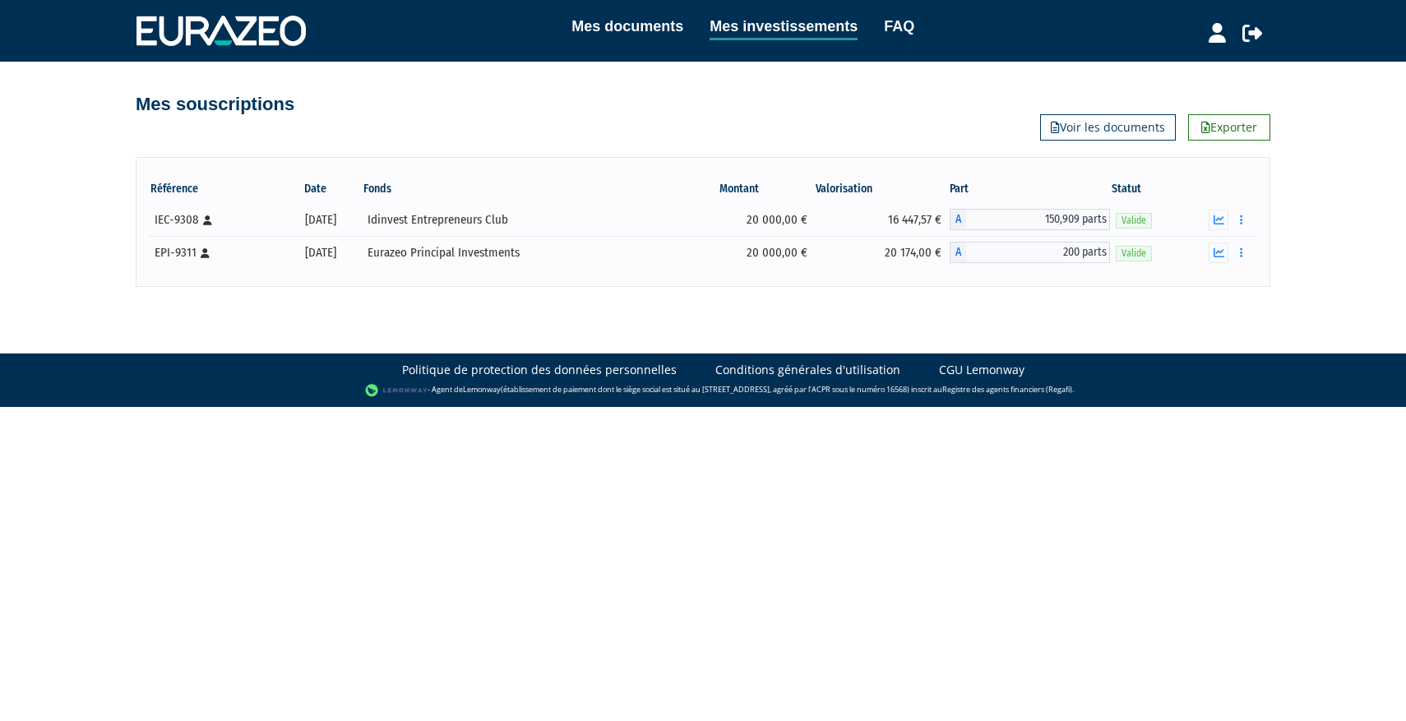
select select "25"
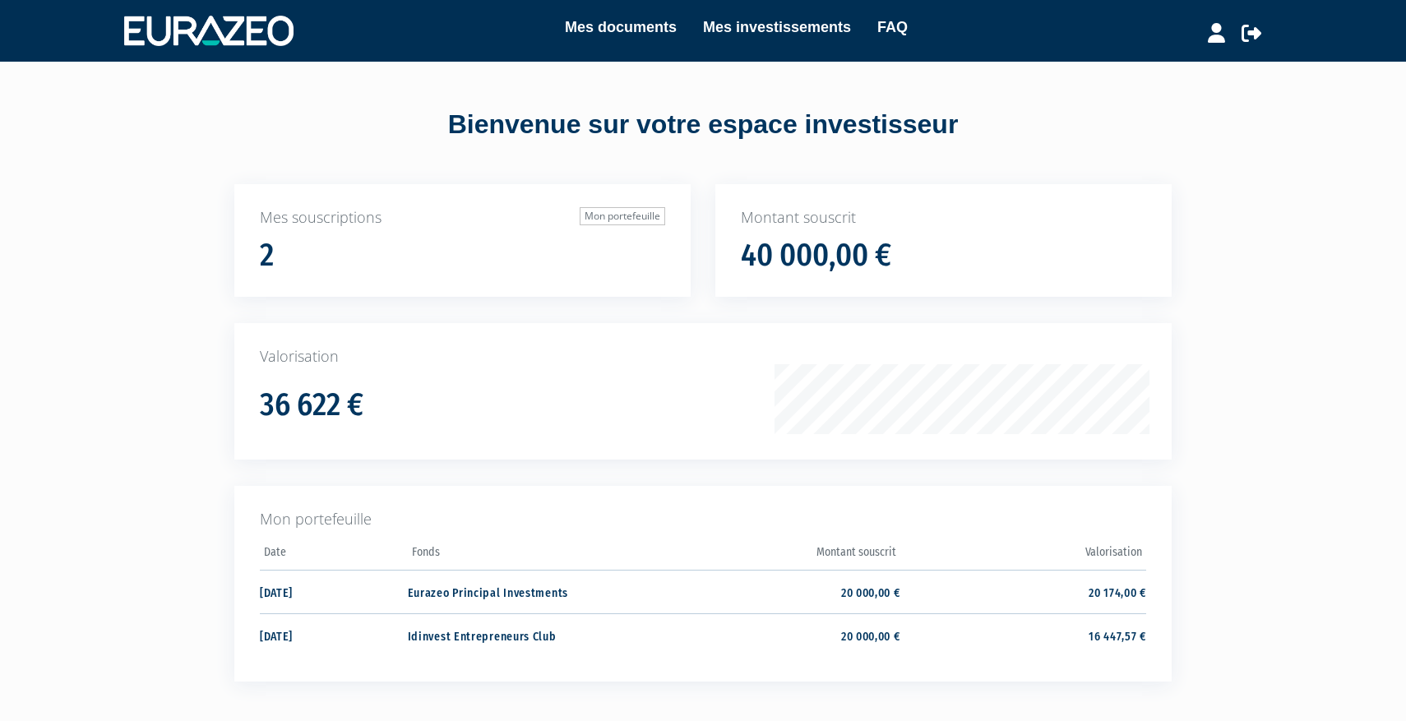
scroll to position [95, 0]
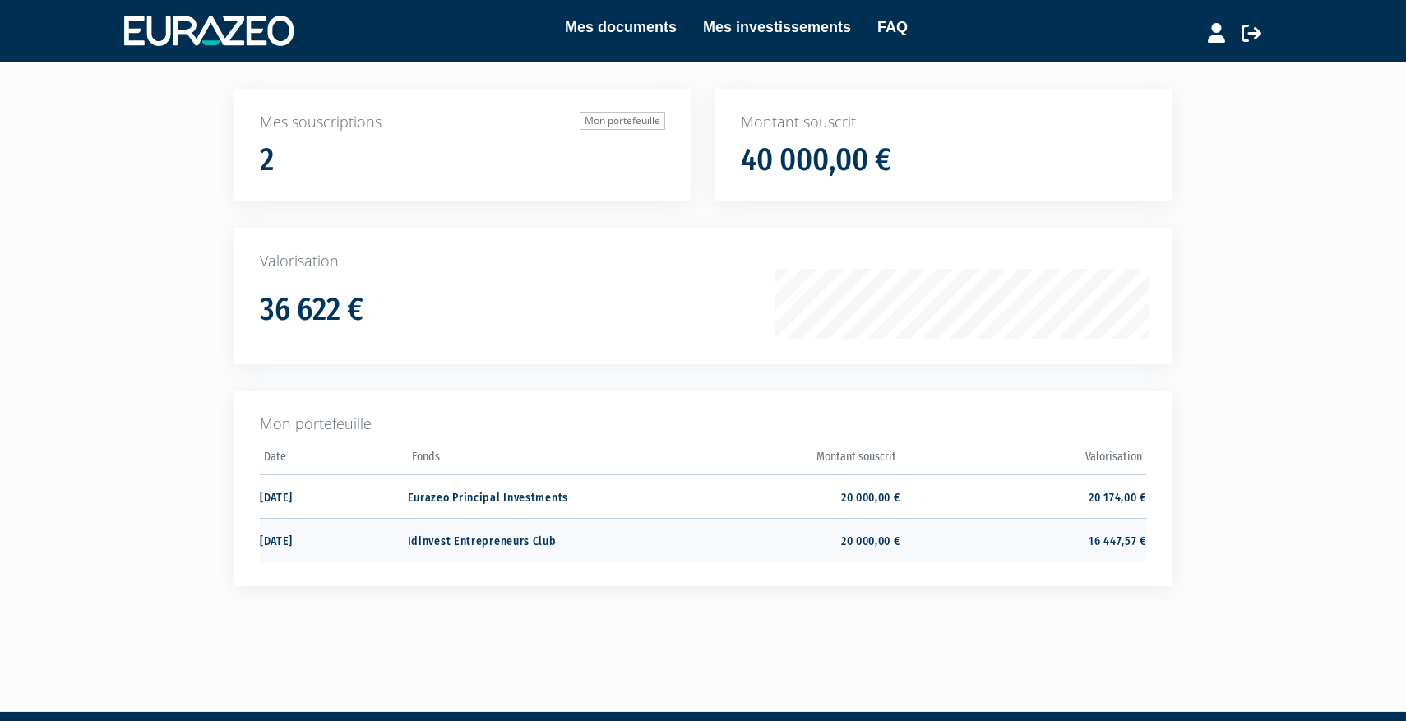
click at [770, 525] on td "20 000,00 €" at bounding box center [777, 540] width 246 height 44
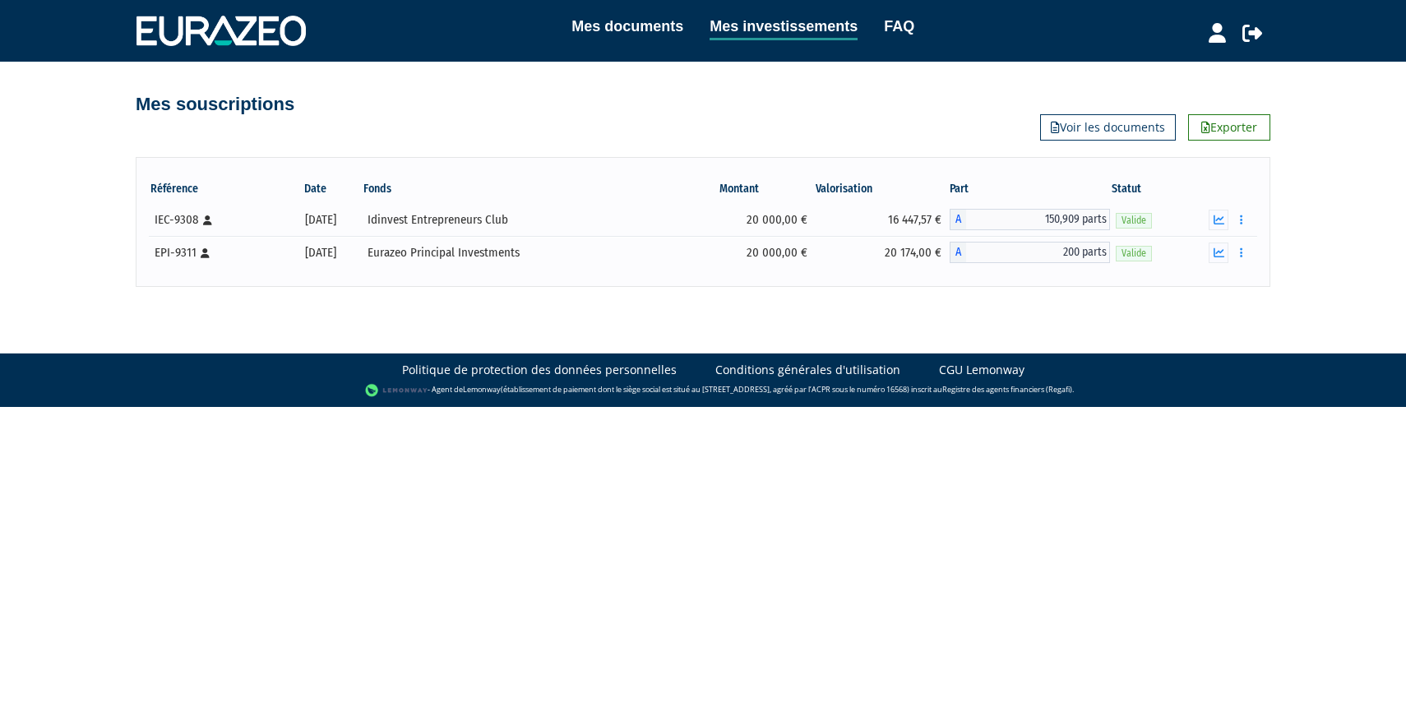
select select "25"
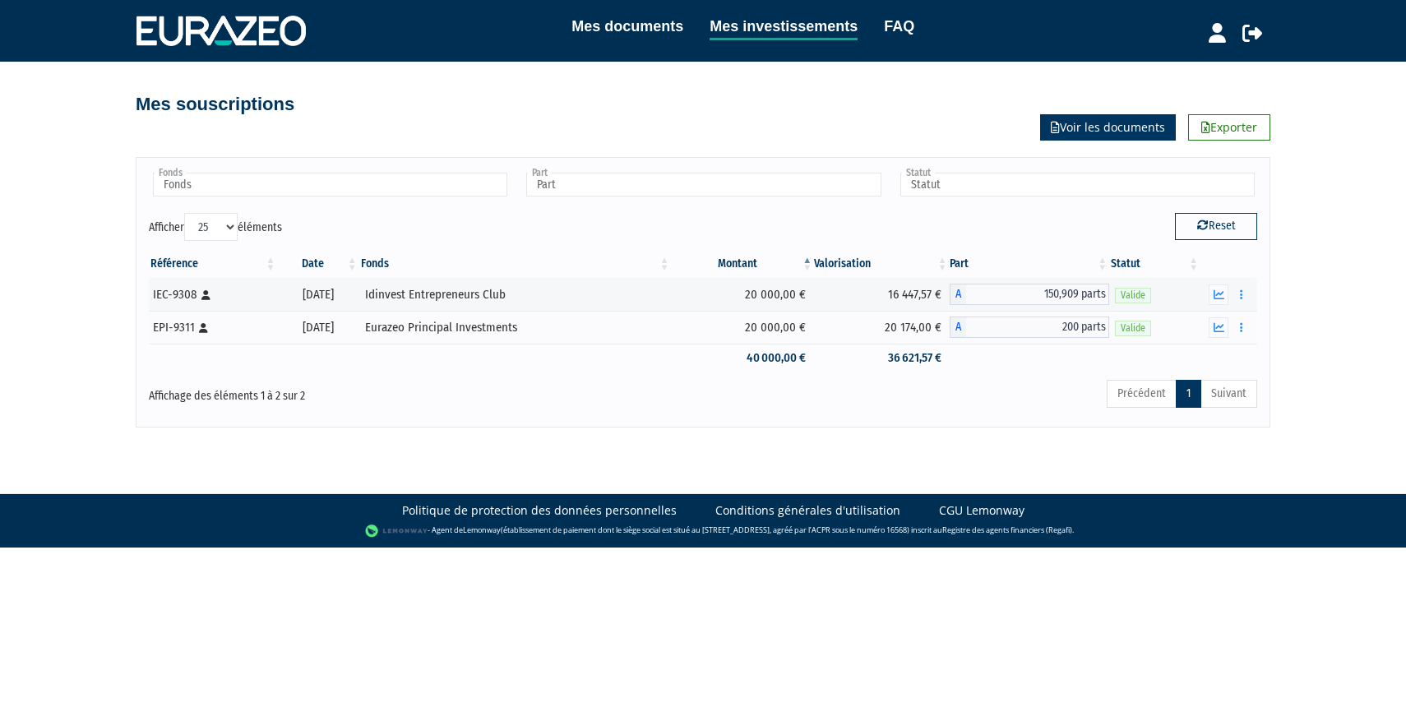
click at [1059, 118] on link "Voir les documents" at bounding box center [1108, 127] width 136 height 26
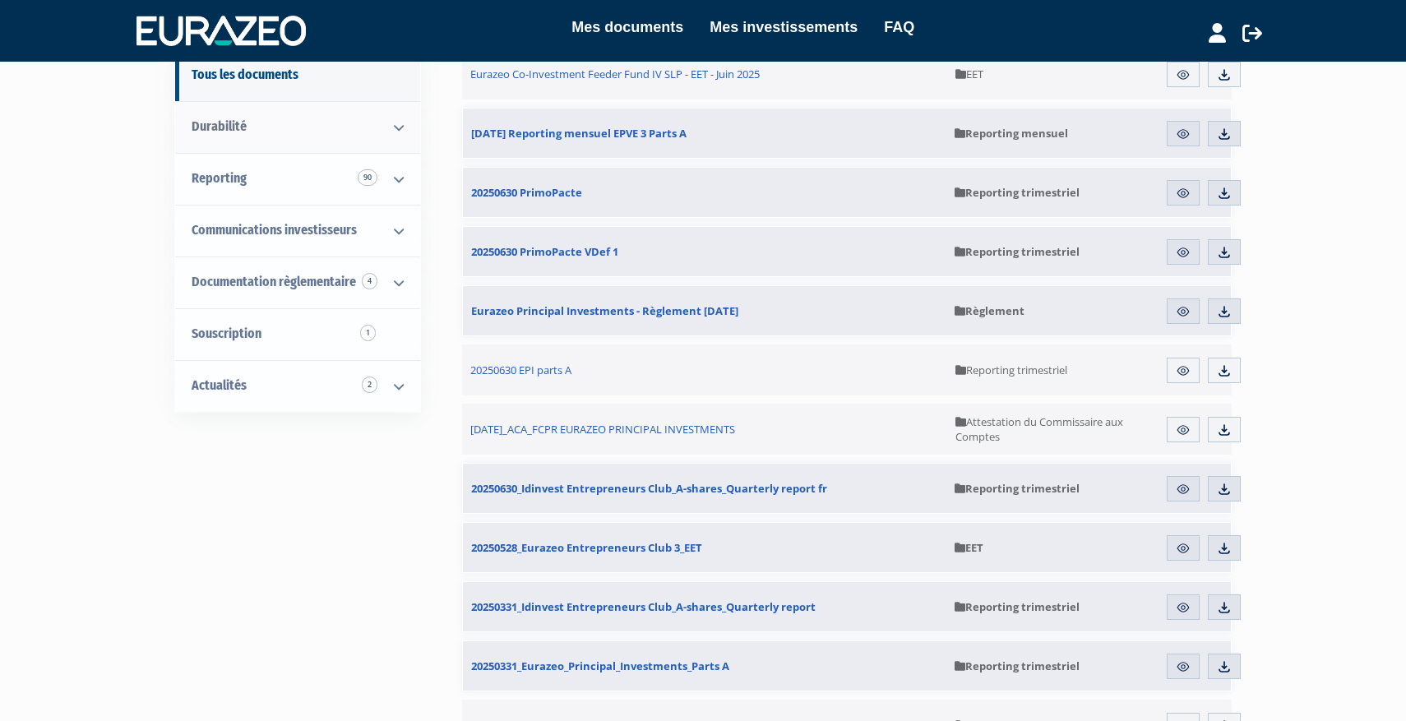
scroll to position [233, 0]
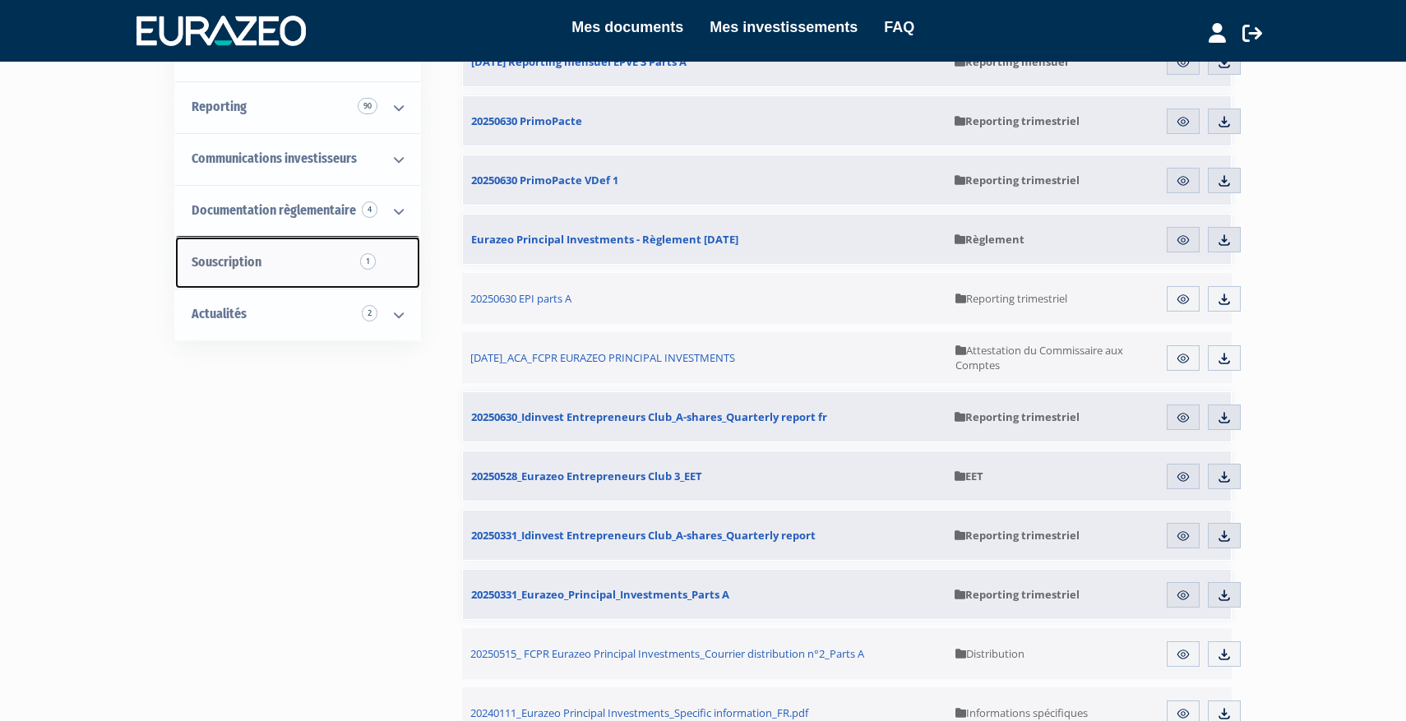
click at [384, 253] on link "Souscription 1" at bounding box center [297, 263] width 245 height 52
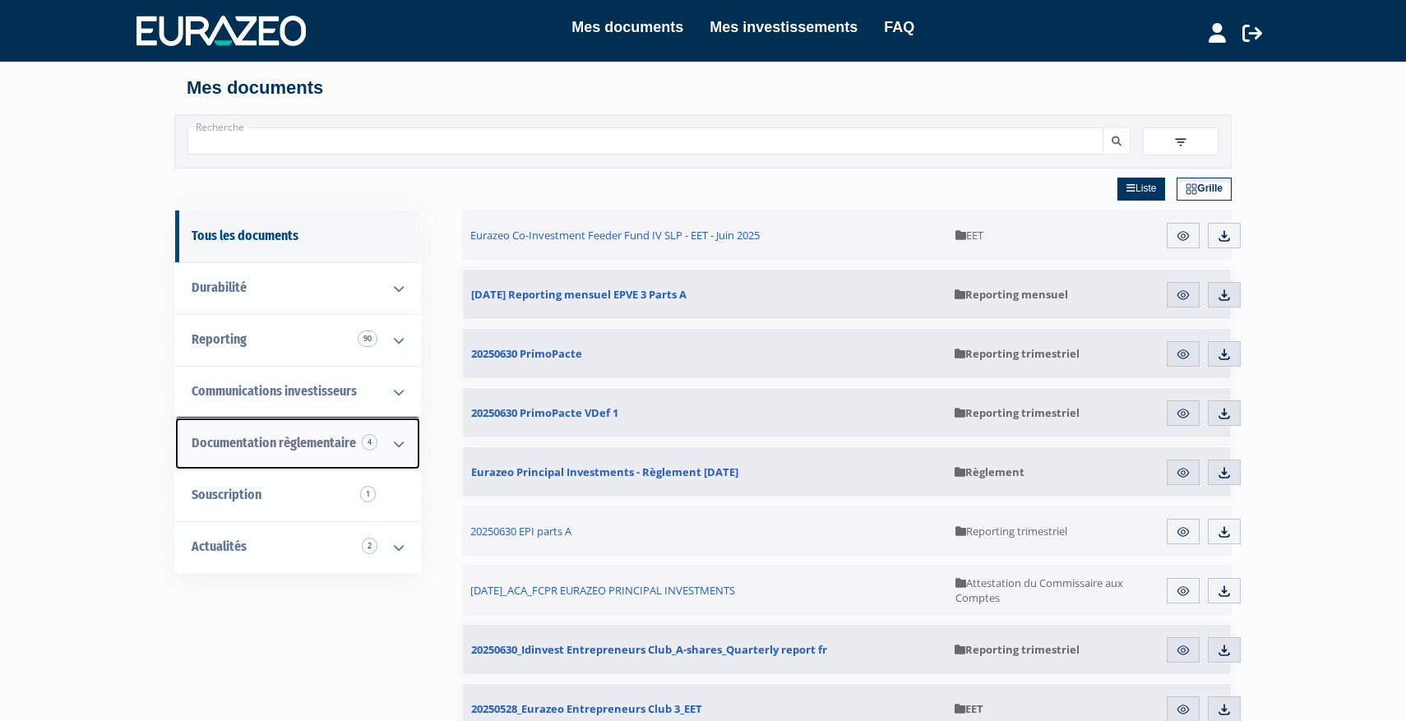
click at [401, 452] on icon at bounding box center [398, 443] width 43 height 51
click at [384, 454] on icon at bounding box center [398, 443] width 43 height 51
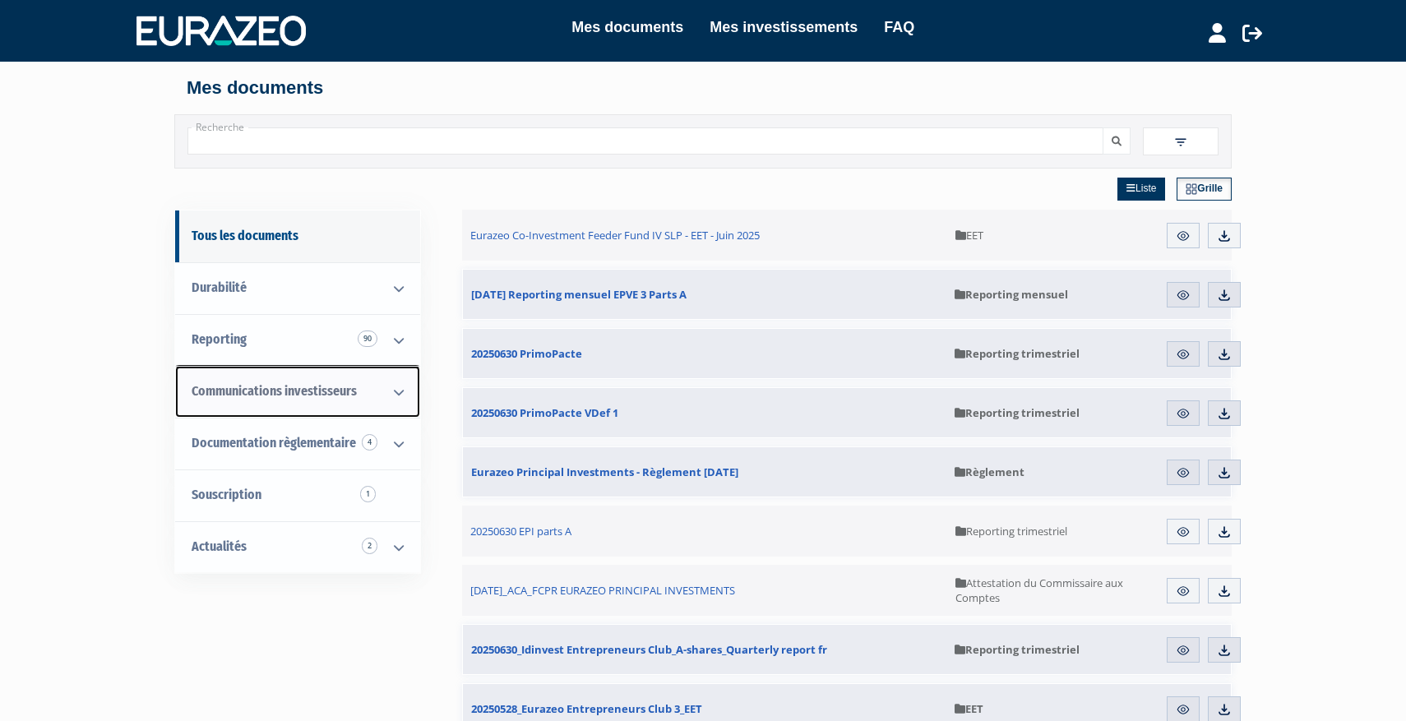
click at [333, 391] on span "Communications investisseurs" at bounding box center [274, 391] width 165 height 16
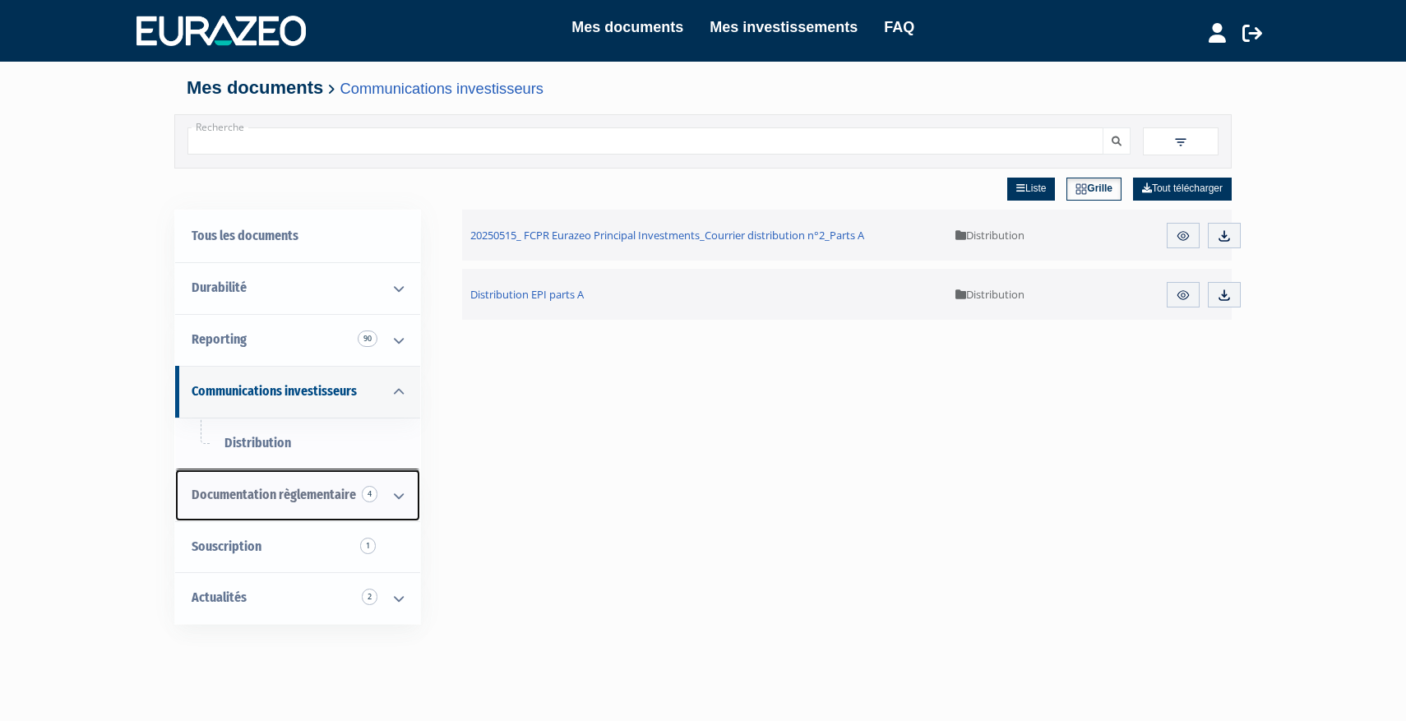
click at [309, 497] on span "Documentation règlementaire 4" at bounding box center [274, 495] width 164 height 16
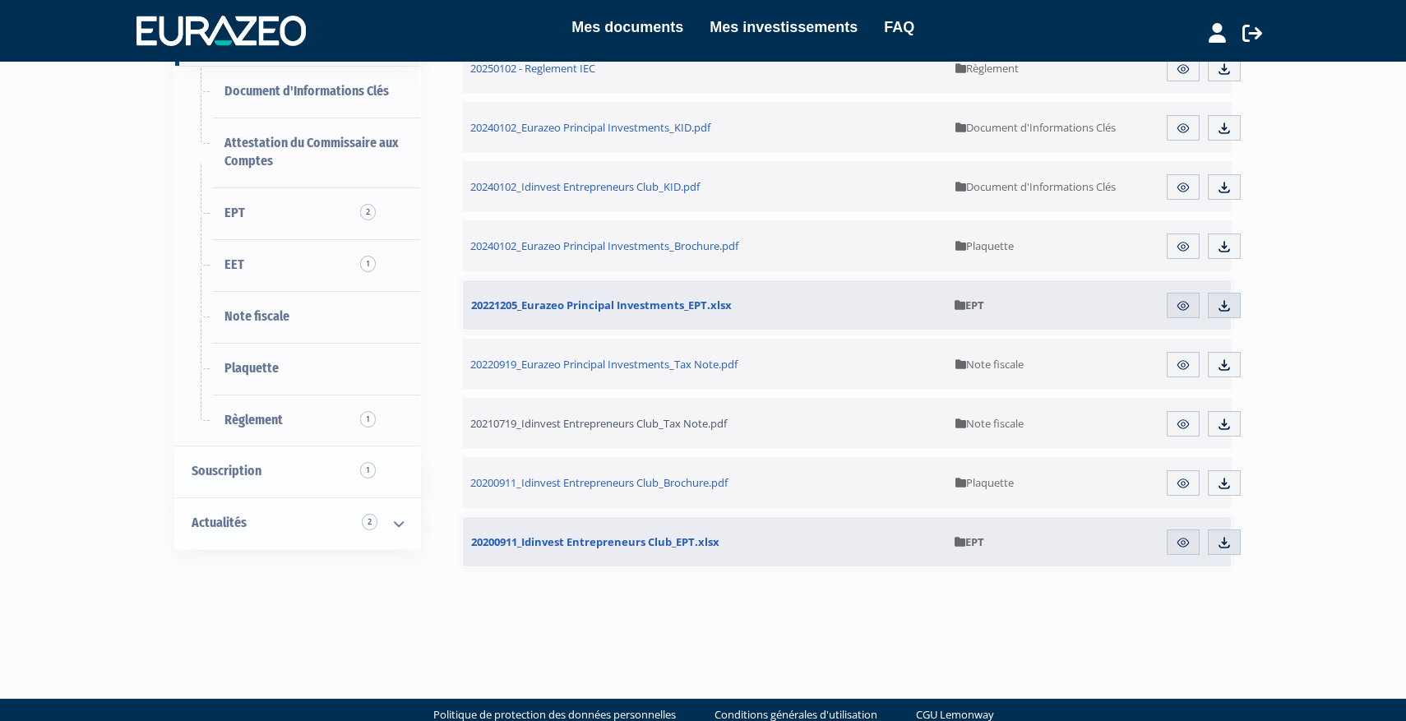
scroll to position [403, 0]
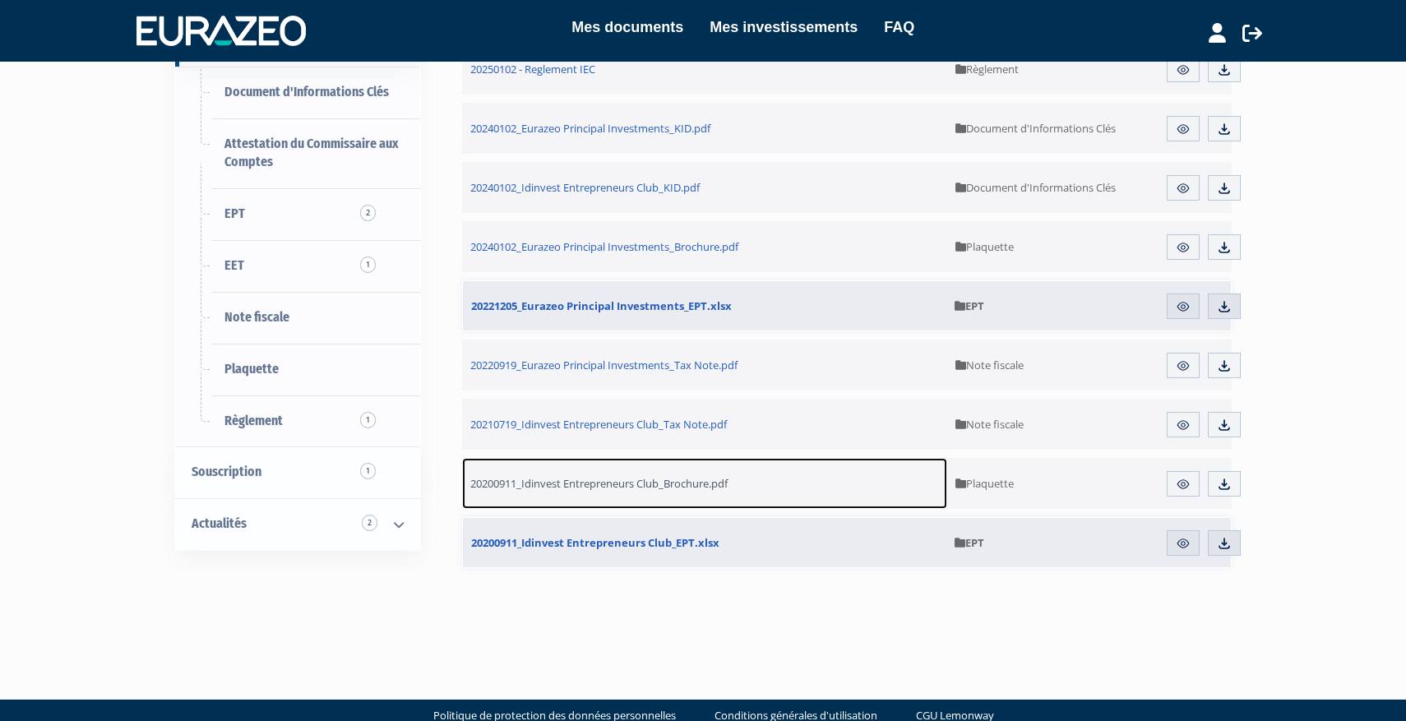
click at [605, 488] on span "20200911_Idinvest Entrepreneurs Club_Brochure.pdf" at bounding box center [598, 483] width 257 height 15
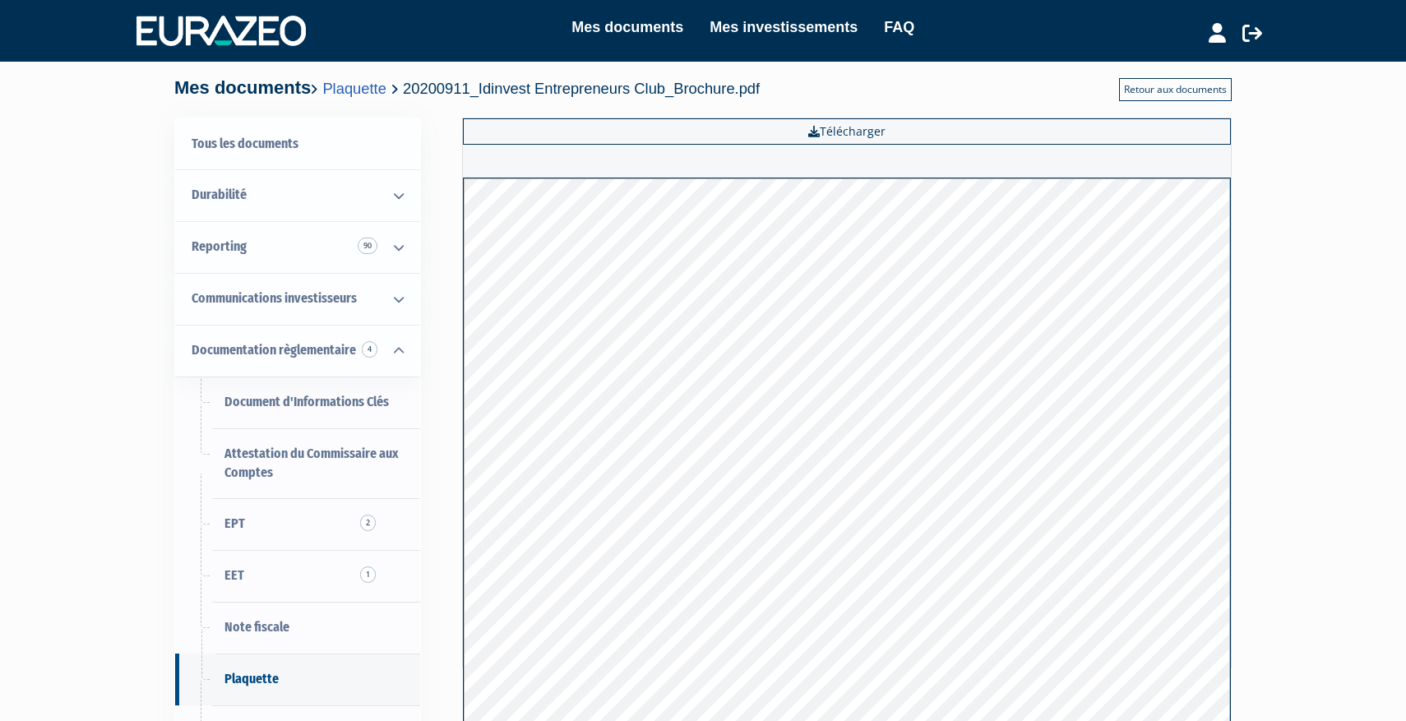
click at [1150, 93] on link "Retour aux documents" at bounding box center [1175, 89] width 113 height 23
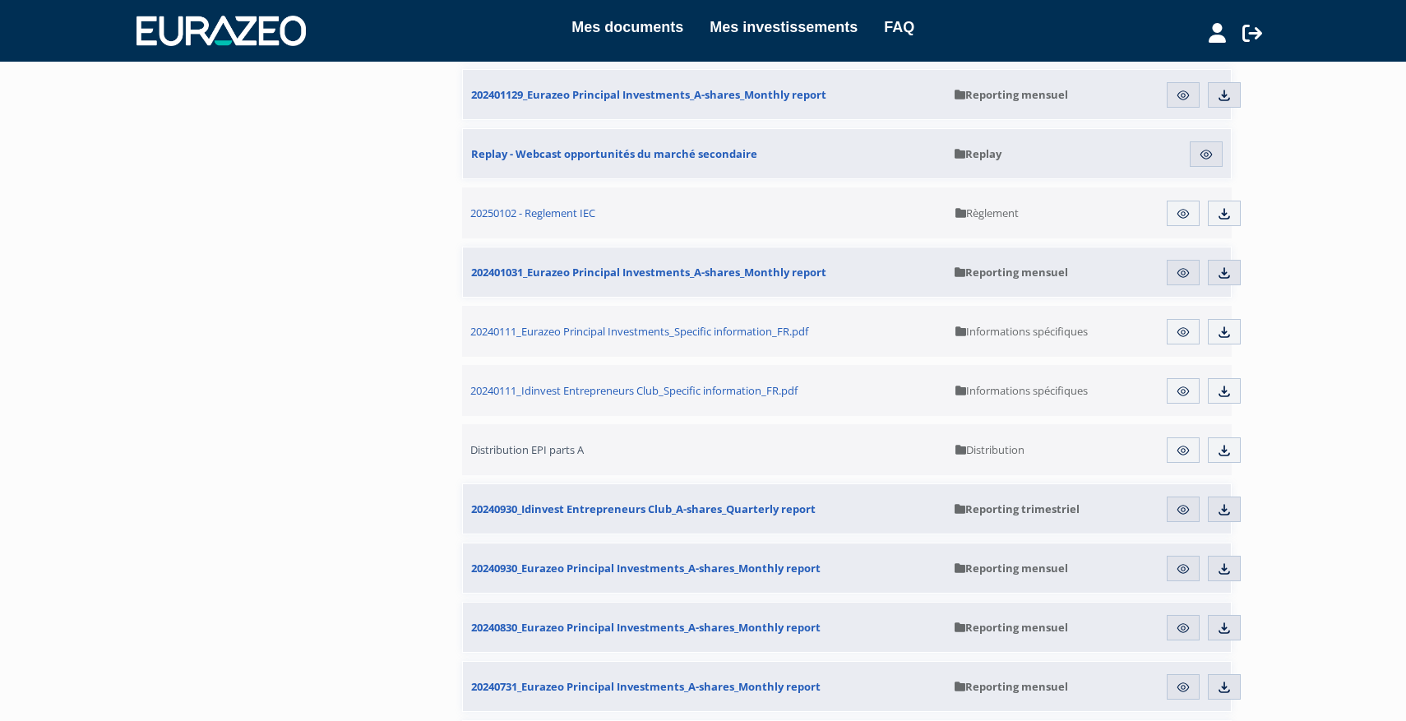
scroll to position [1093, 0]
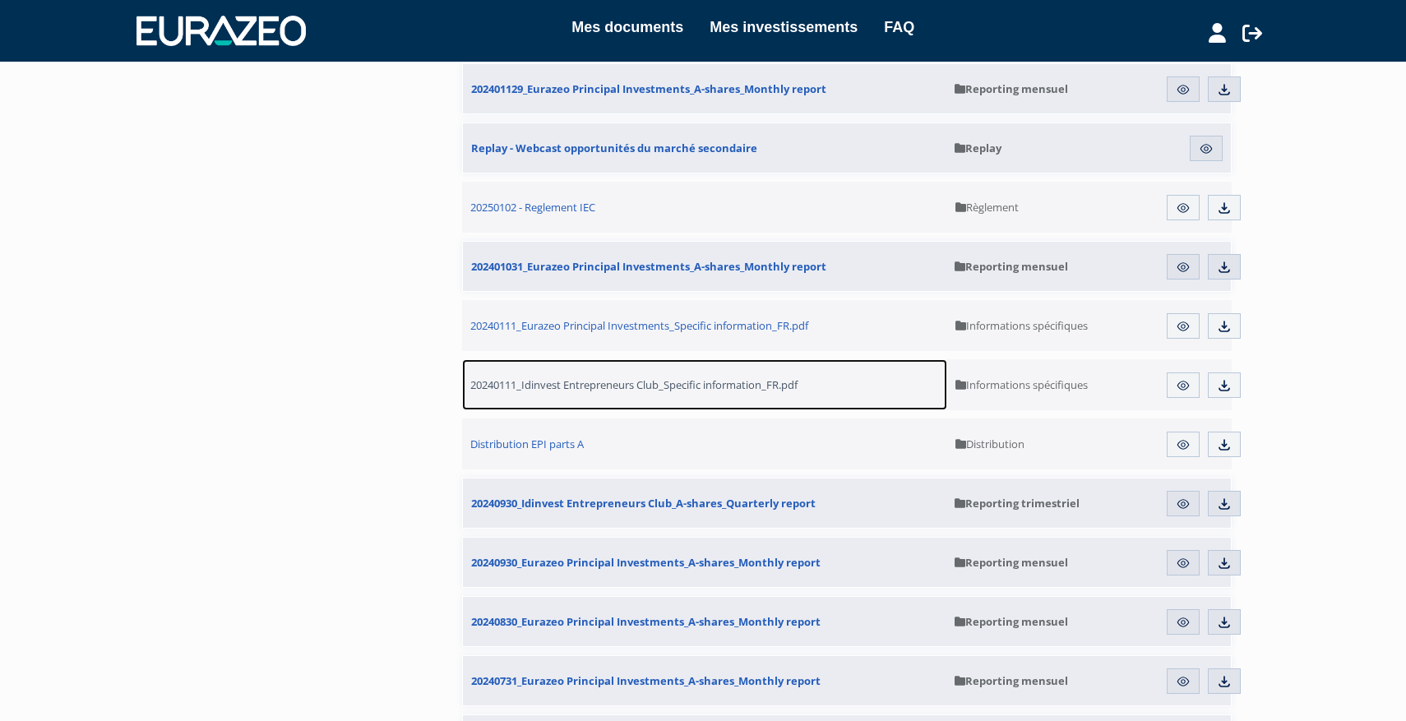
click at [696, 386] on span "20240111_Idinvest Entrepreneurs Club_Specific information_FR.pdf" at bounding box center [633, 384] width 327 height 15
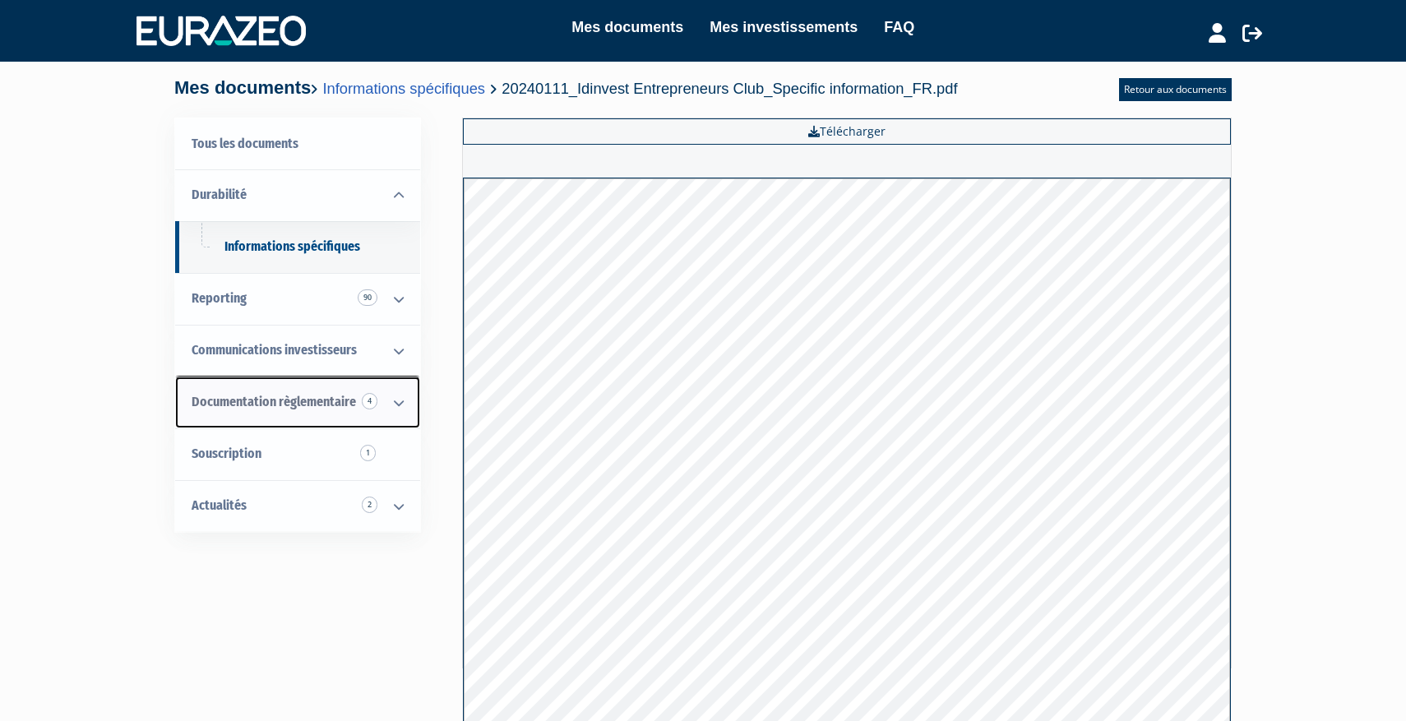
click at [399, 404] on icon at bounding box center [398, 402] width 43 height 51
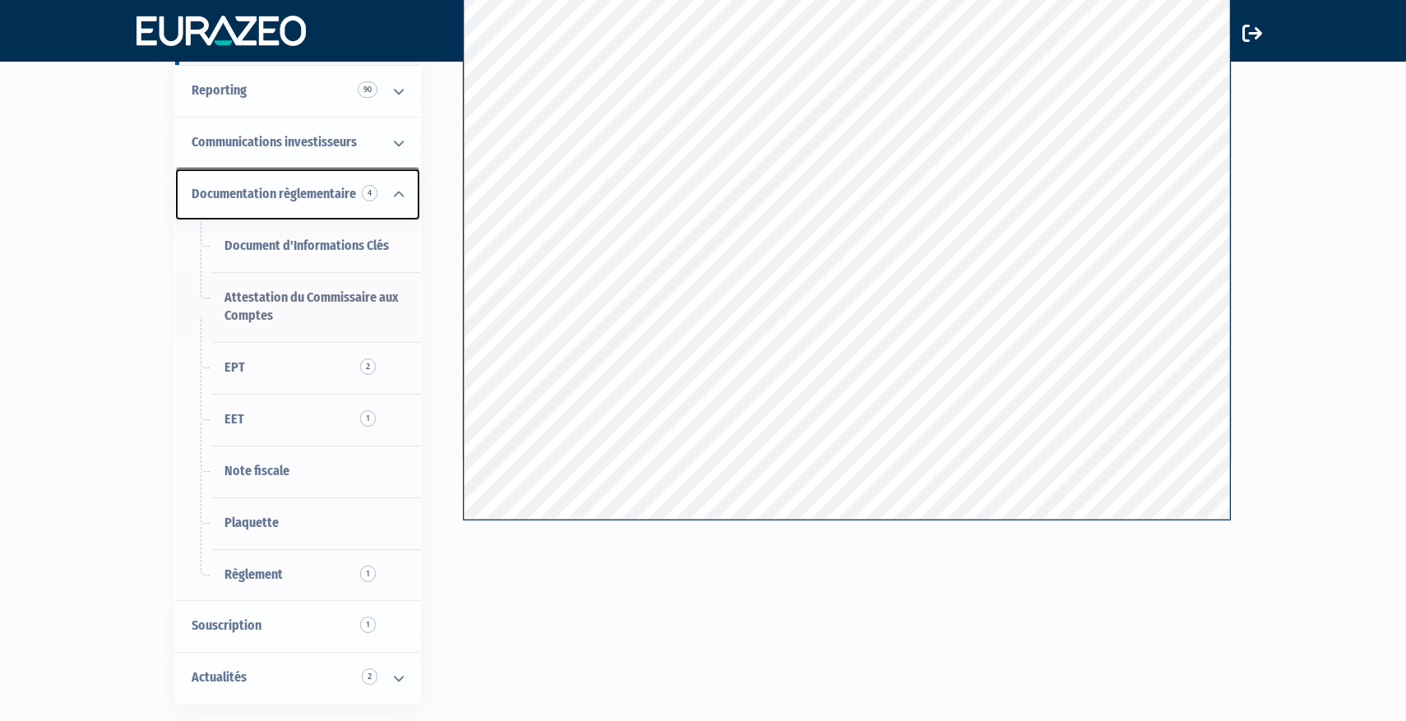
scroll to position [229, 0]
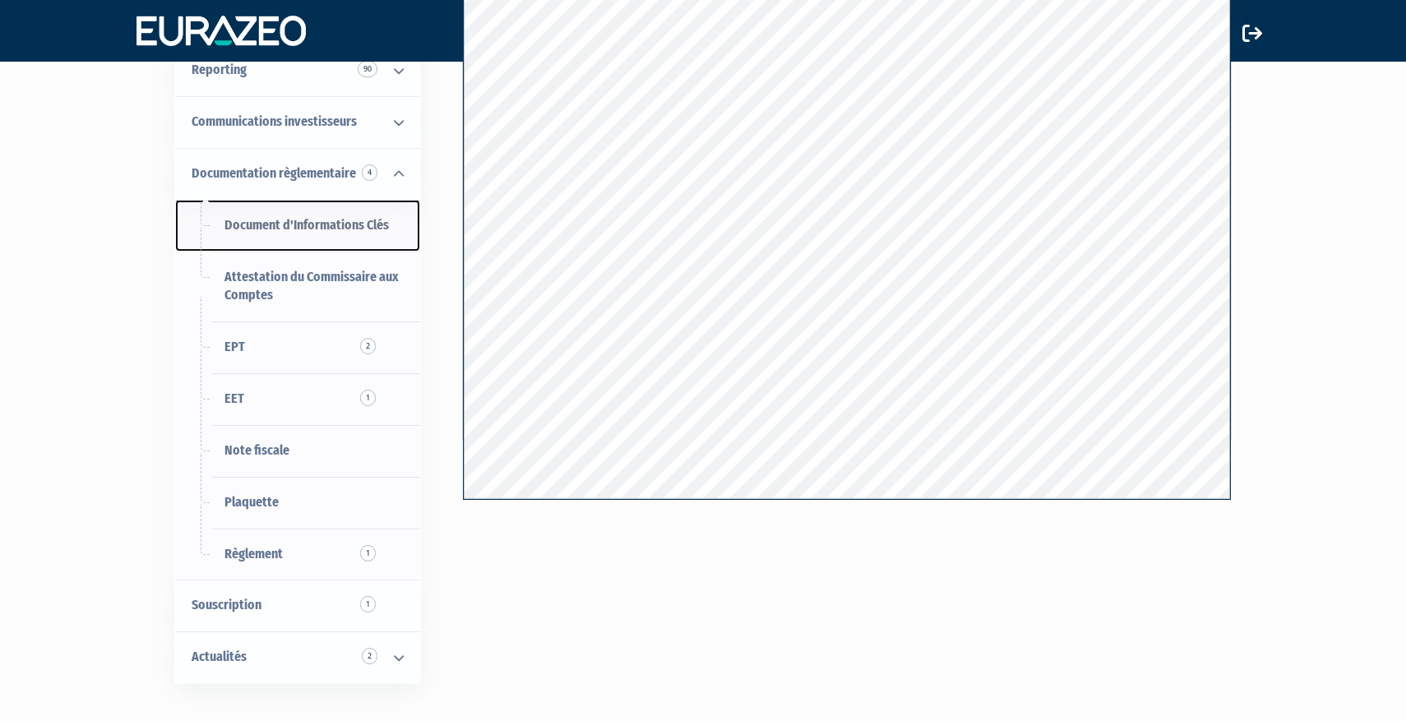
click at [325, 230] on span "Document d'Informations Clés" at bounding box center [306, 225] width 164 height 16
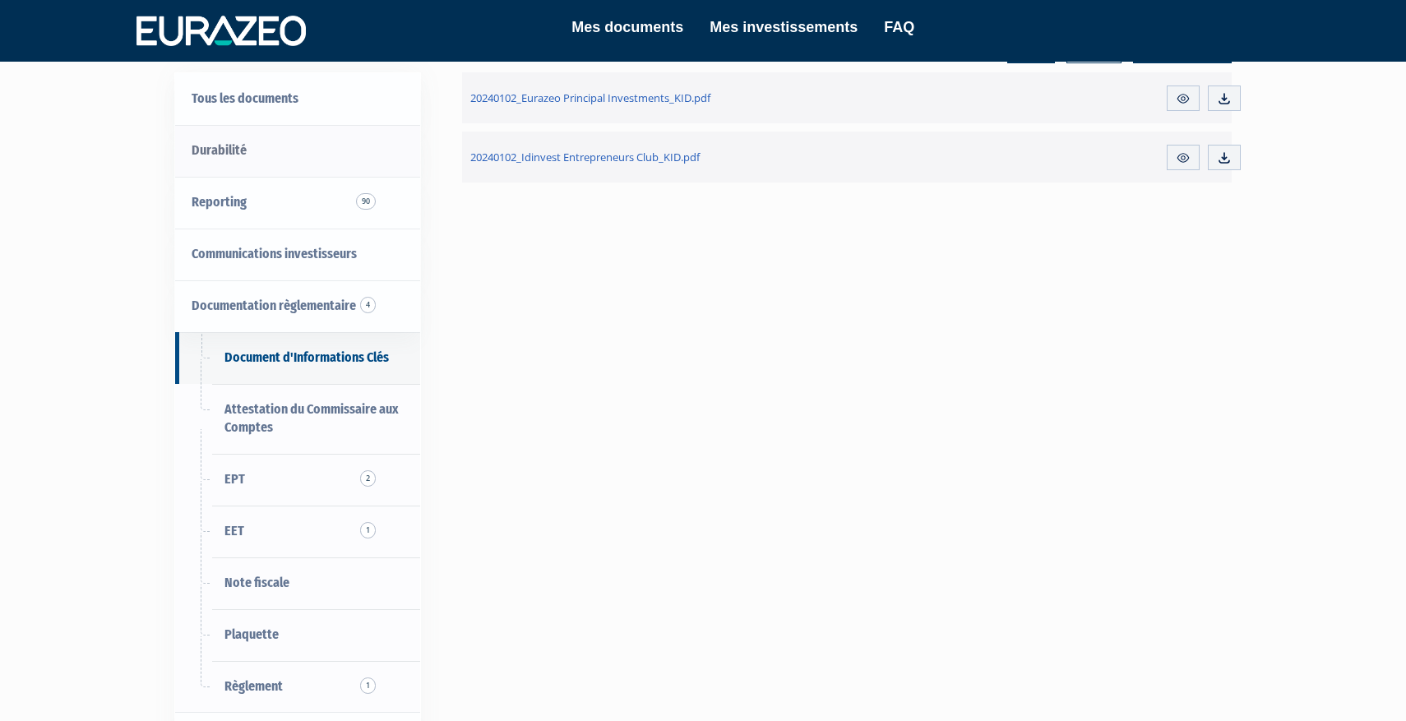
scroll to position [408, 0]
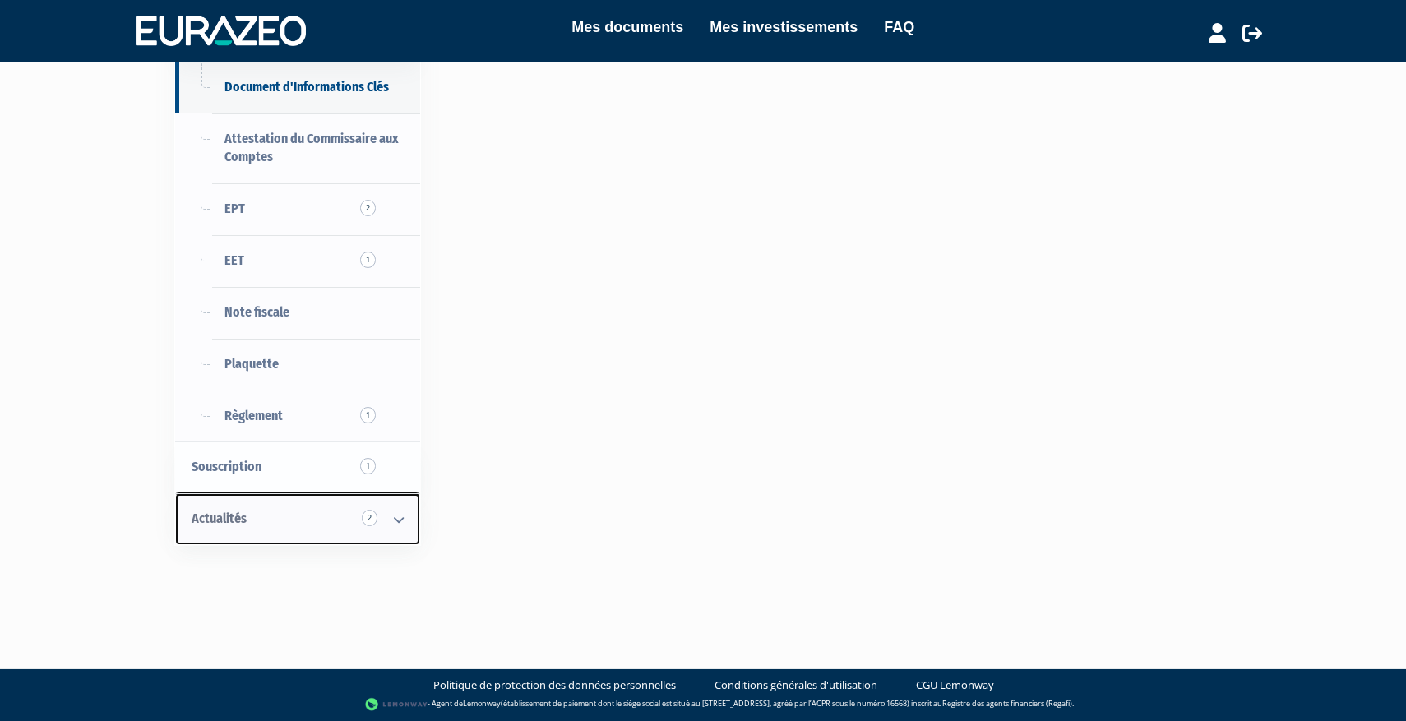
click at [404, 519] on icon at bounding box center [398, 519] width 43 height 51
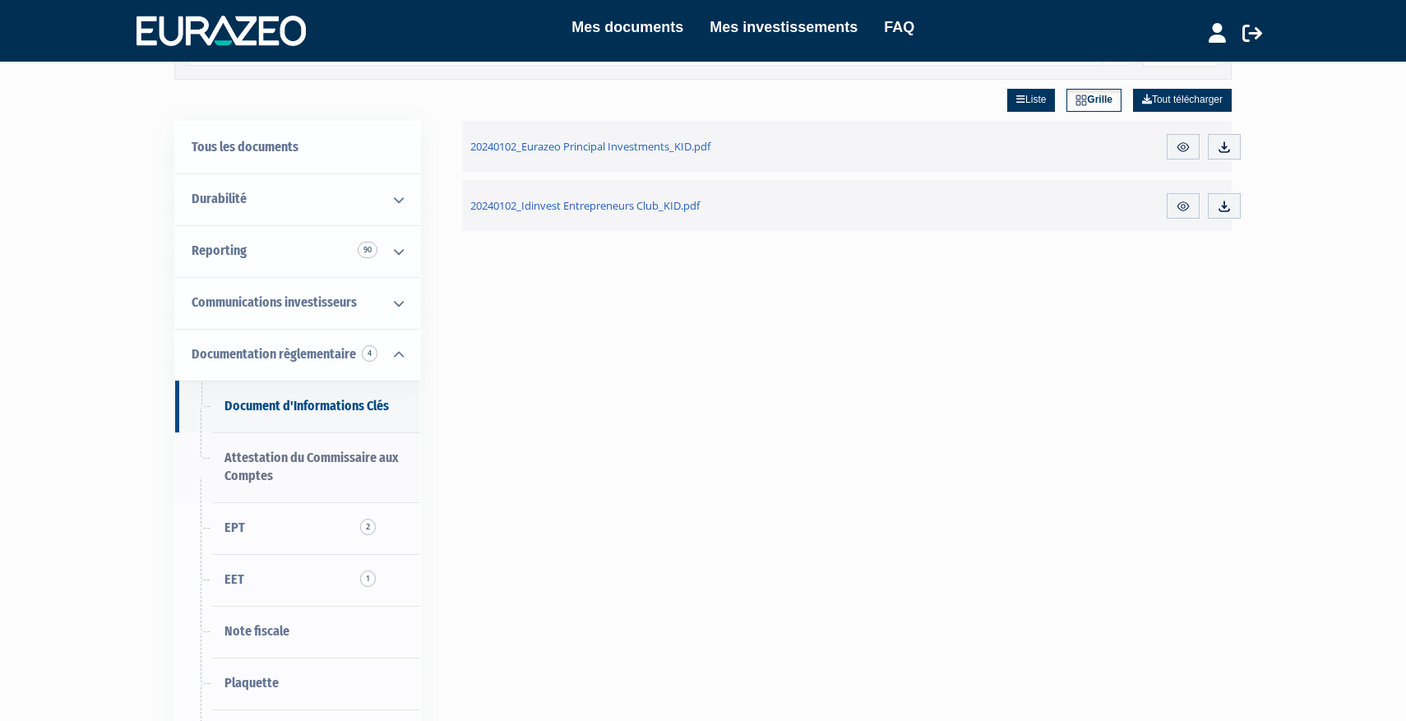
scroll to position [88, 0]
click at [362, 465] on span "Attestation du Commissaire aux Comptes" at bounding box center [311, 468] width 174 height 35
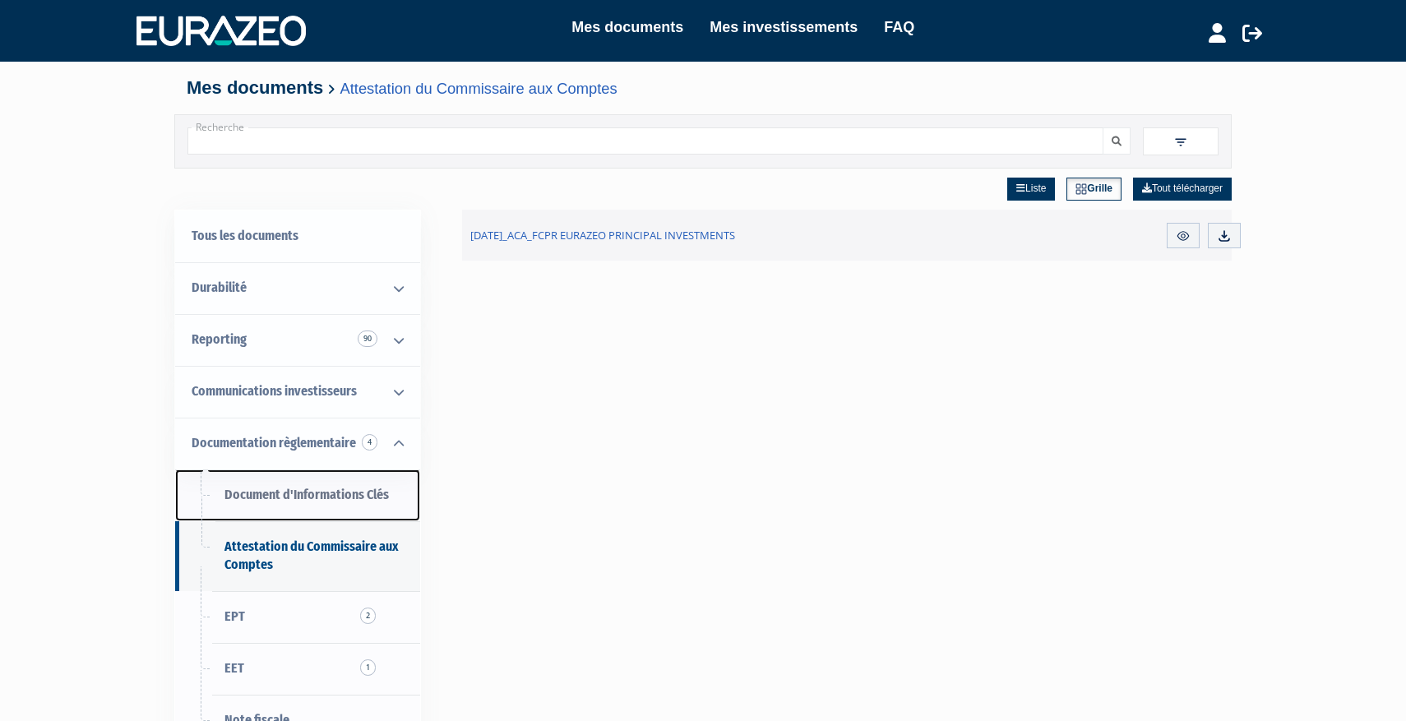
click at [349, 488] on span "Document d'Informations Clés" at bounding box center [306, 495] width 164 height 16
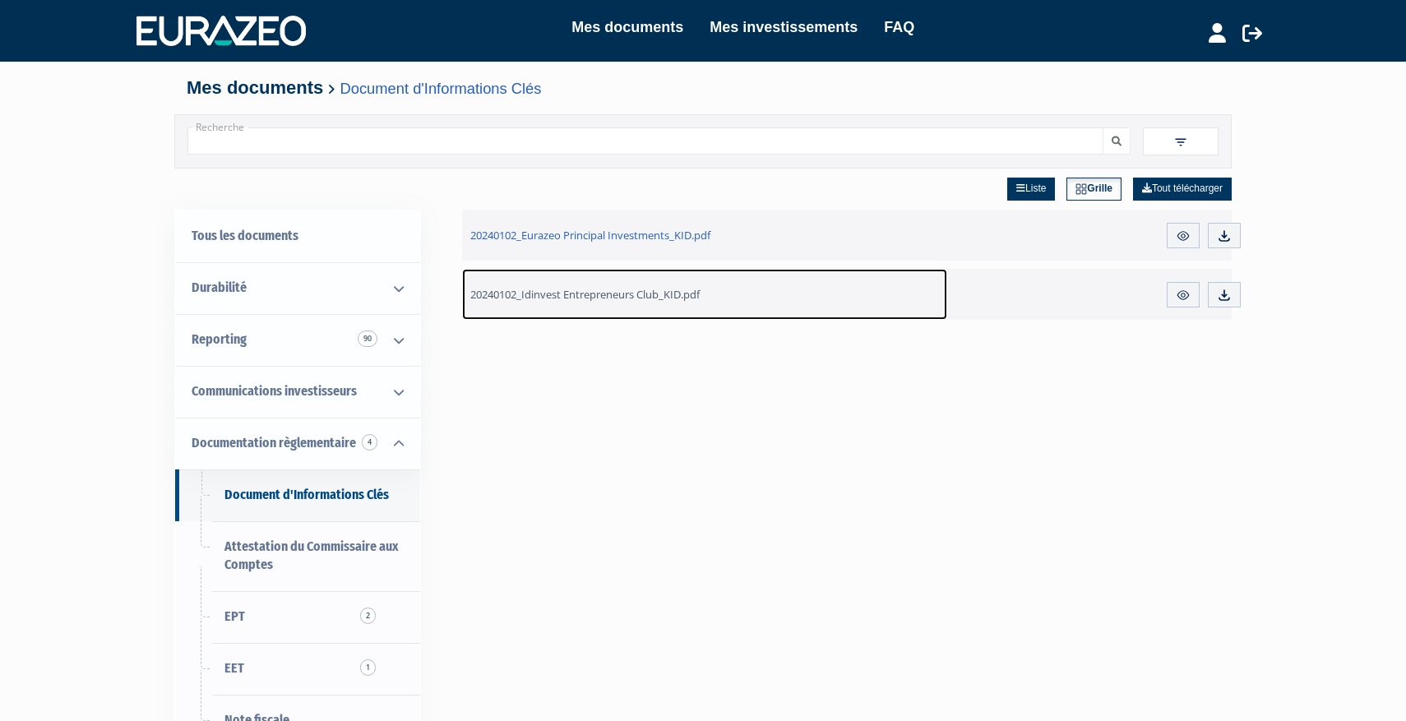
click at [652, 292] on span "20240102_Idinvest Entrepreneurs Club_KID.pdf" at bounding box center [584, 294] width 229 height 15
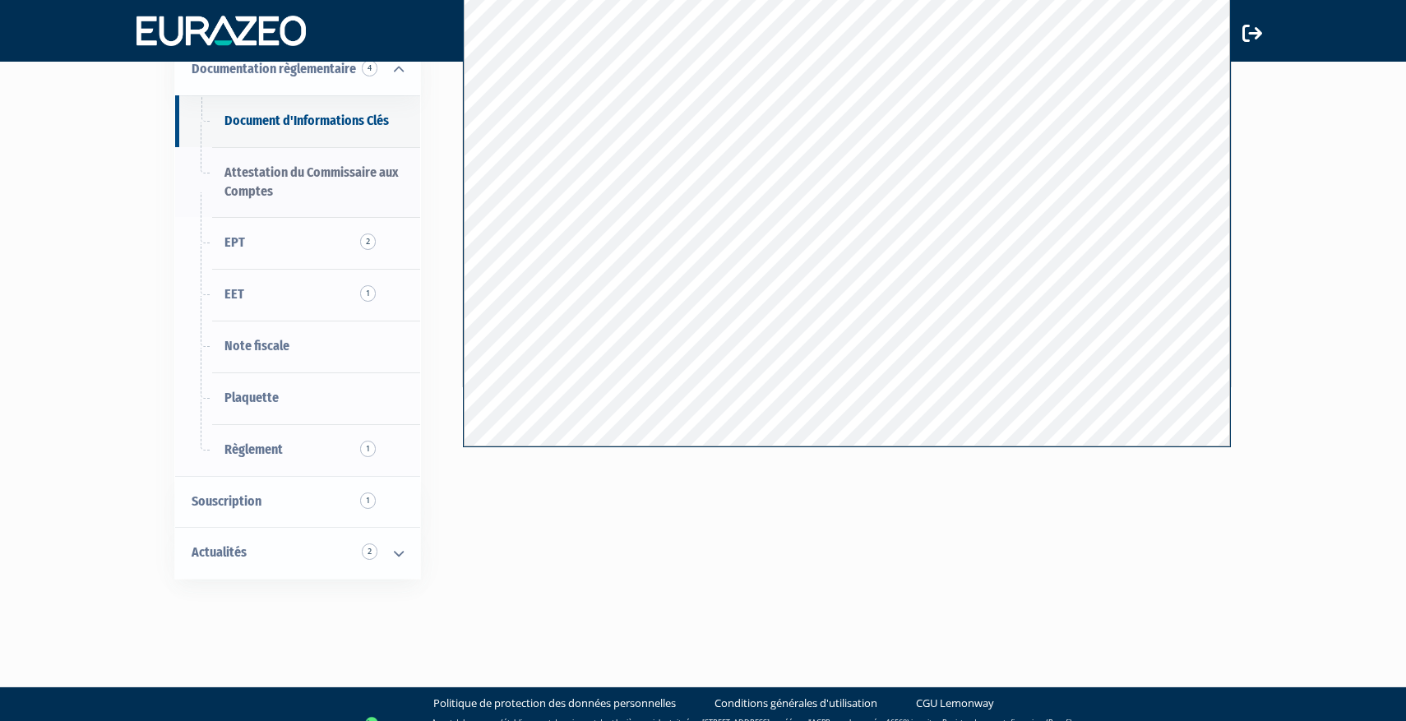
scroll to position [299, 0]
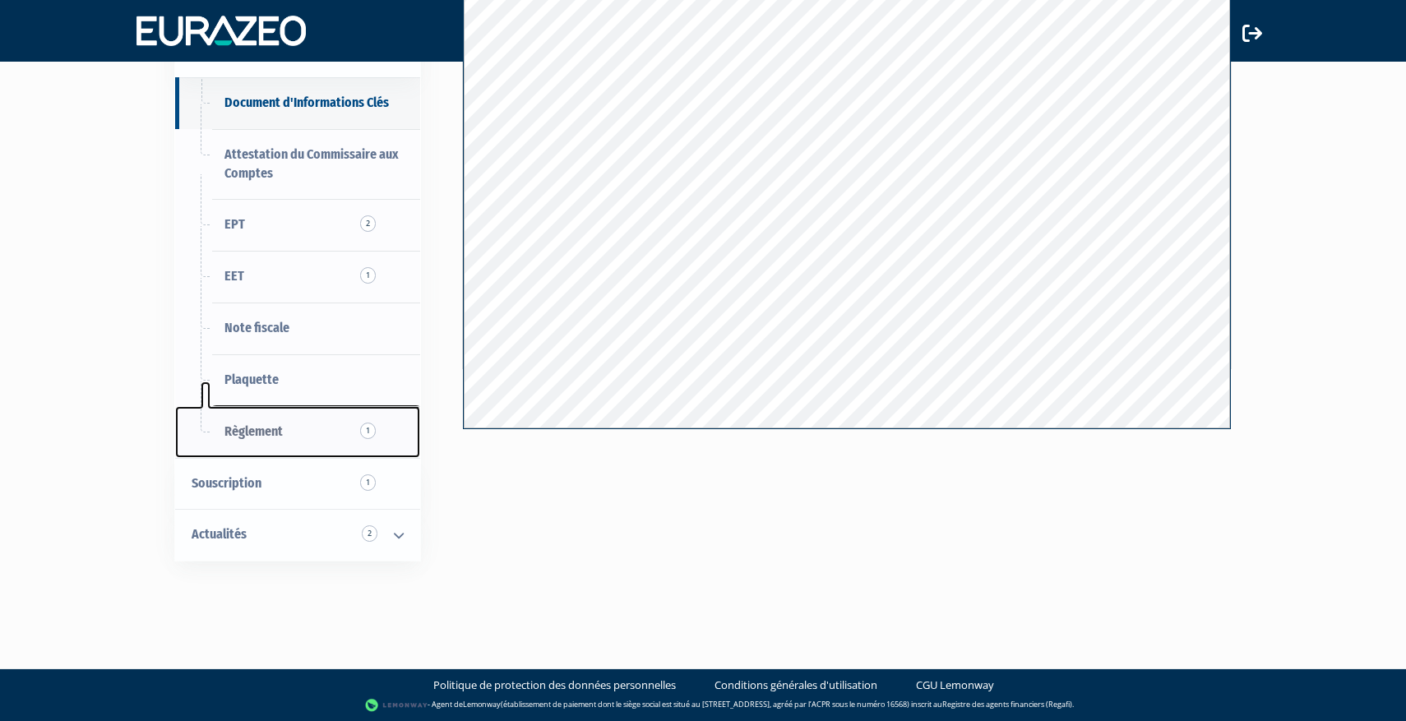
click at [343, 434] on link "Règlement 1" at bounding box center [297, 432] width 245 height 52
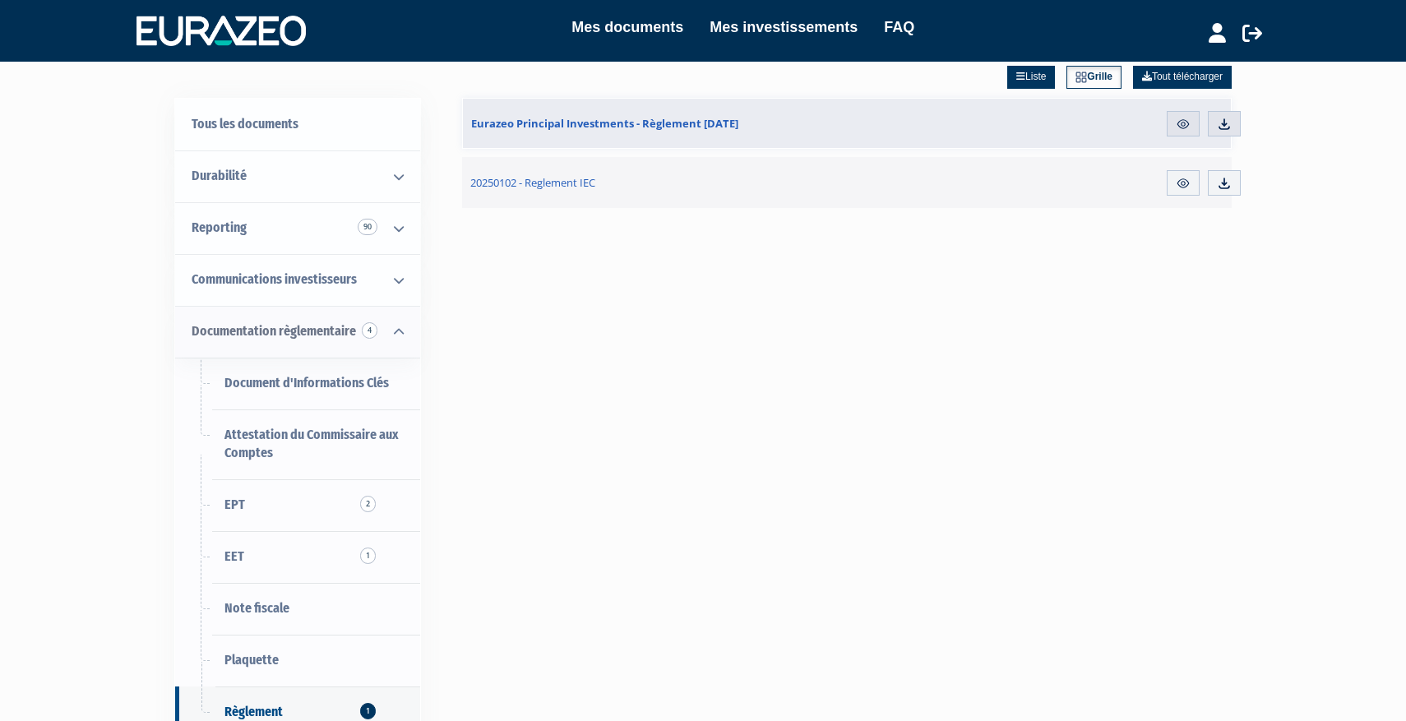
scroll to position [114, 0]
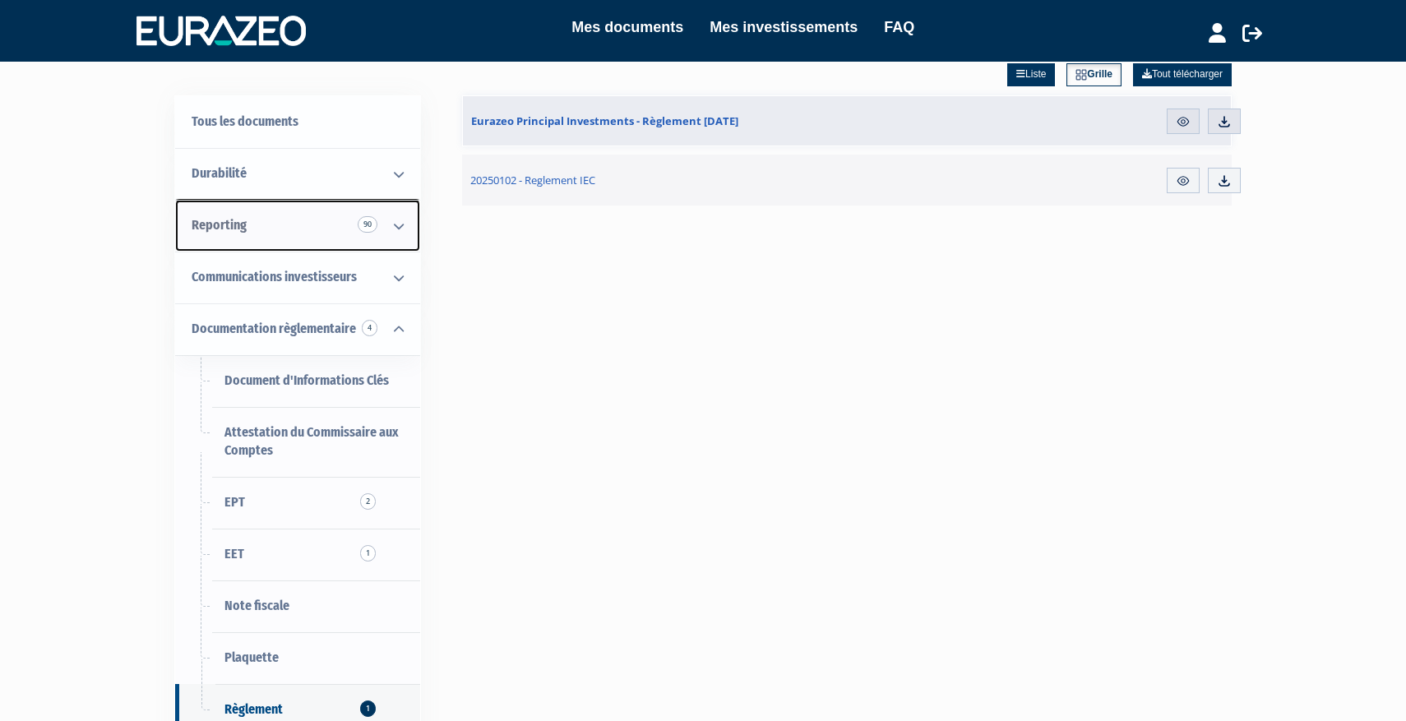
click at [386, 238] on icon at bounding box center [398, 226] width 43 height 51
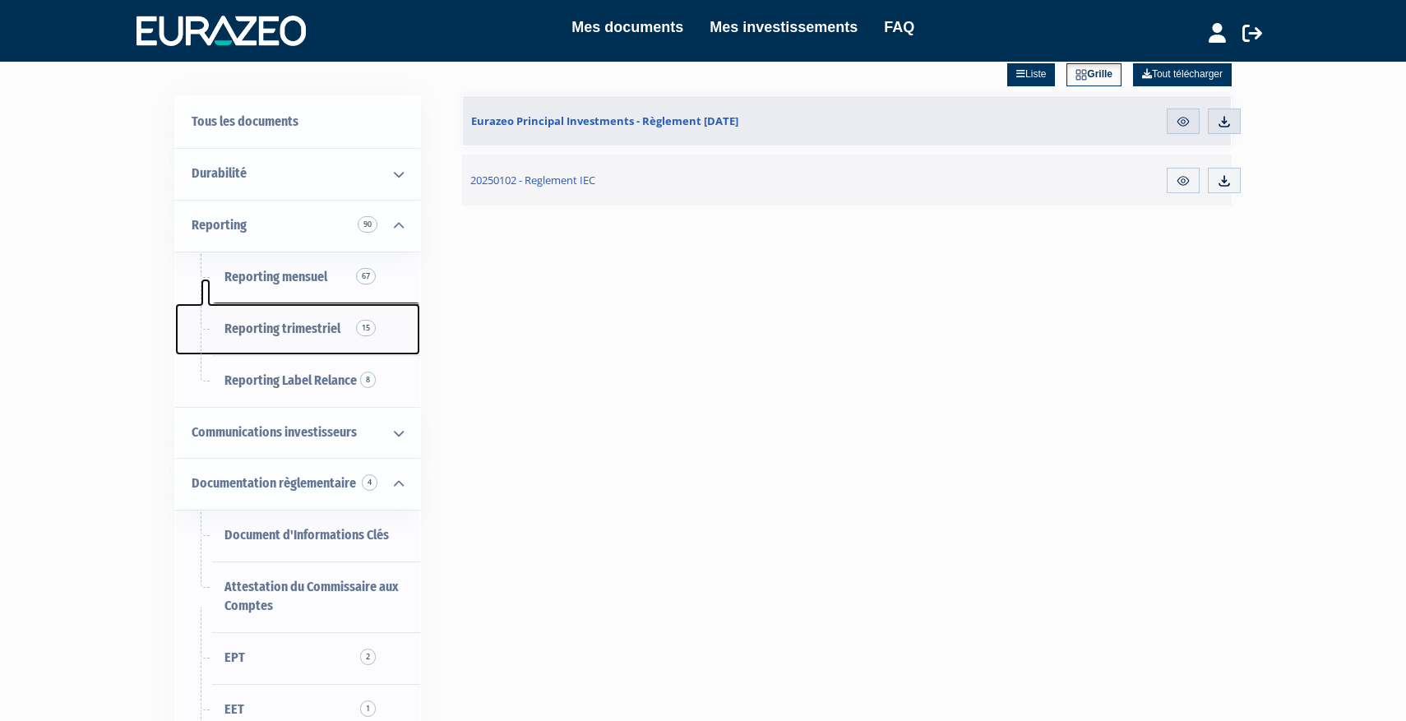
click at [321, 315] on link "Reporting trimestriel 15" at bounding box center [297, 329] width 245 height 52
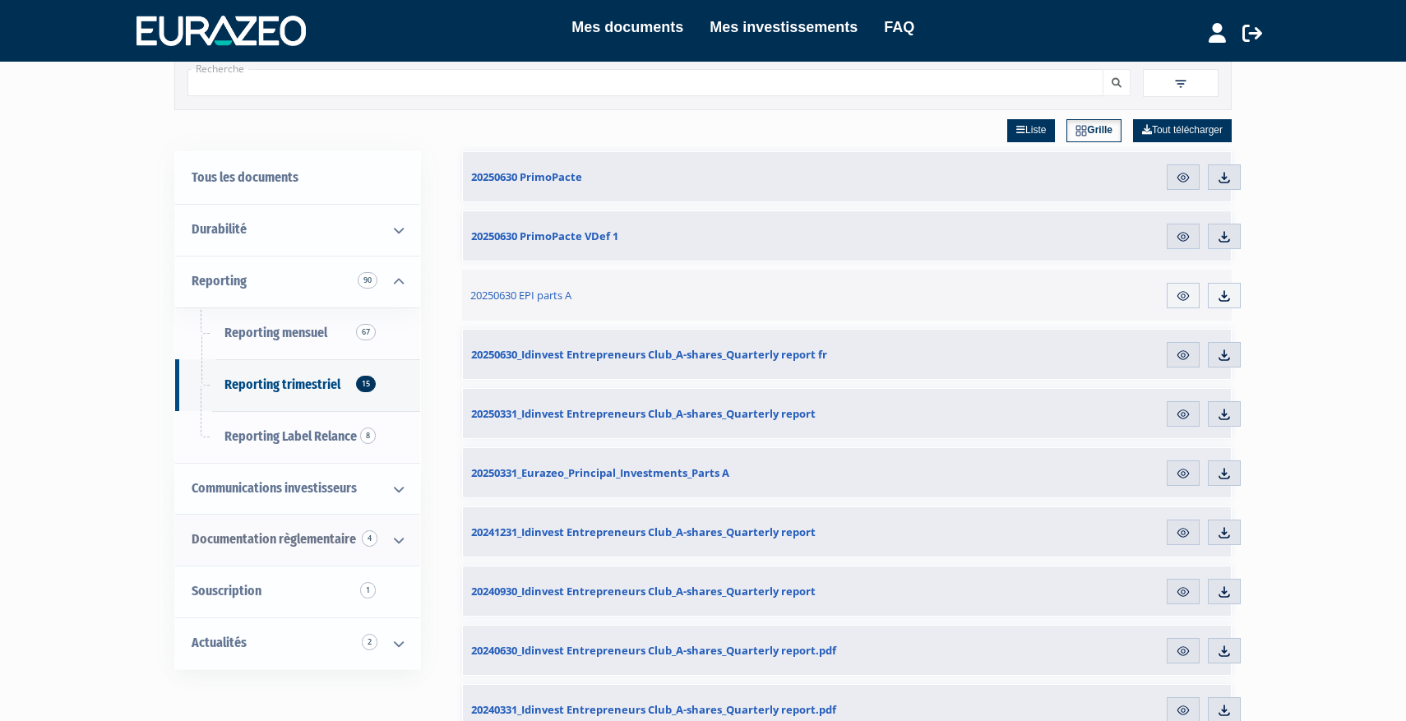
scroll to position [57, 0]
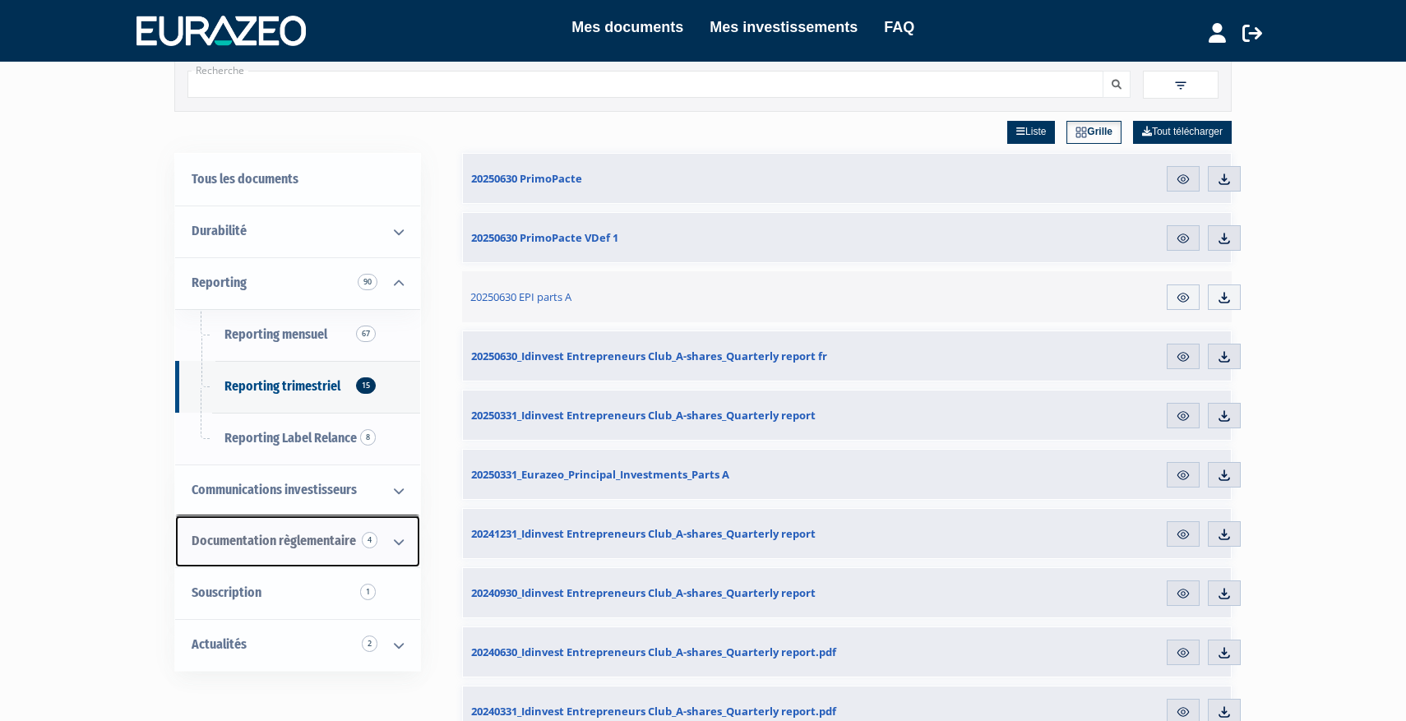
click at [386, 532] on icon at bounding box center [398, 541] width 43 height 51
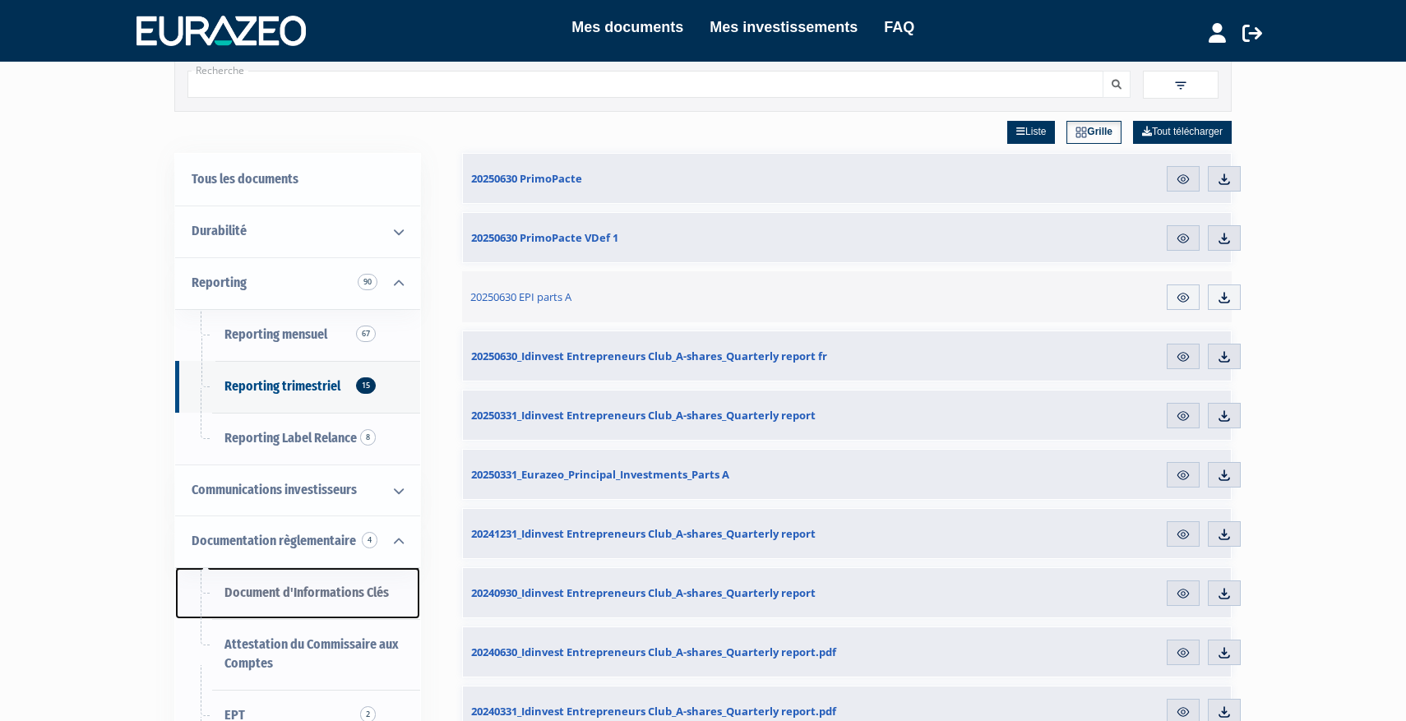
click at [367, 578] on link "Document d'Informations Clés" at bounding box center [297, 593] width 245 height 52
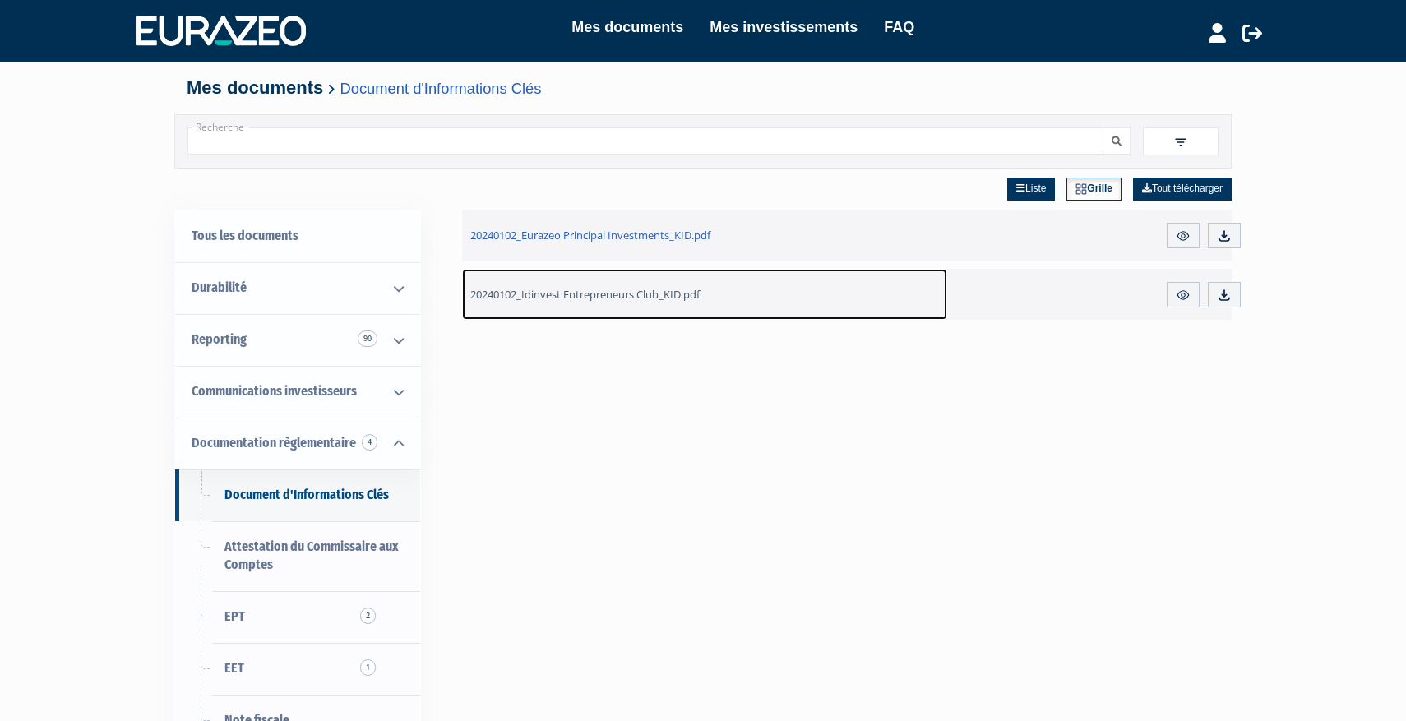
click at [670, 303] on link "20240102_Idinvest Entrepreneurs Club_KID.pdf" at bounding box center [704, 294] width 485 height 51
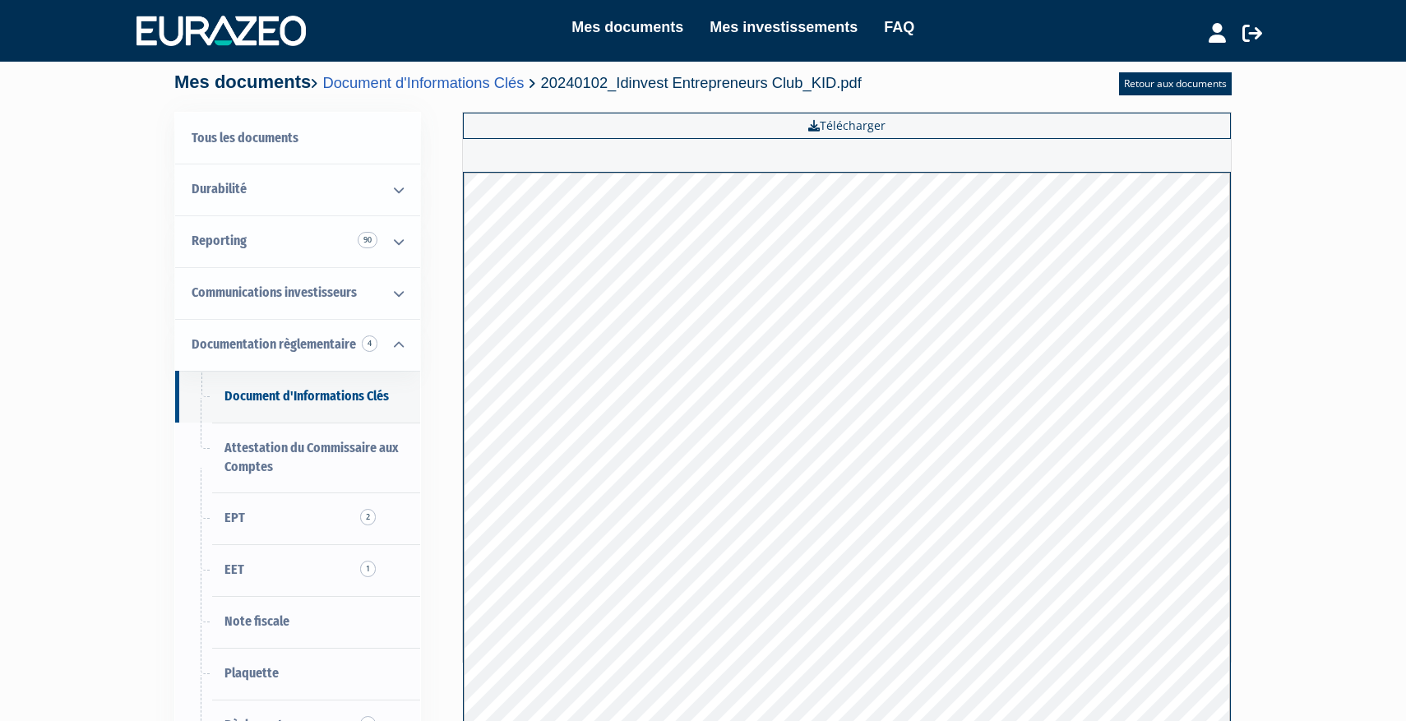
scroll to position [4, 0]
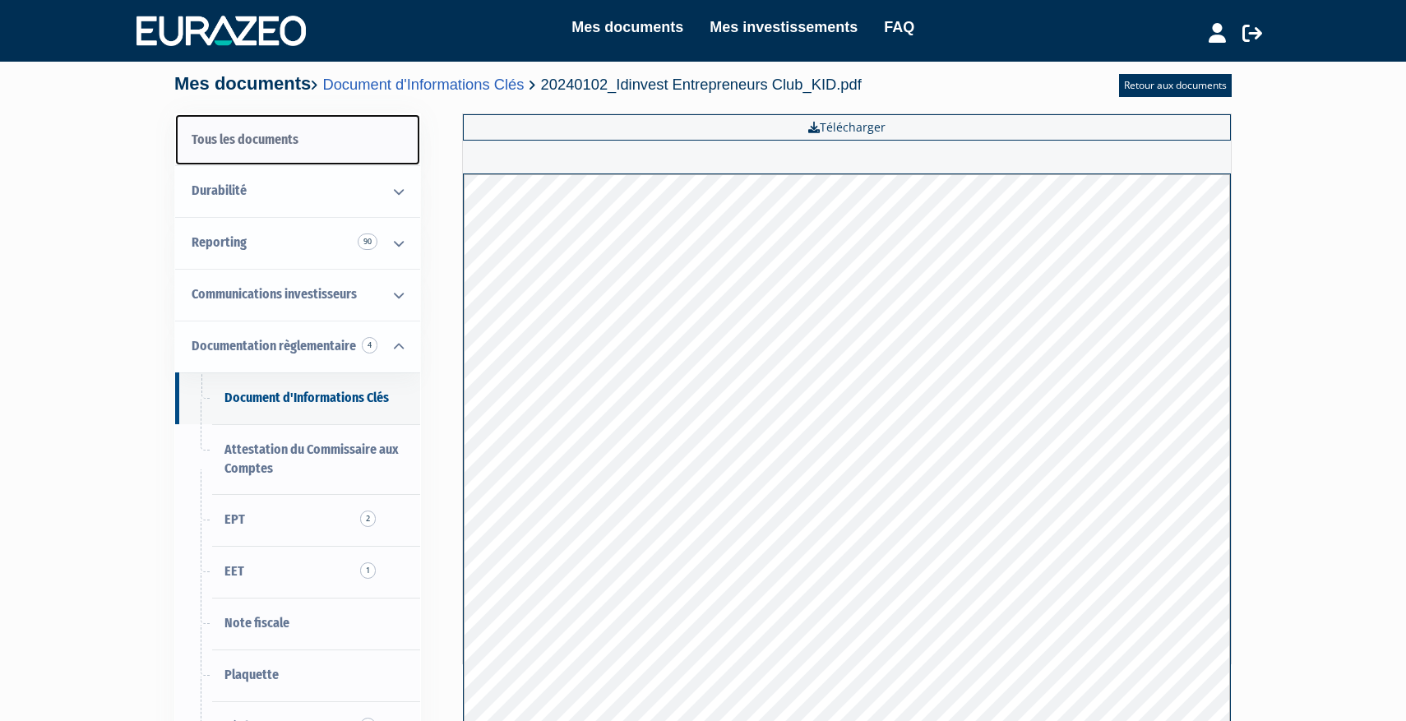
click at [252, 141] on link "Tous les documents" at bounding box center [297, 140] width 245 height 52
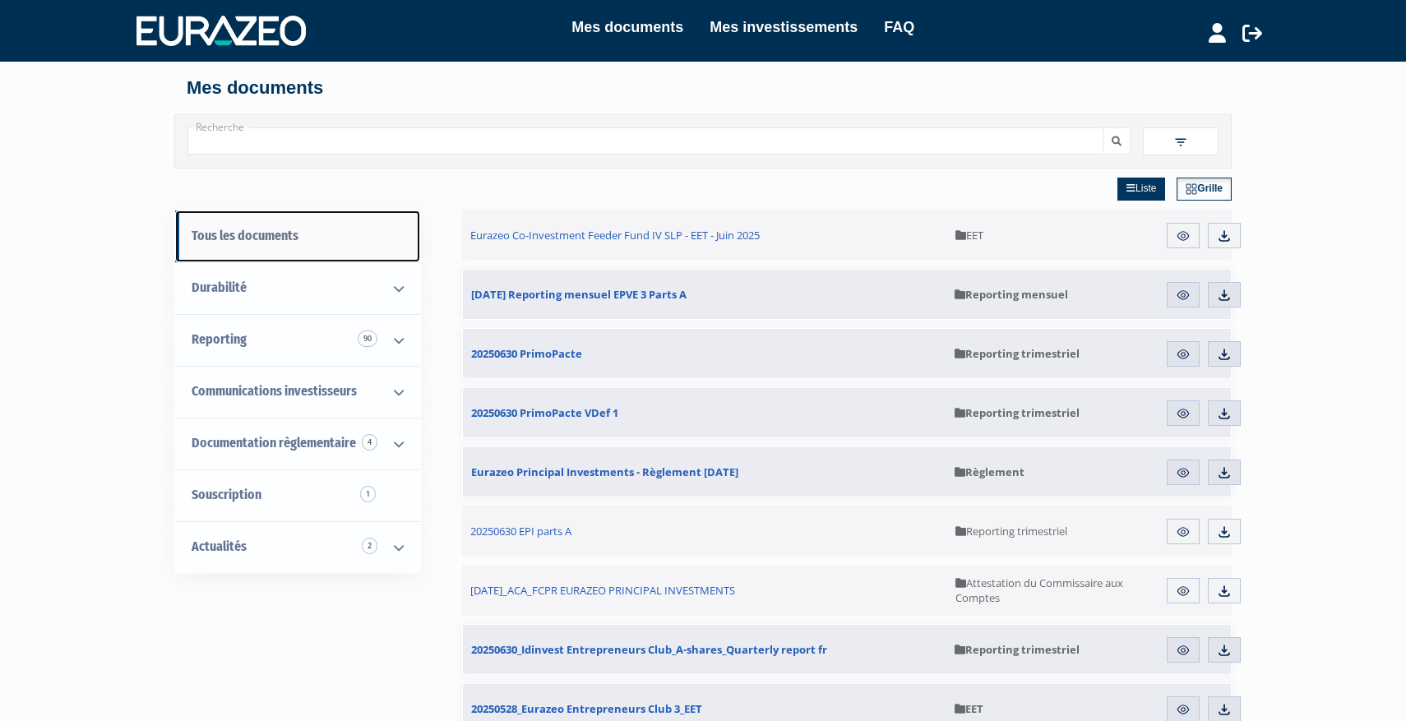
click at [291, 229] on link "Tous les documents" at bounding box center [297, 236] width 245 height 52
click at [220, 18] on img at bounding box center [220, 31] width 169 height 30
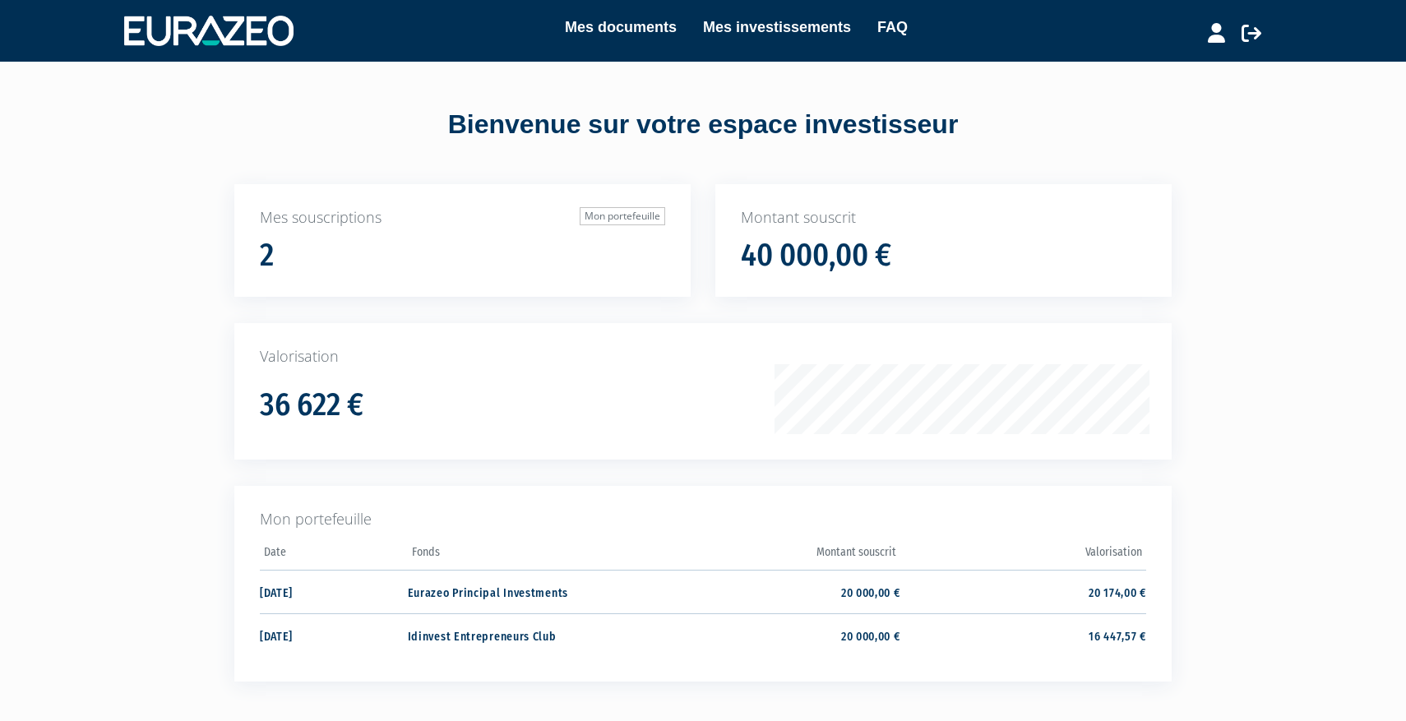
scroll to position [97, 0]
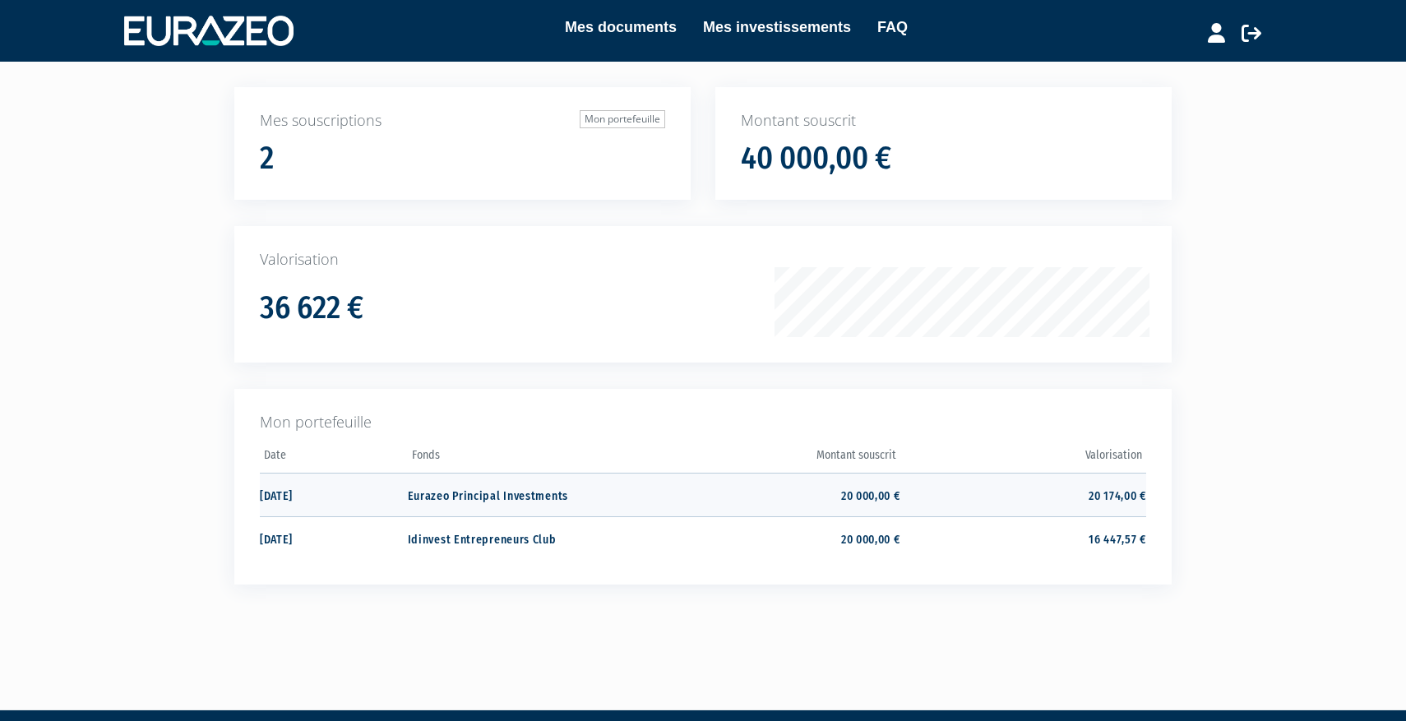
click at [302, 498] on td "17/10/2022" at bounding box center [334, 495] width 148 height 44
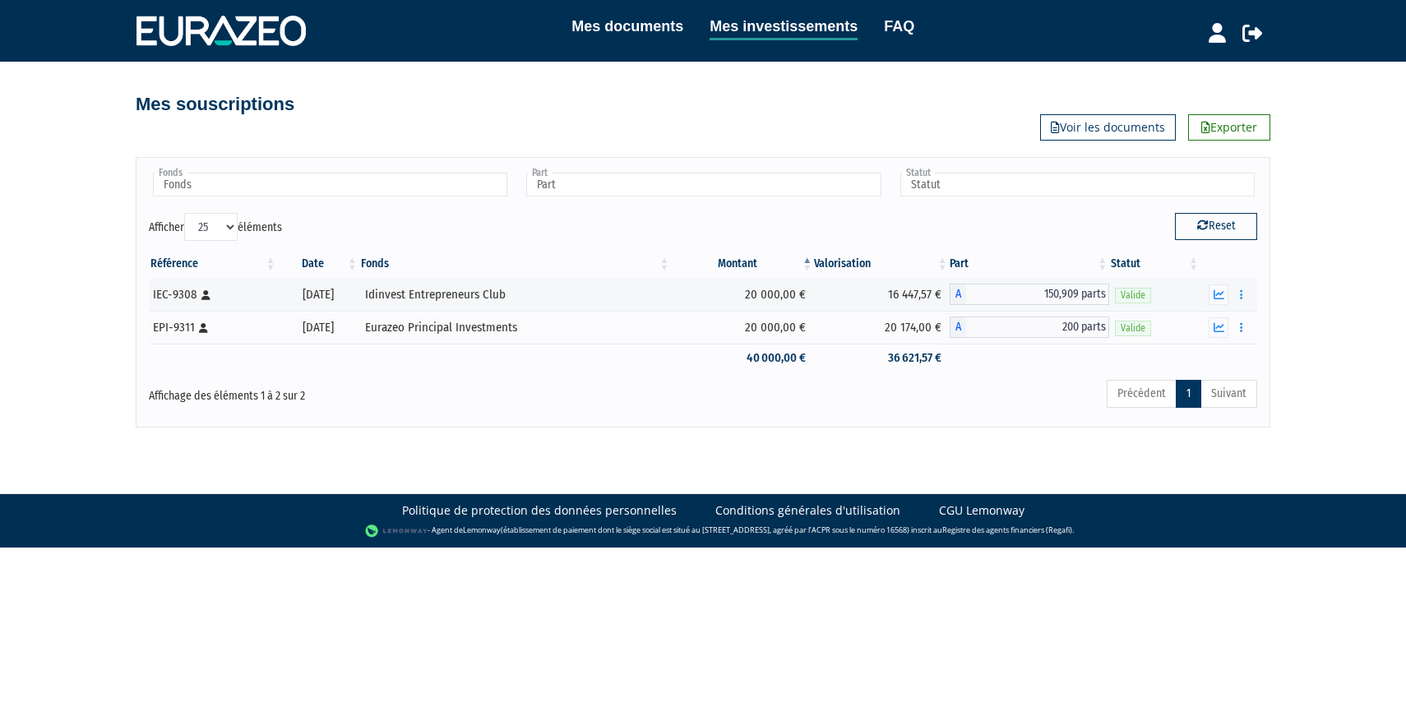
select select "25"
click at [481, 177] on input "text" at bounding box center [330, 185] width 354 height 24
type input "Fonds"
click at [571, 276] on th "Fonds" at bounding box center [515, 264] width 312 height 28
click at [1223, 287] on button "button" at bounding box center [1219, 294] width 20 height 21
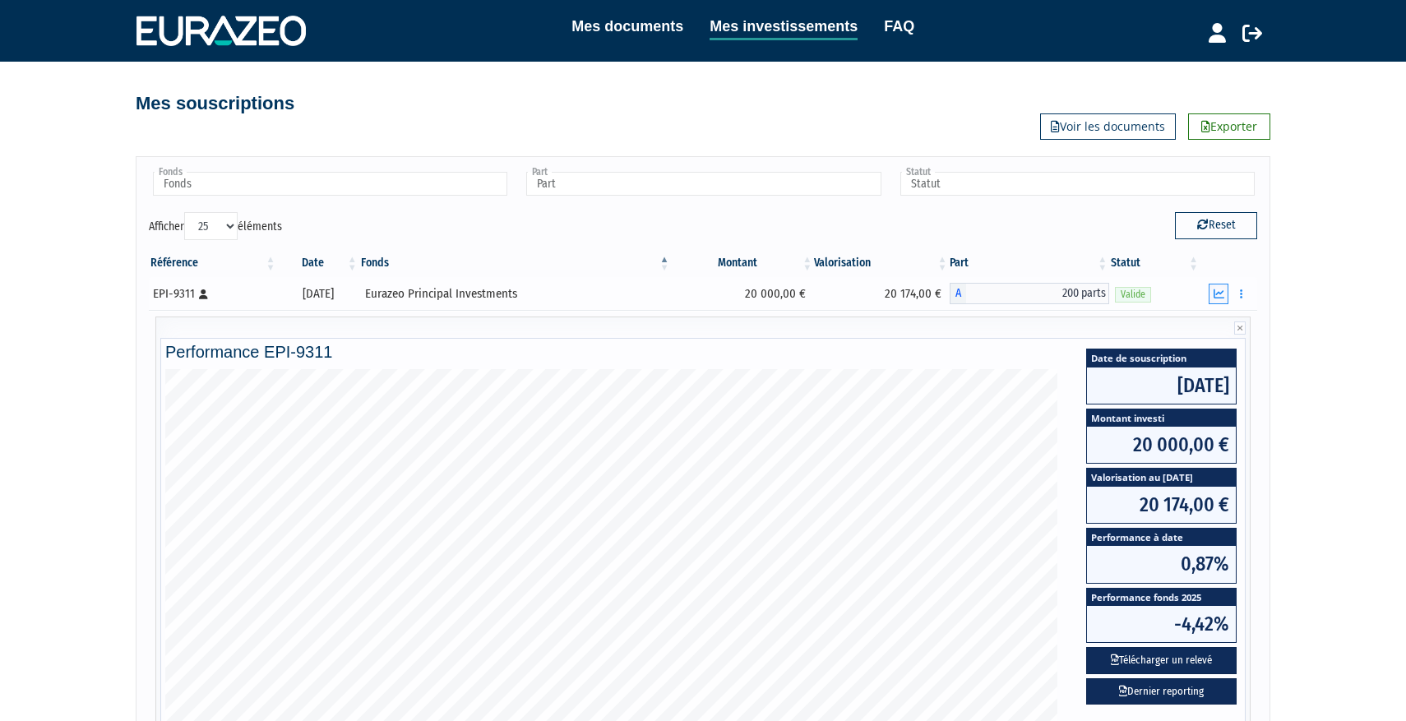
scroll to position [2, 0]
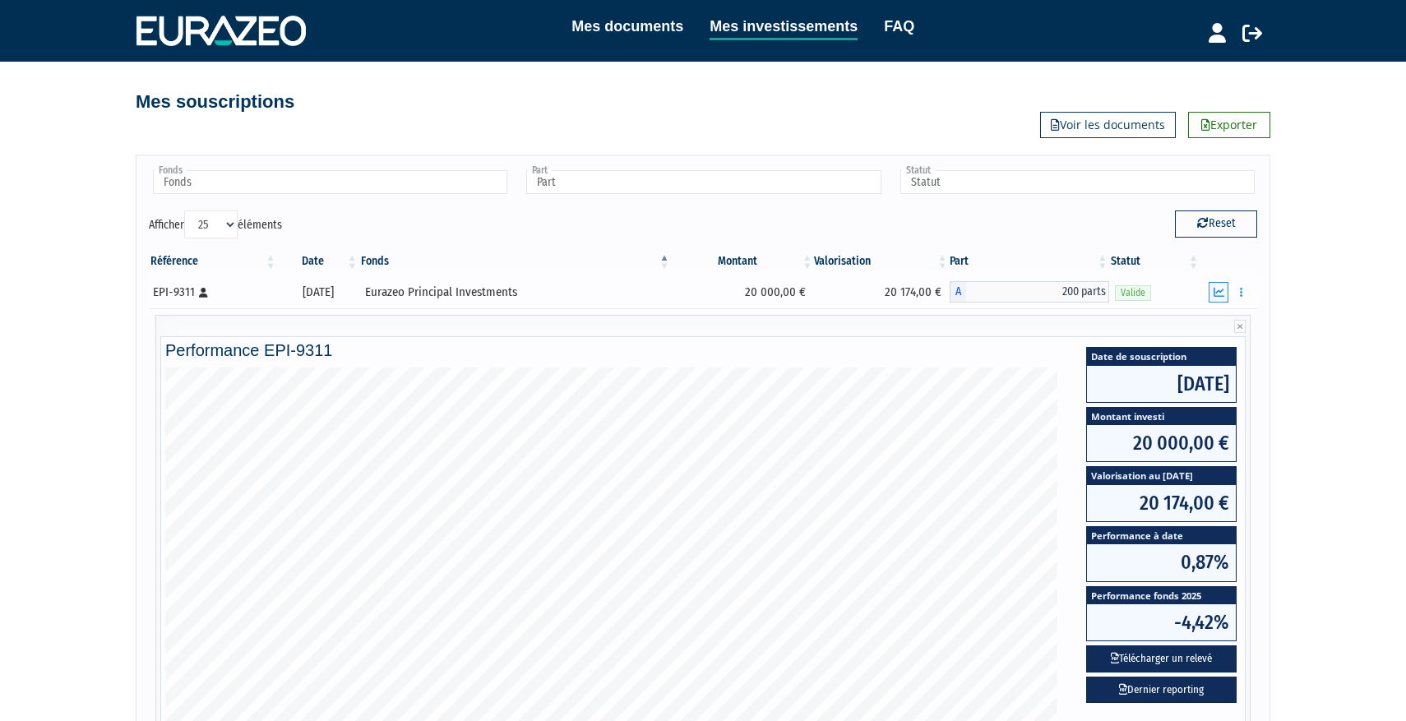
click at [1218, 289] on icon "button" at bounding box center [1218, 292] width 11 height 11
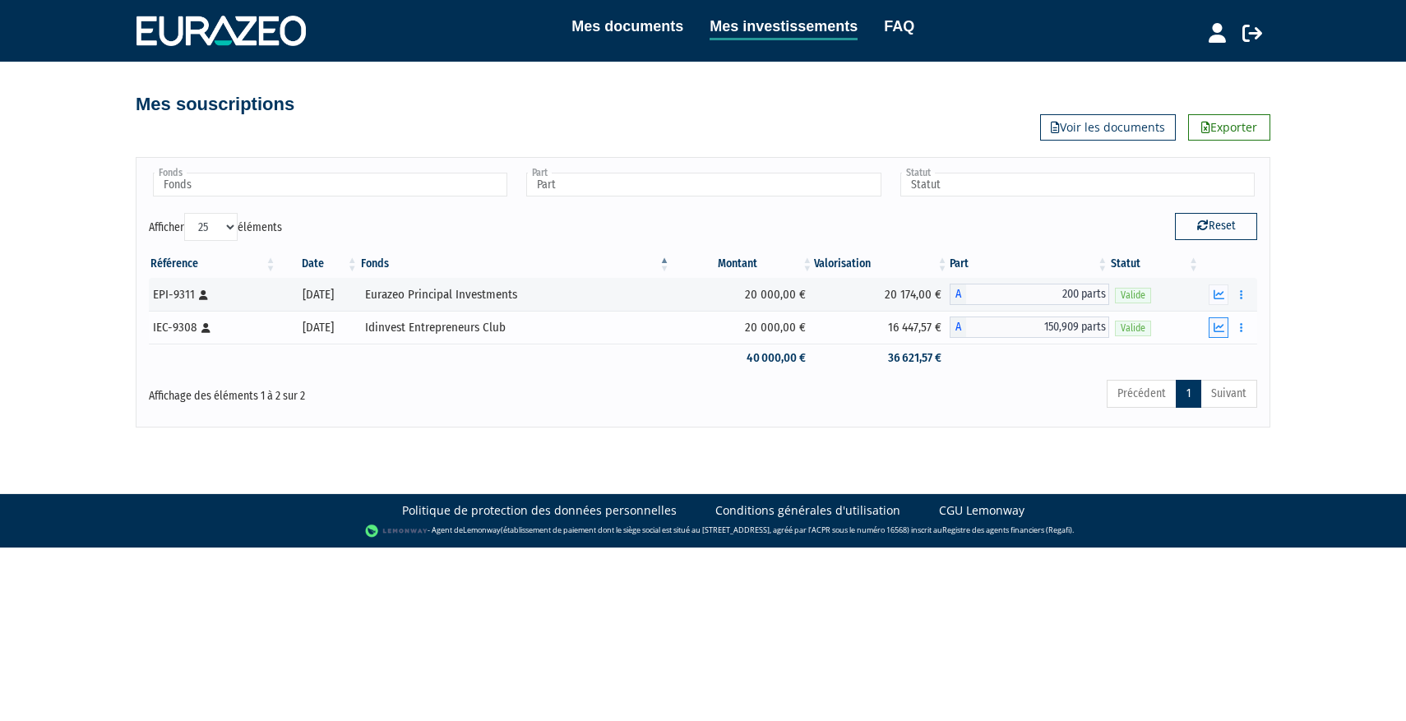
click at [1222, 320] on button "button" at bounding box center [1219, 327] width 20 height 21
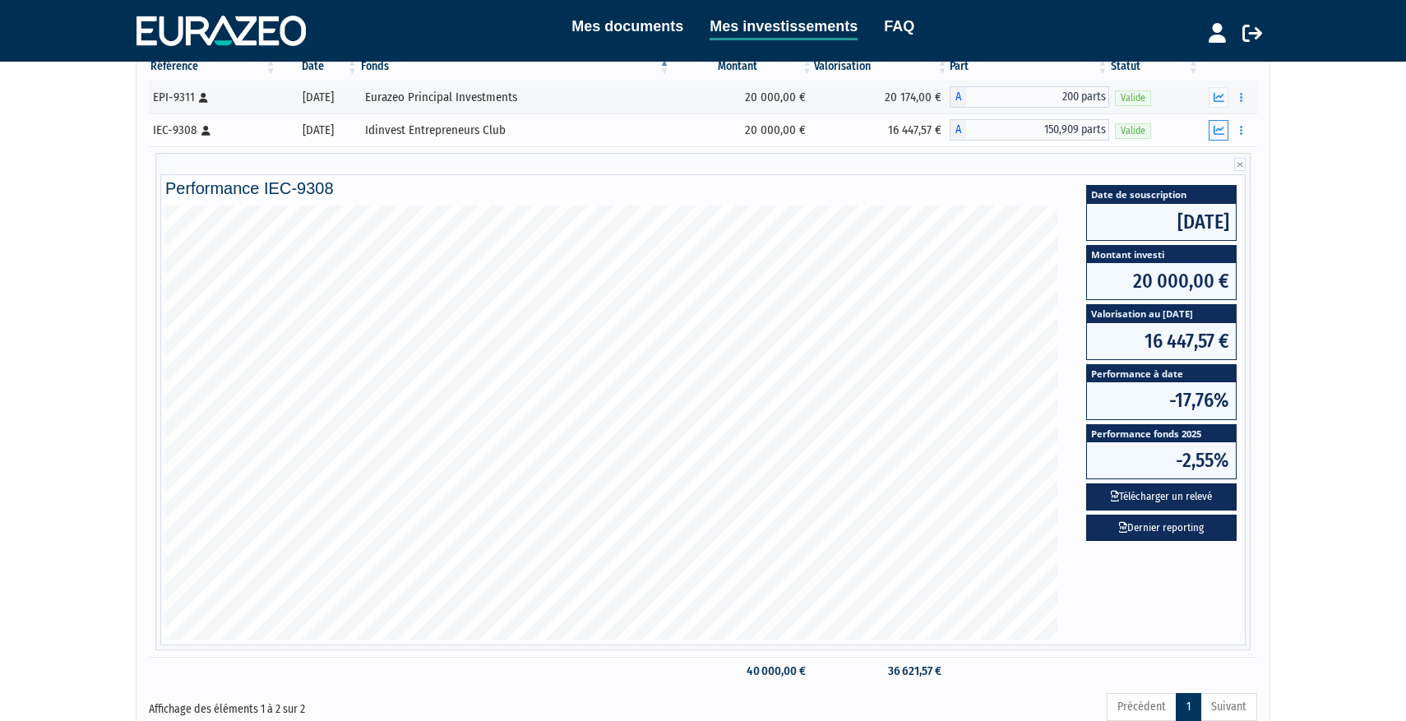
scroll to position [183, 0]
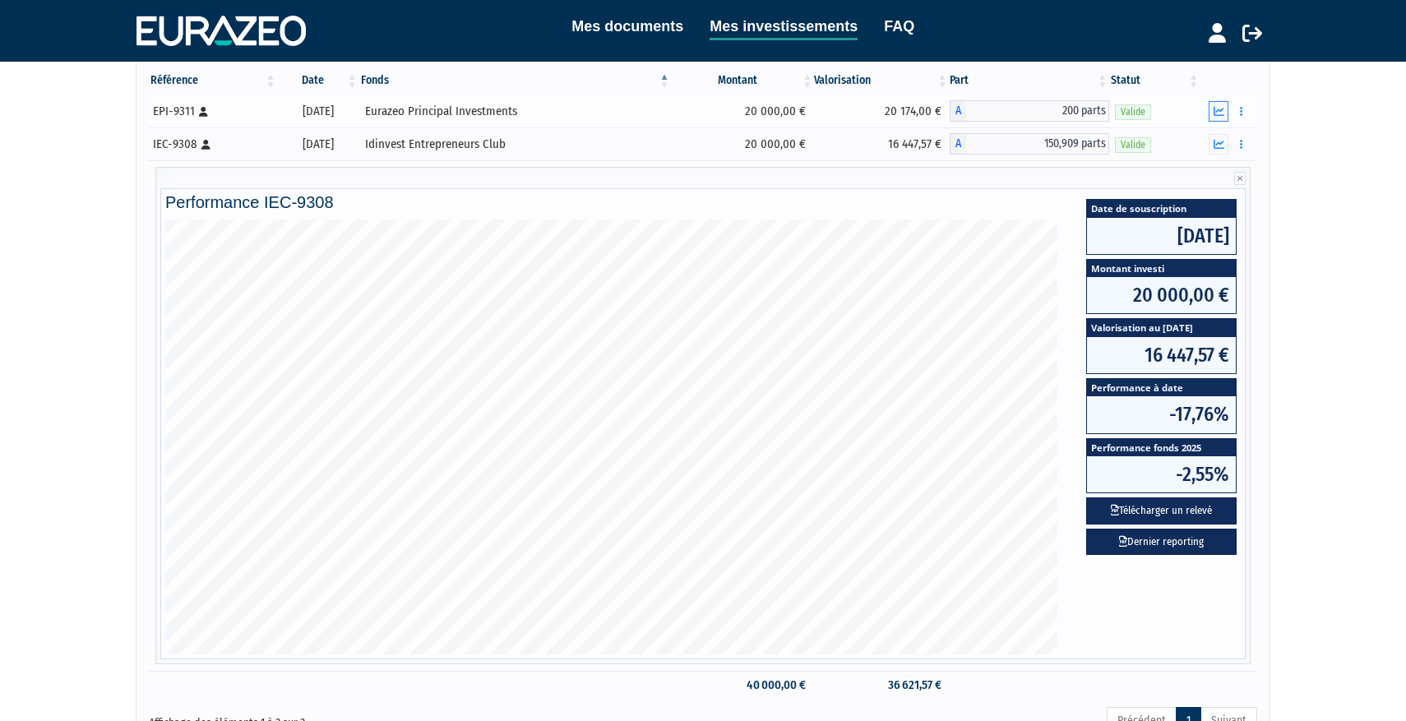
click at [1213, 111] on icon "button" at bounding box center [1218, 111] width 11 height 11
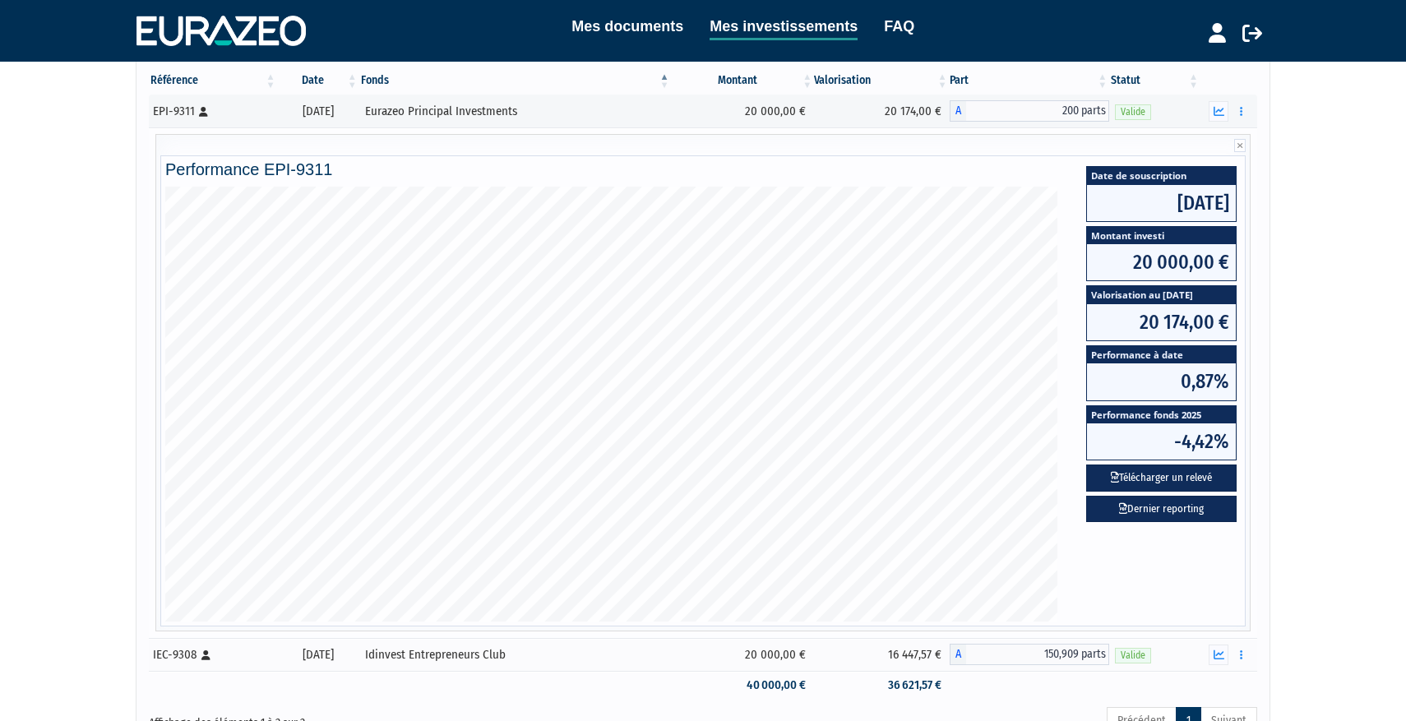
scroll to position [336, 0]
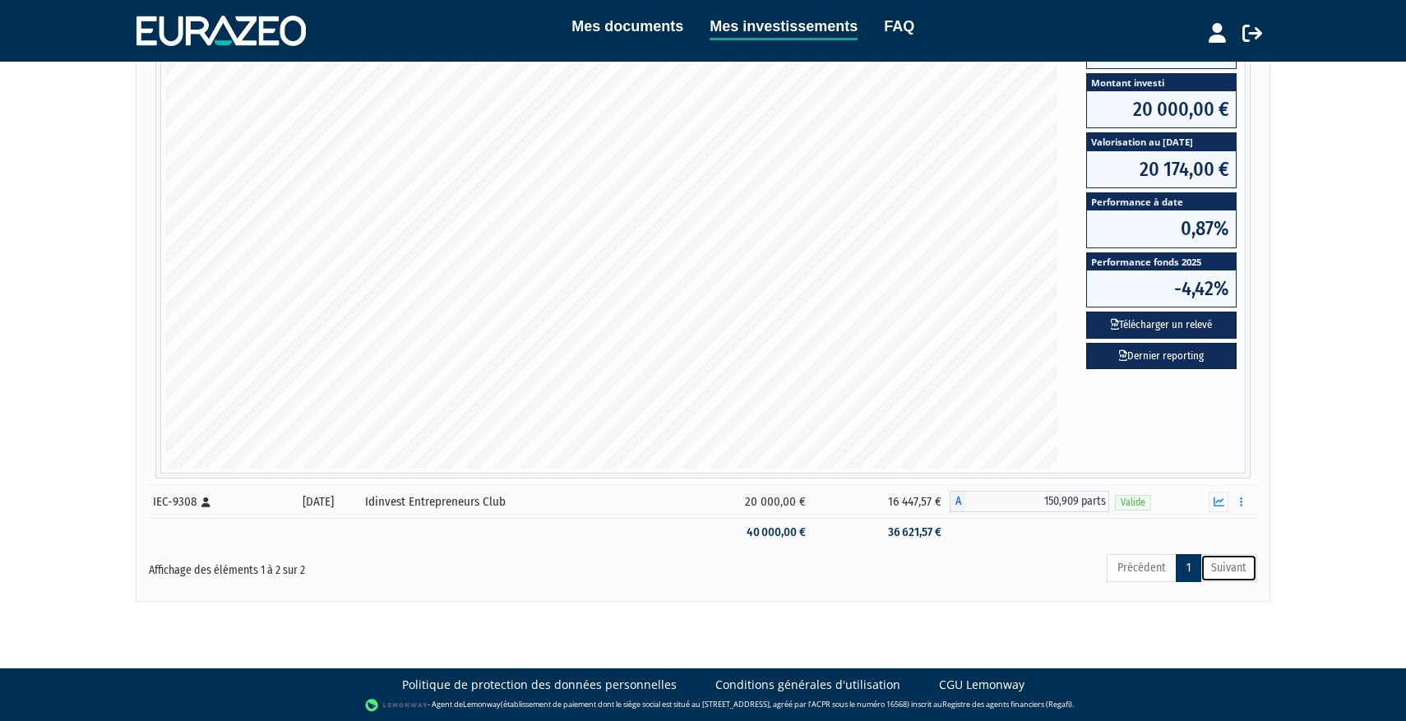
click at [1231, 571] on link "Suivant" at bounding box center [1228, 568] width 57 height 28
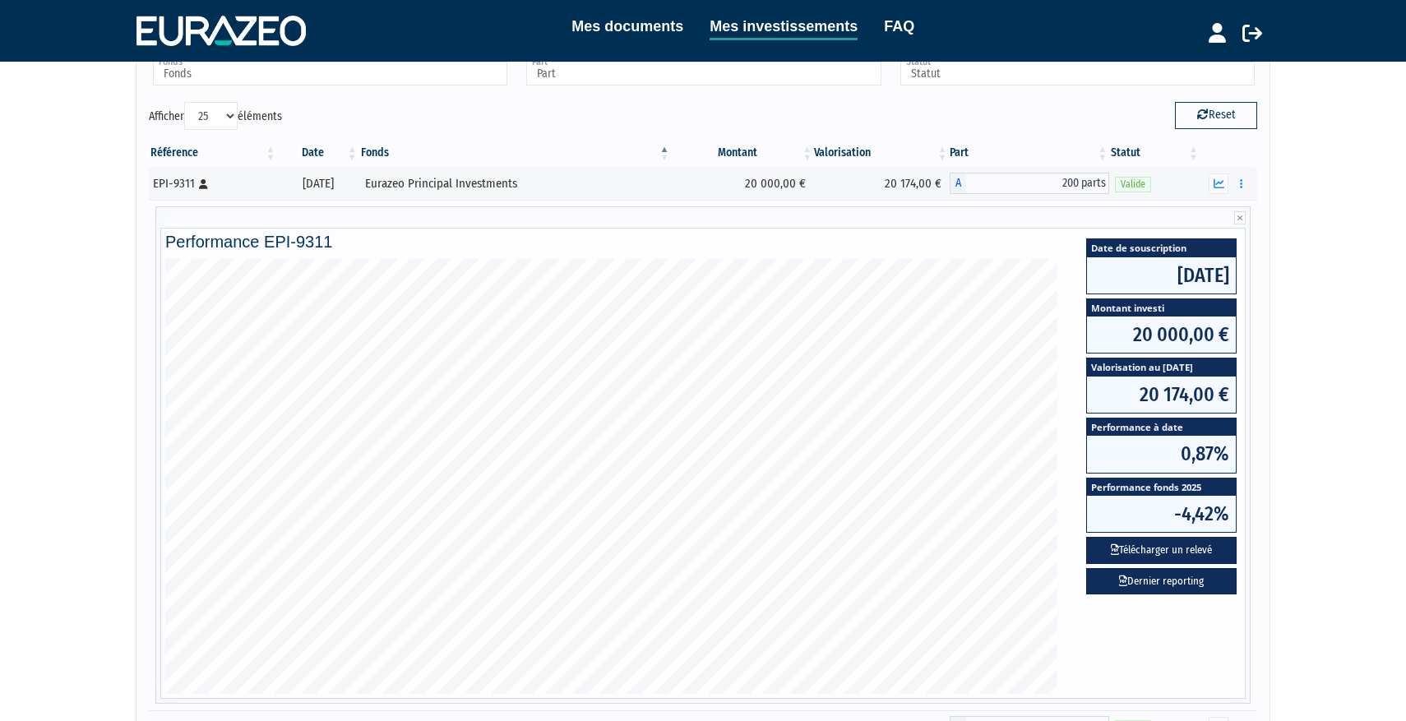
scroll to position [109, 0]
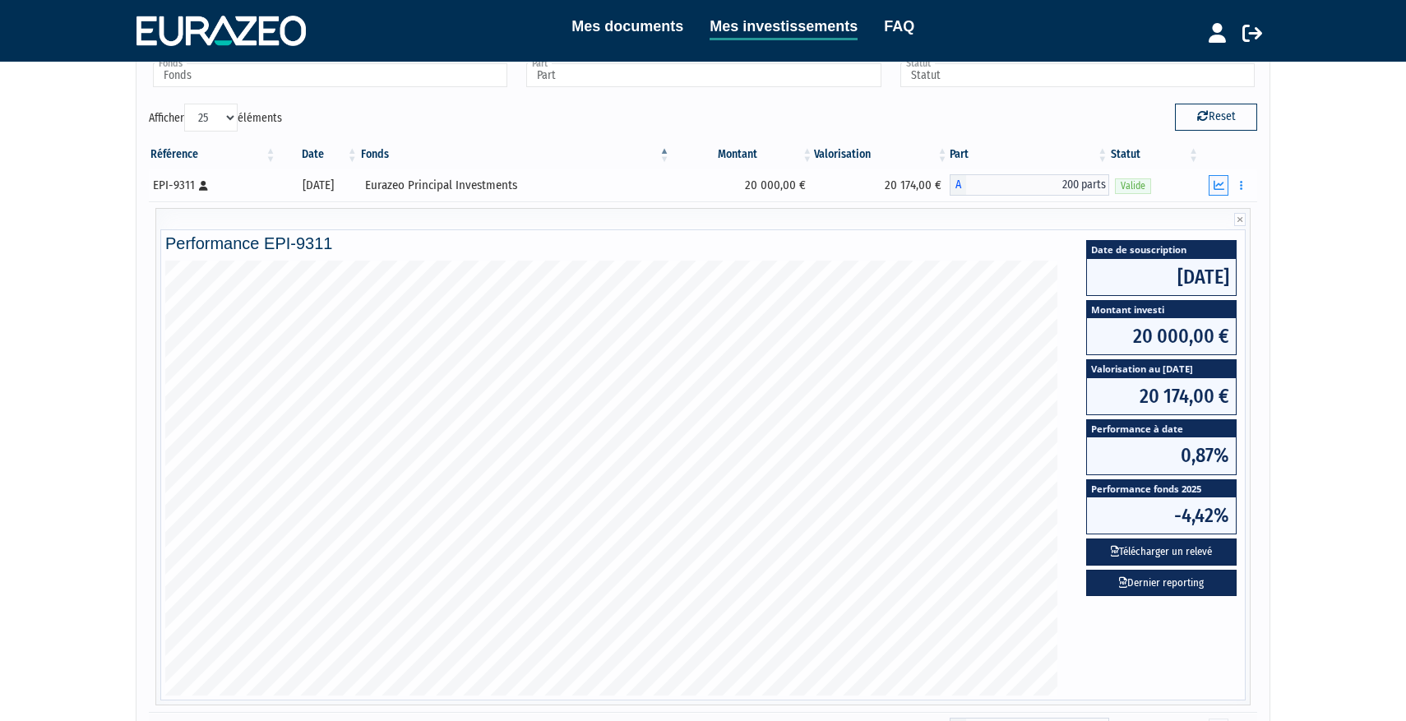
click at [1221, 180] on icon "button" at bounding box center [1218, 185] width 11 height 11
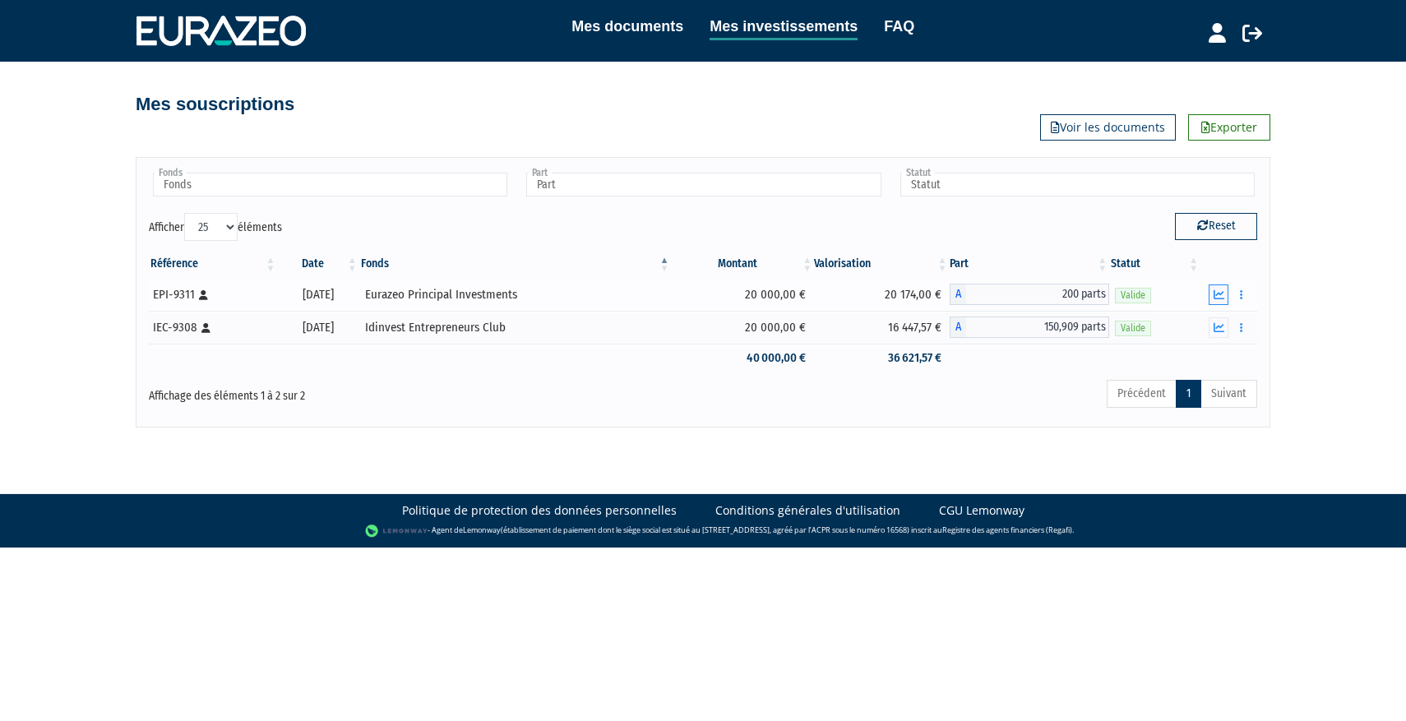
click at [1225, 298] on button "button" at bounding box center [1219, 294] width 20 height 21
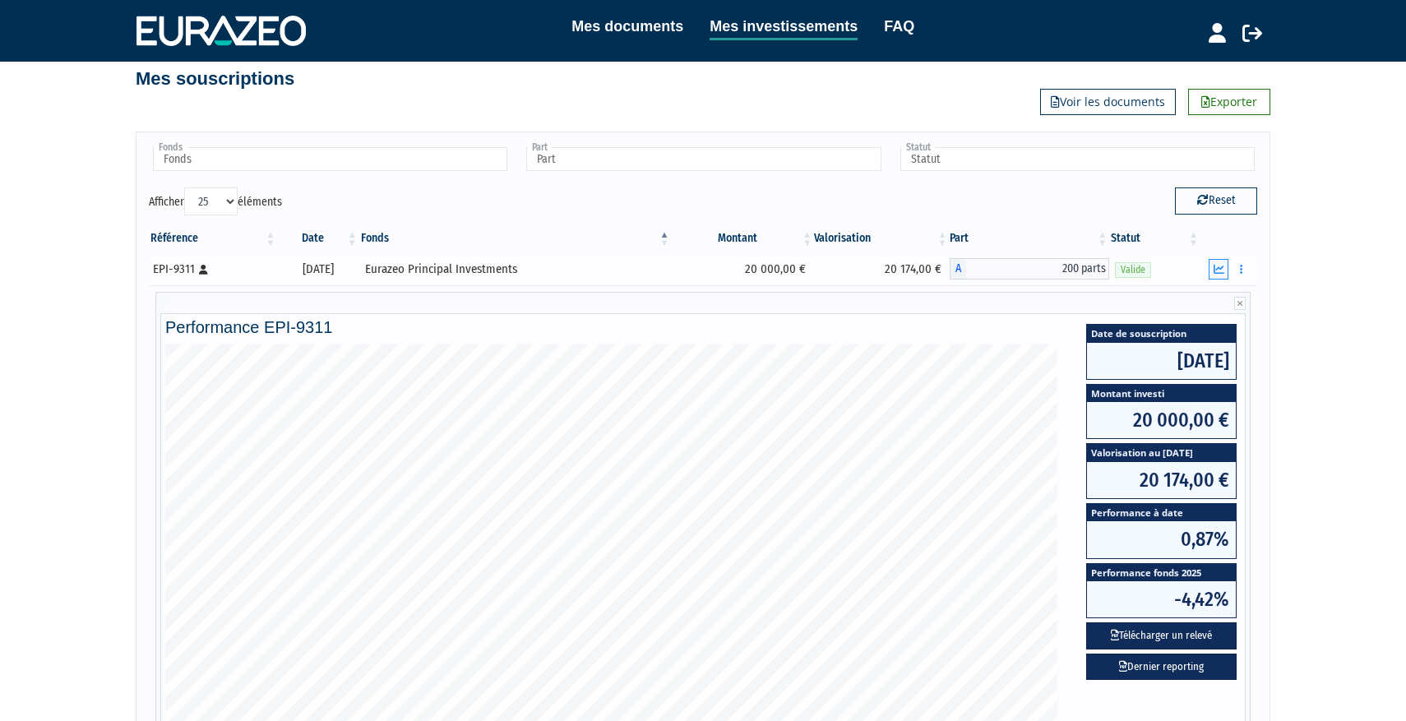
scroll to position [23, 0]
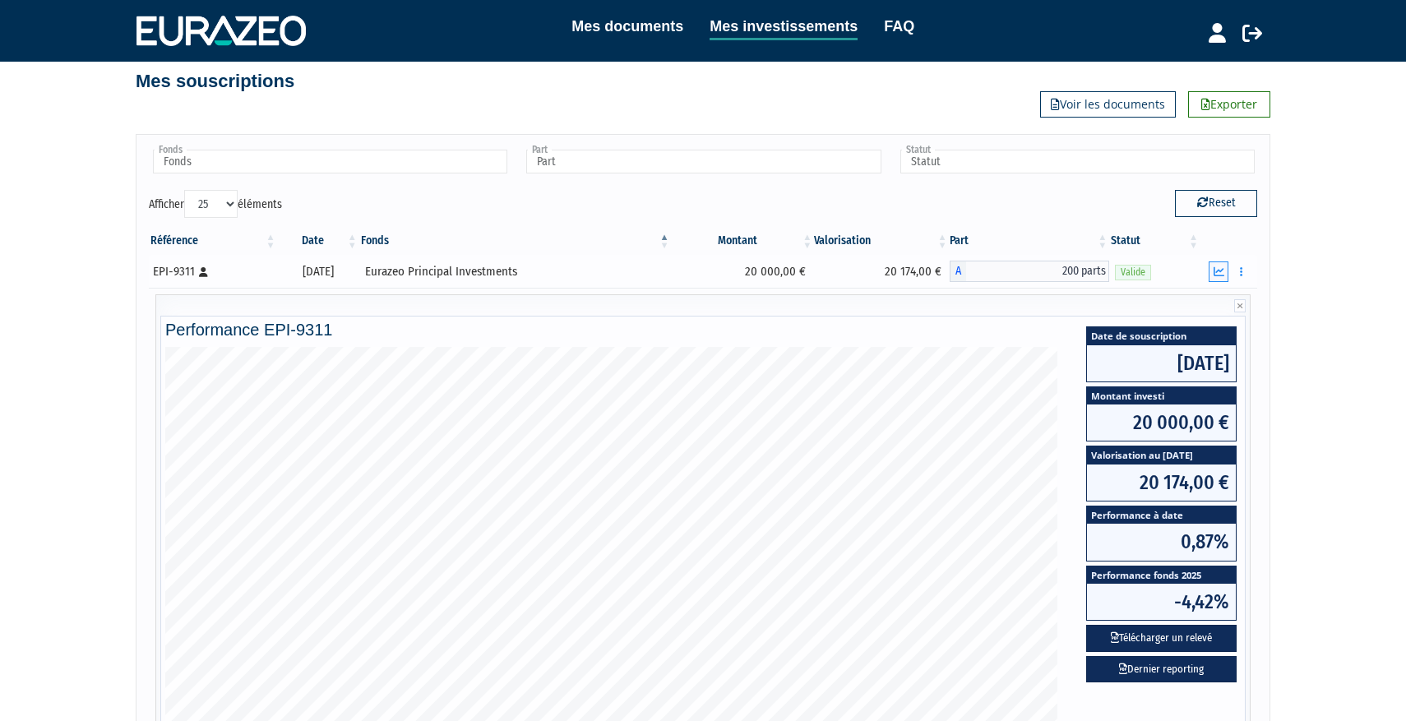
click at [1219, 275] on icon "button" at bounding box center [1218, 271] width 11 height 11
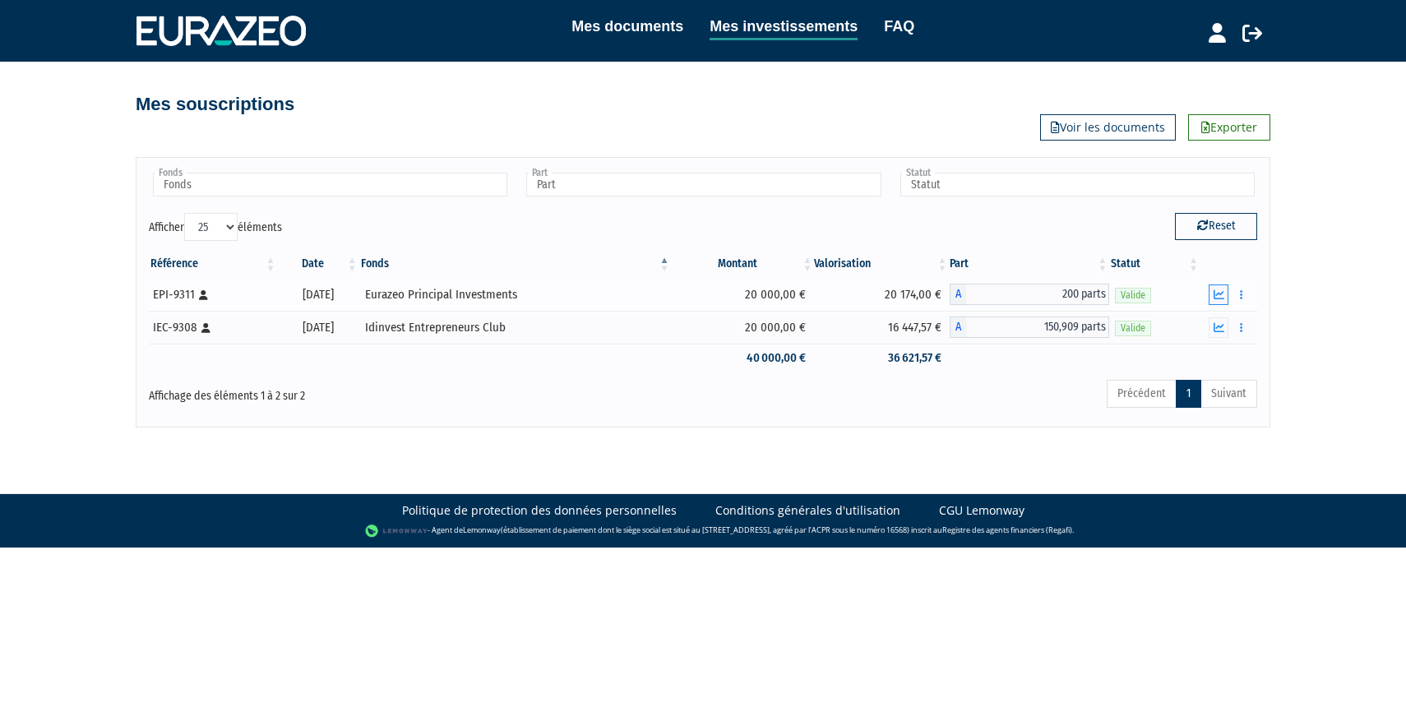
scroll to position [0, 0]
click at [1213, 316] on td "Documents Rachat libre" at bounding box center [1228, 327] width 57 height 33
click at [1213, 326] on icon "button" at bounding box center [1218, 327] width 11 height 11
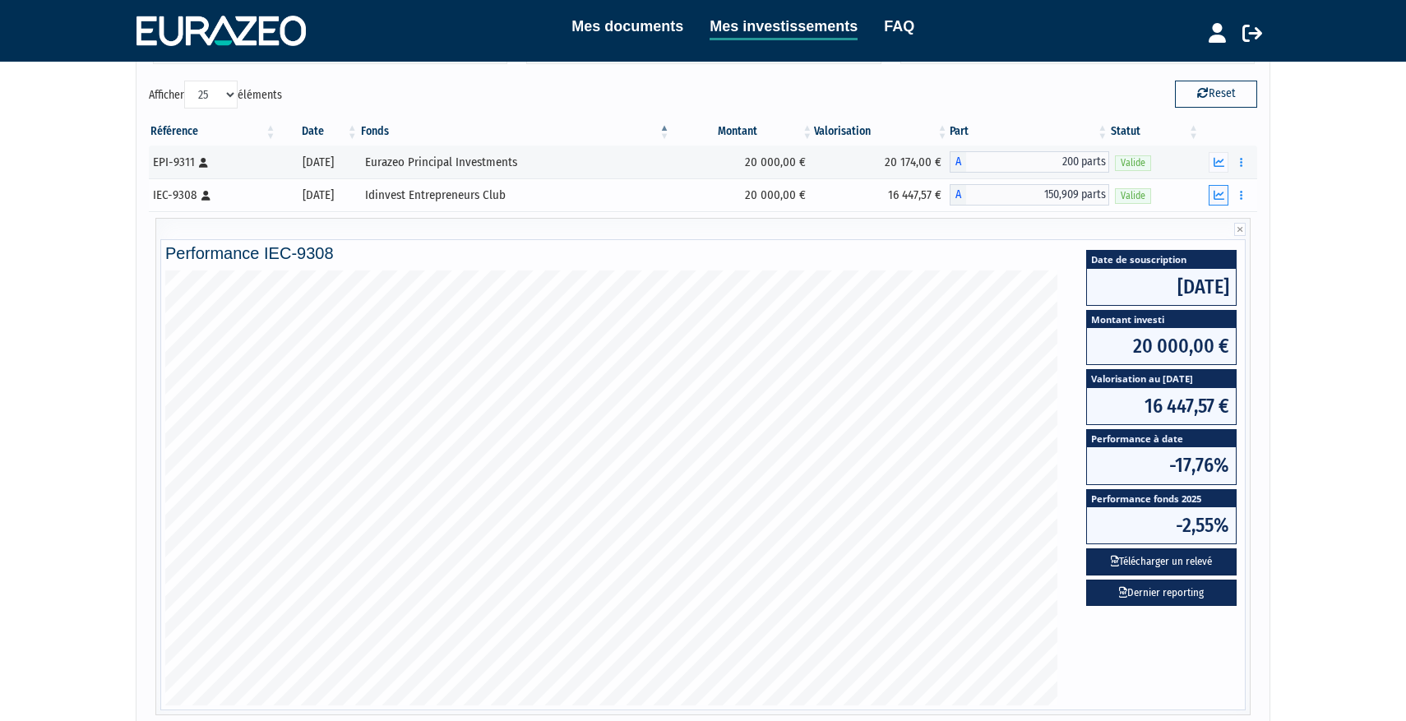
scroll to position [131, 0]
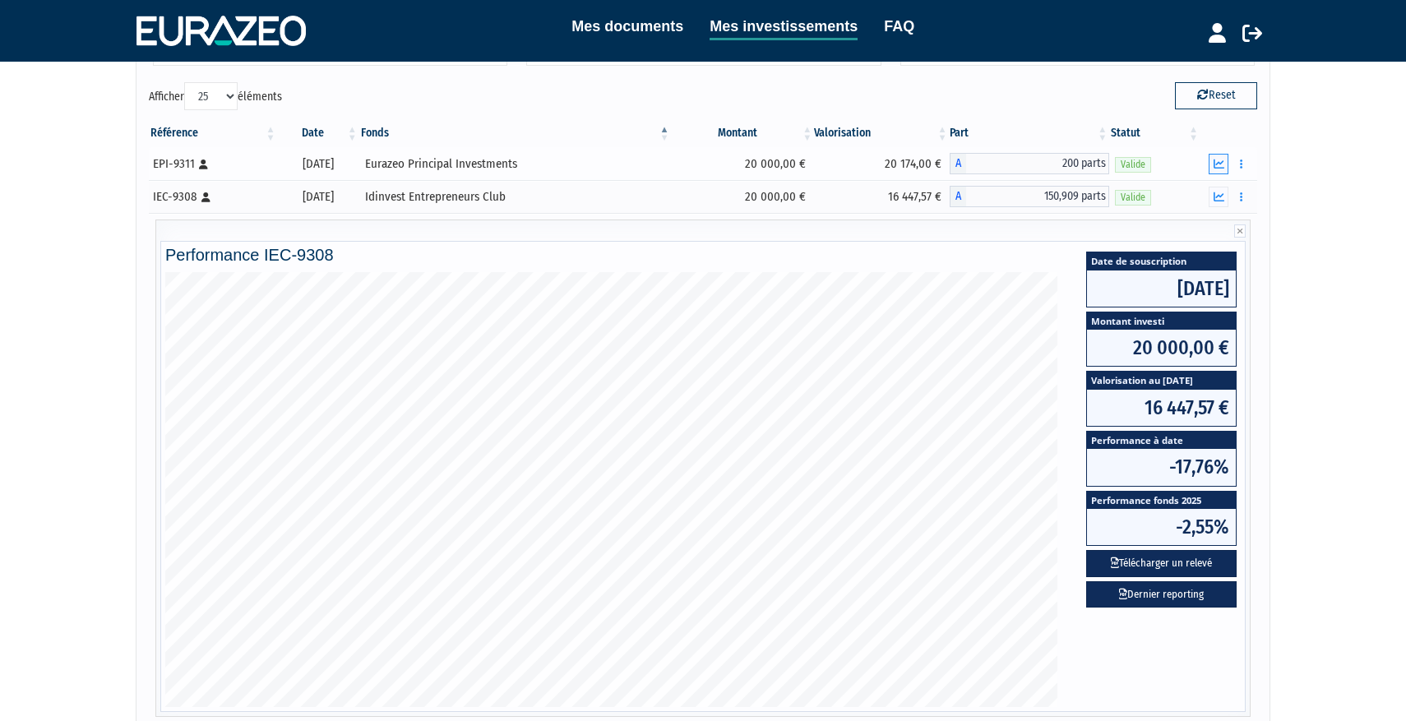
click at [1221, 171] on button "button" at bounding box center [1219, 164] width 20 height 21
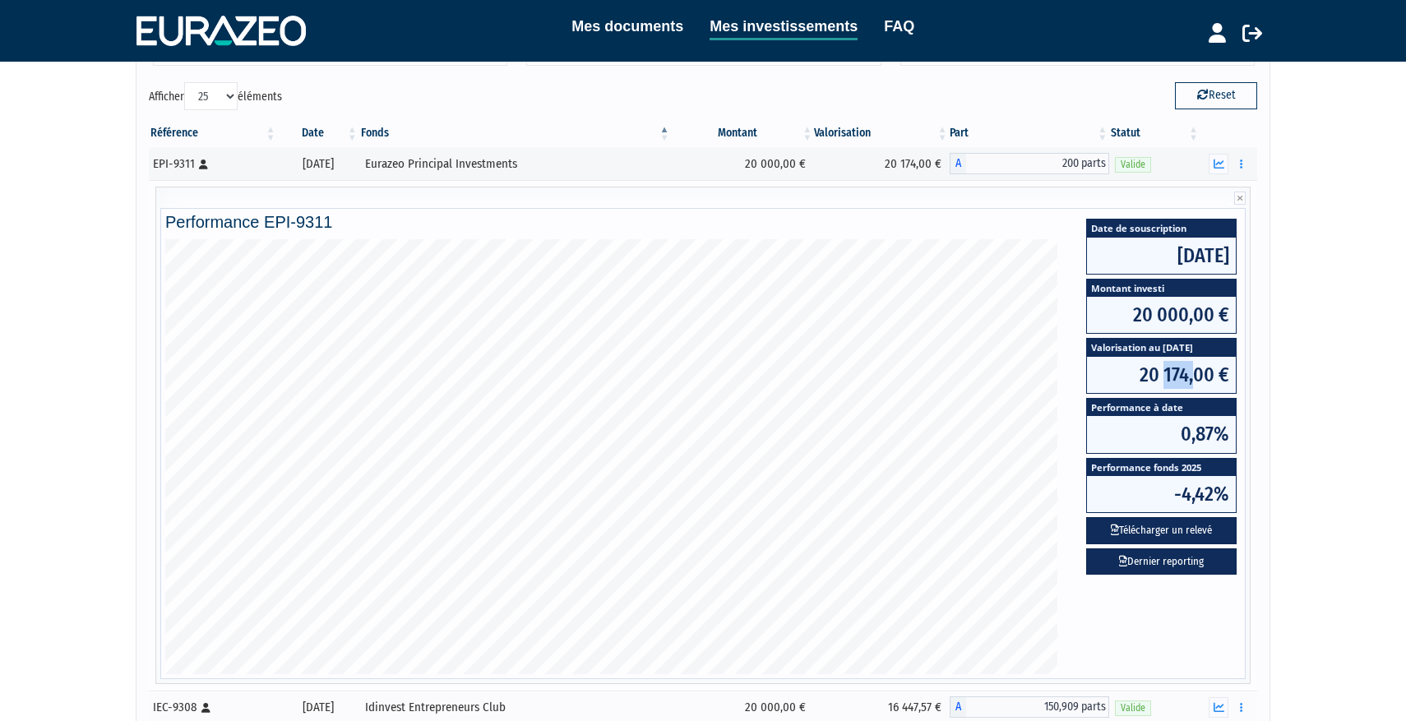
drag, startPoint x: 1165, startPoint y: 371, endPoint x: 1199, endPoint y: 377, distance: 34.2
click at [1199, 377] on span "20 174,00 €" at bounding box center [1161, 375] width 149 height 36
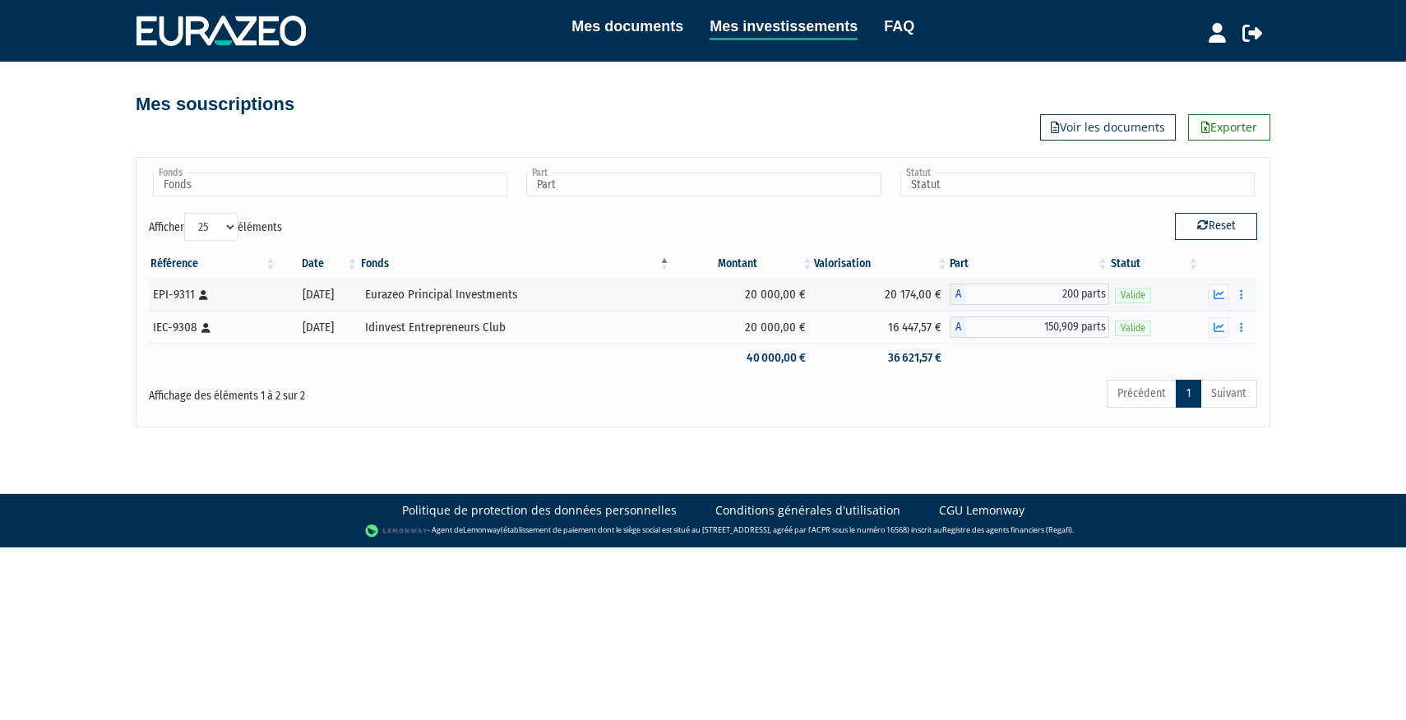
select select "25"
drag, startPoint x: 401, startPoint y: 323, endPoint x: 573, endPoint y: 325, distance: 171.8
click at [573, 325] on div "Idinvest Entrepreneurs Club" at bounding box center [515, 327] width 301 height 17
drag, startPoint x: 1079, startPoint y: 343, endPoint x: 1083, endPoint y: 355, distance: 12.8
click at [1083, 355] on tbody "EPI-9311 [Français] Personne physique 31/10/2022 Eurazeo Principal Investments …" at bounding box center [703, 325] width 1108 height 95
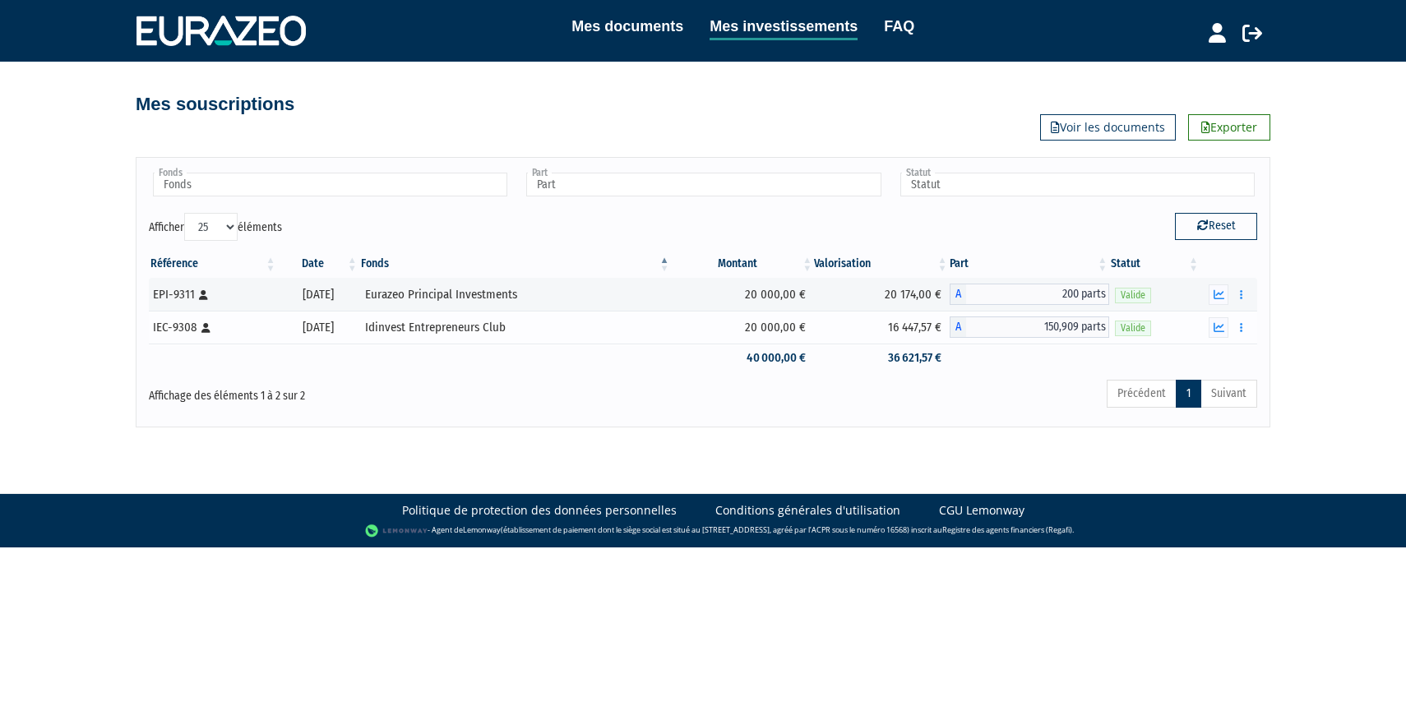
click at [732, 331] on td "20 000,00 €" at bounding box center [743, 327] width 143 height 33
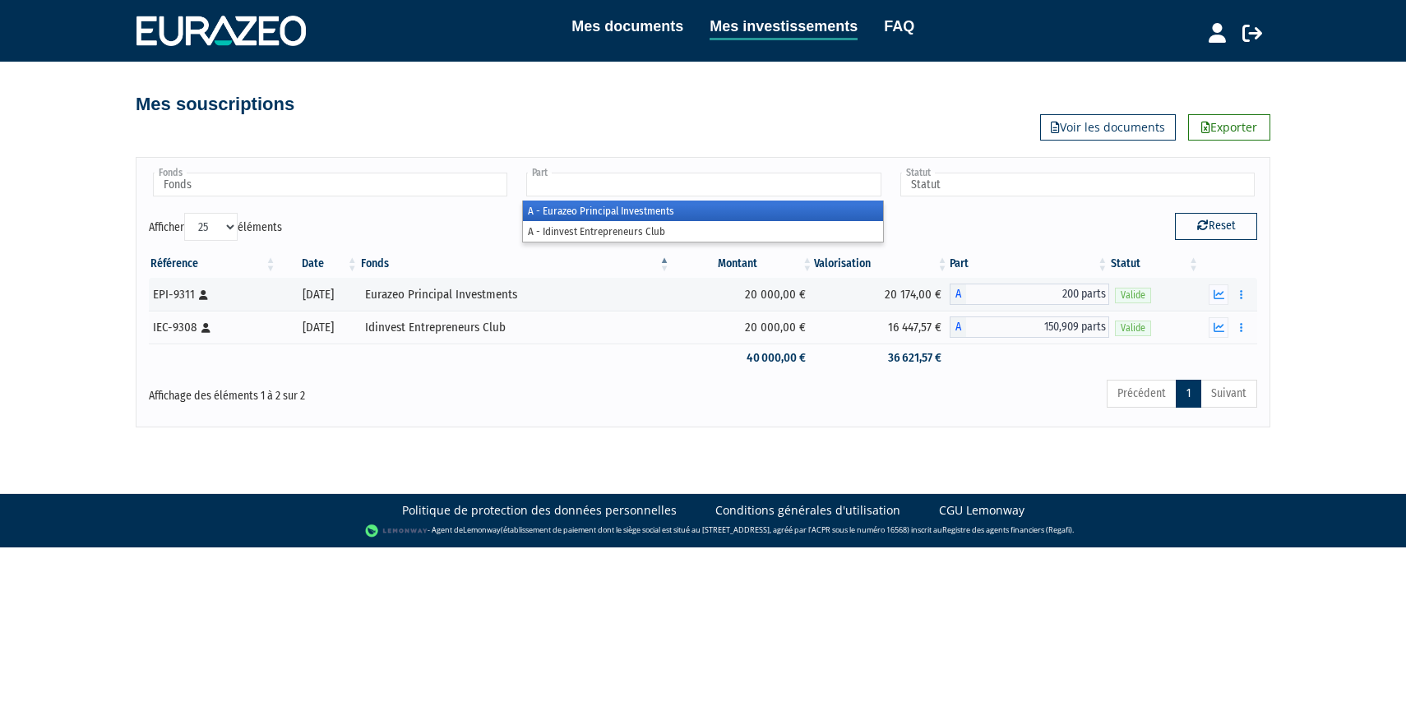
click at [688, 178] on input "text" at bounding box center [703, 185] width 354 height 24
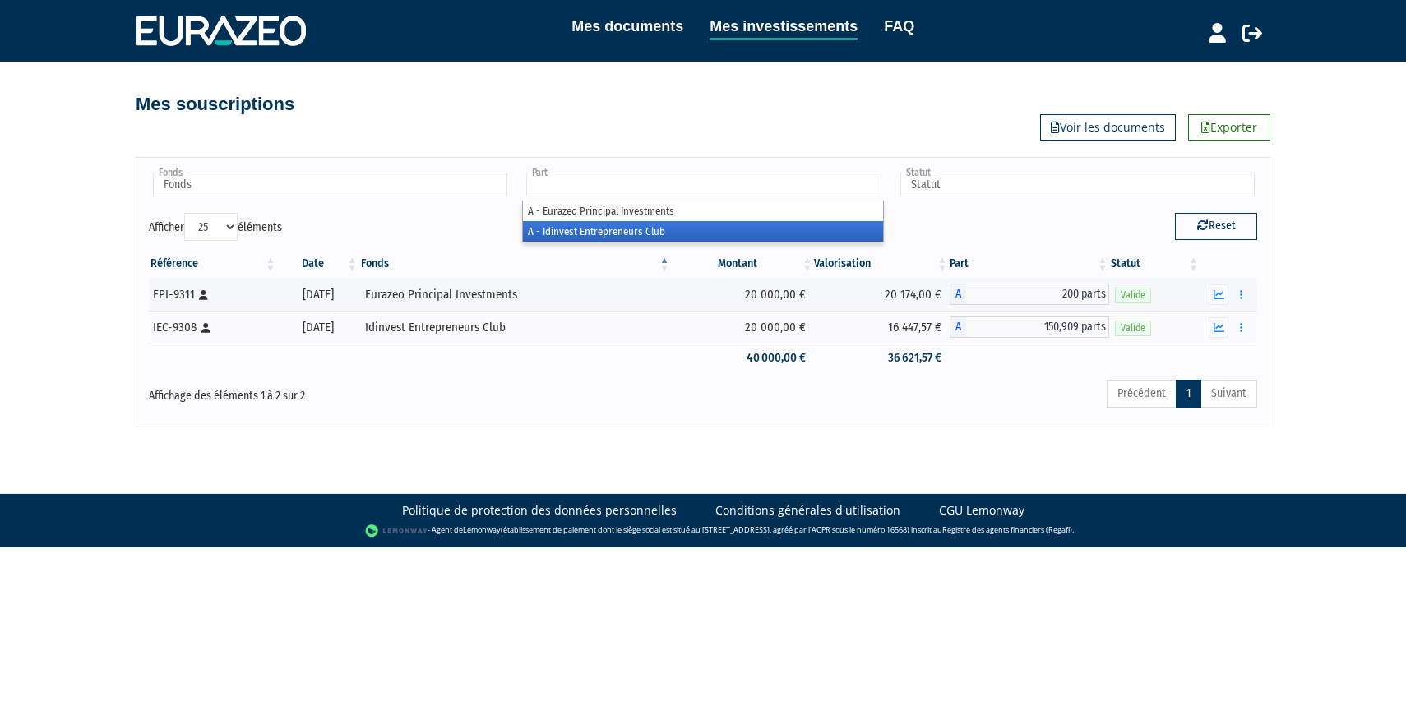
click at [640, 234] on li "A - Idinvest Entrepreneurs Club" at bounding box center [702, 231] width 359 height 21
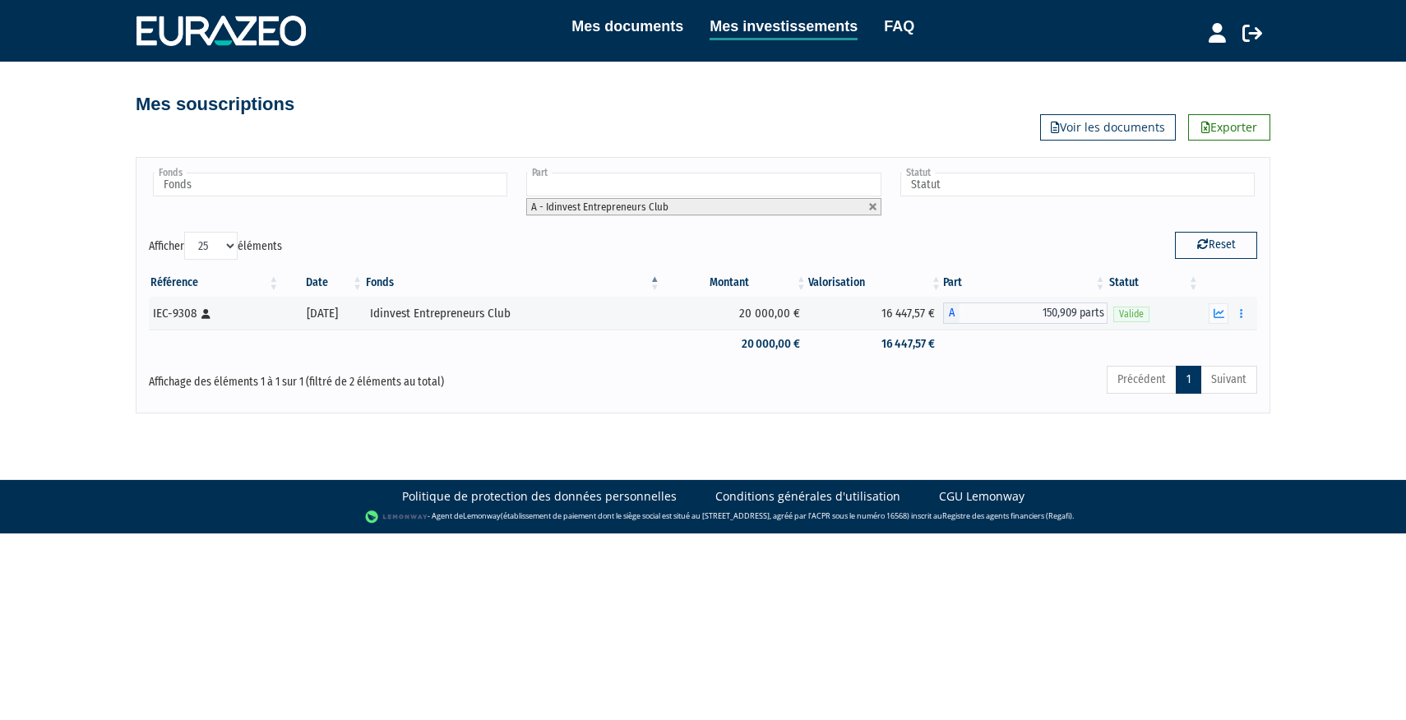
click at [719, 190] on input "text" at bounding box center [703, 185] width 354 height 24
click at [689, 242] on li "A - Idinvest Entrepreneurs Club" at bounding box center [702, 250] width 359 height 21
click at [682, 236] on li "A - Eurazeo Principal Investments" at bounding box center [702, 230] width 359 height 21
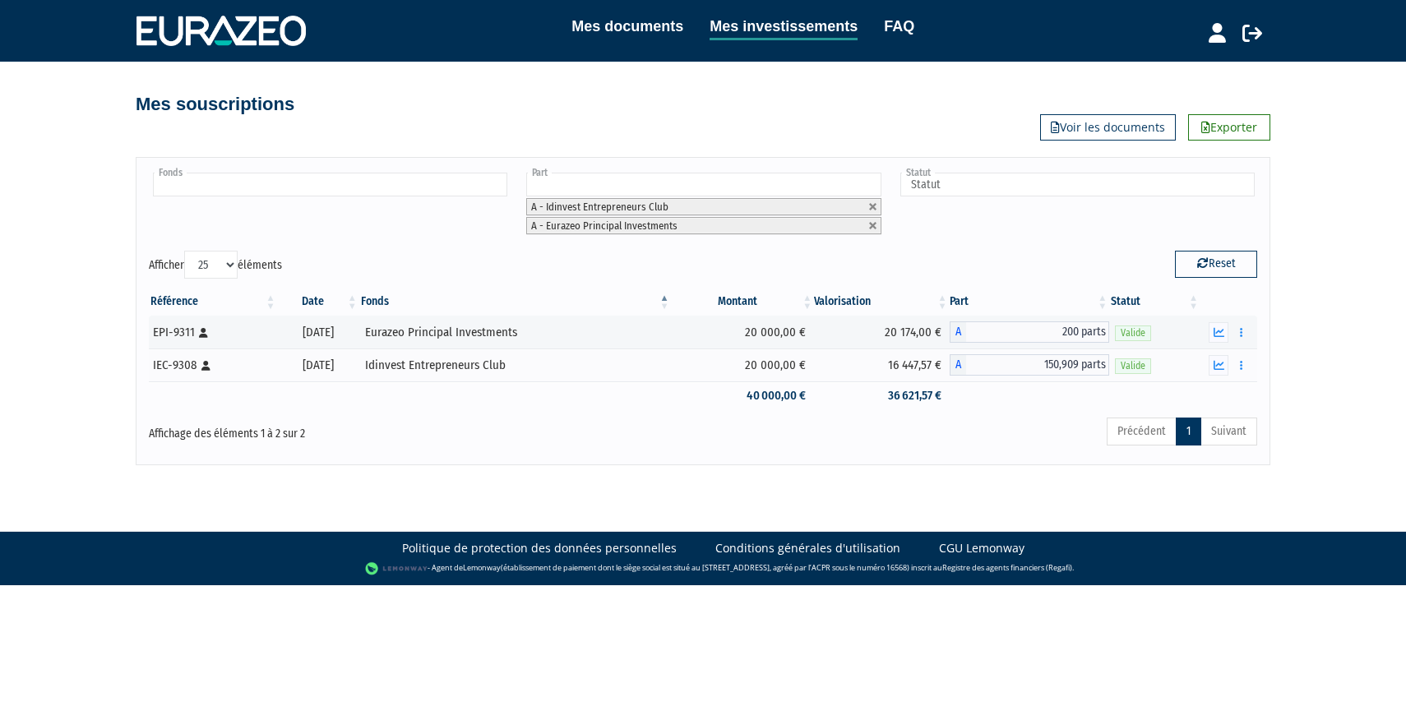
click at [506, 183] on input "text" at bounding box center [330, 185] width 354 height 24
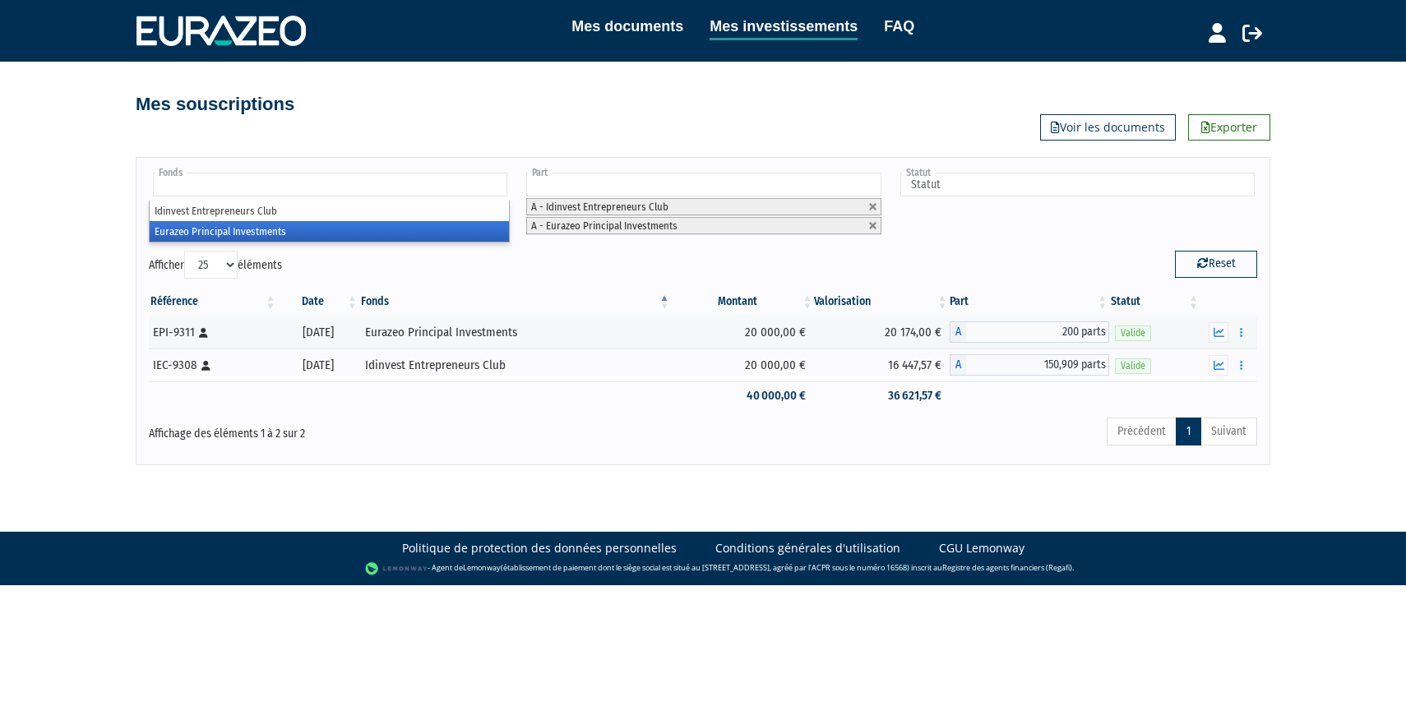
click at [470, 232] on li "Eurazeo Principal Investments" at bounding box center [329, 231] width 359 height 21
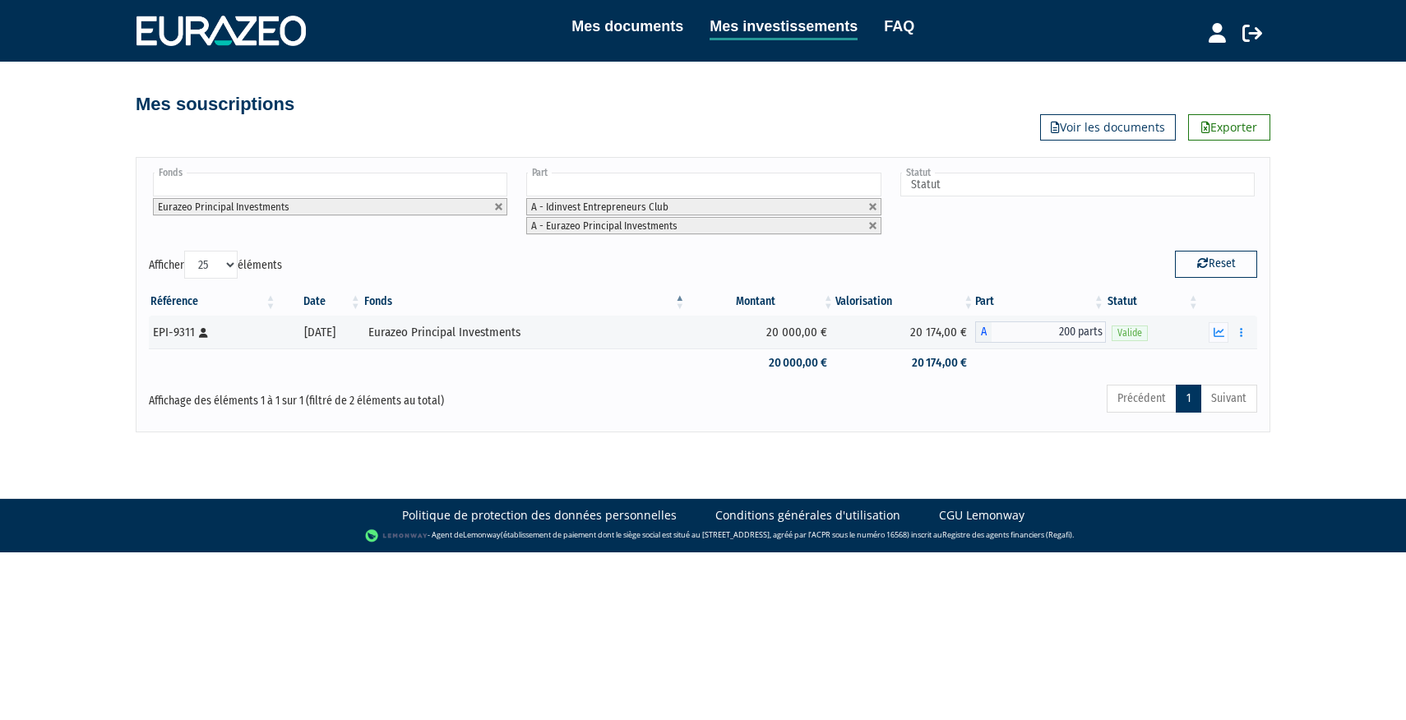
click at [468, 186] on input "text" at bounding box center [330, 185] width 354 height 24
click at [447, 243] on li "Eurazeo Principal Investments" at bounding box center [329, 250] width 359 height 21
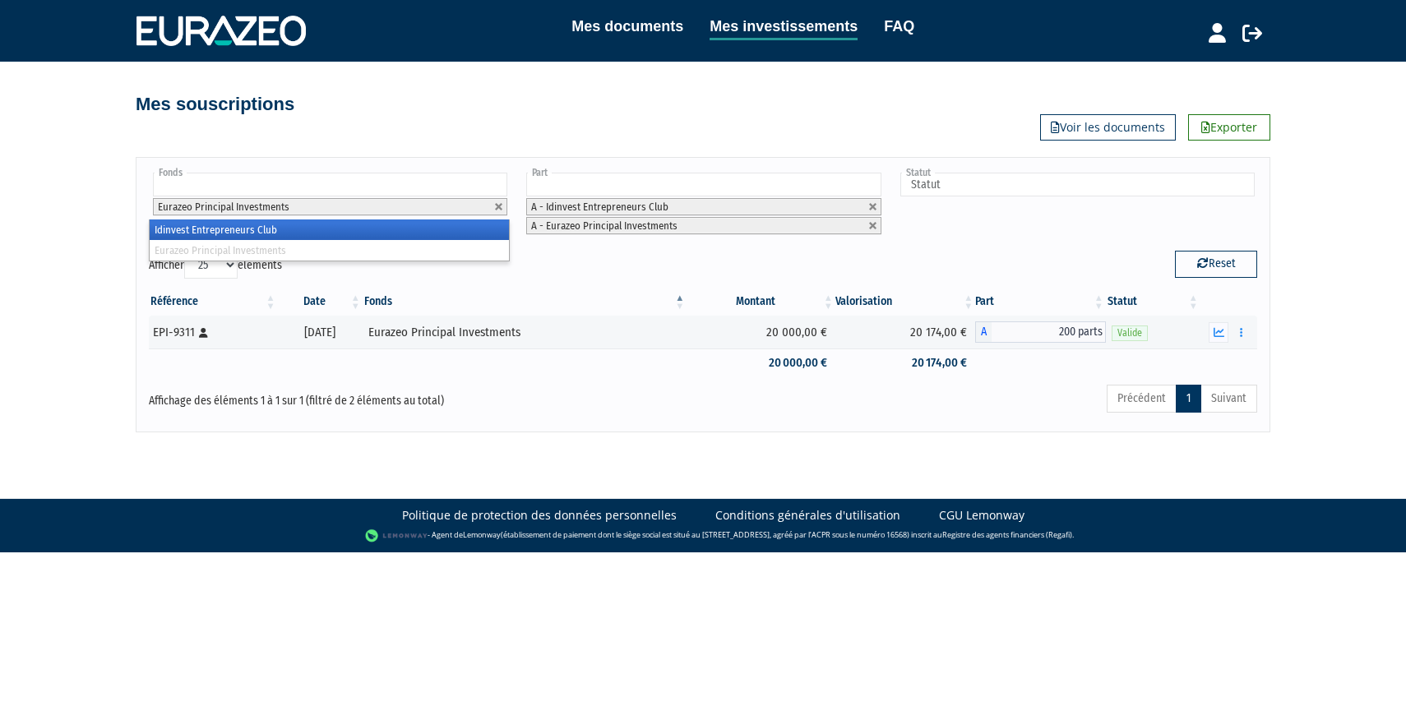
click at [447, 236] on li "Idinvest Entrepreneurs Club" at bounding box center [329, 230] width 359 height 21
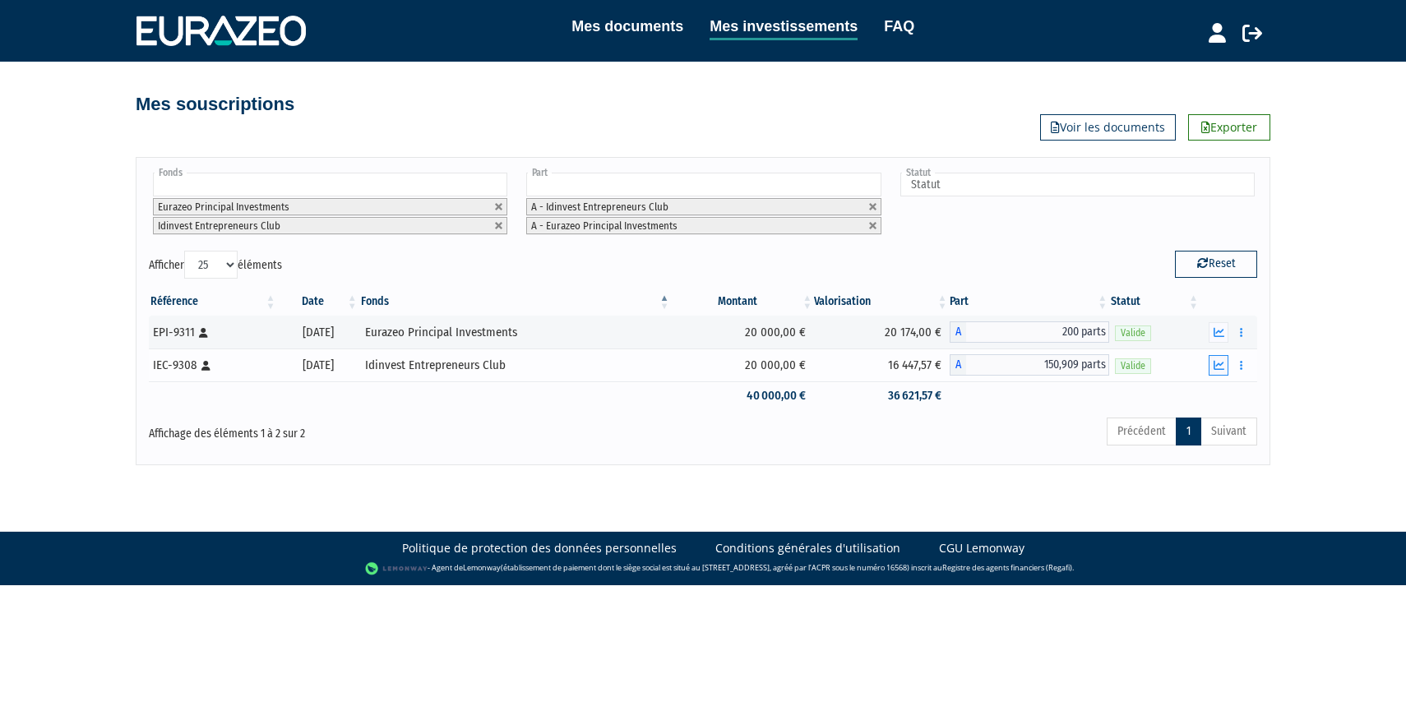
click at [1213, 368] on button "button" at bounding box center [1219, 365] width 20 height 21
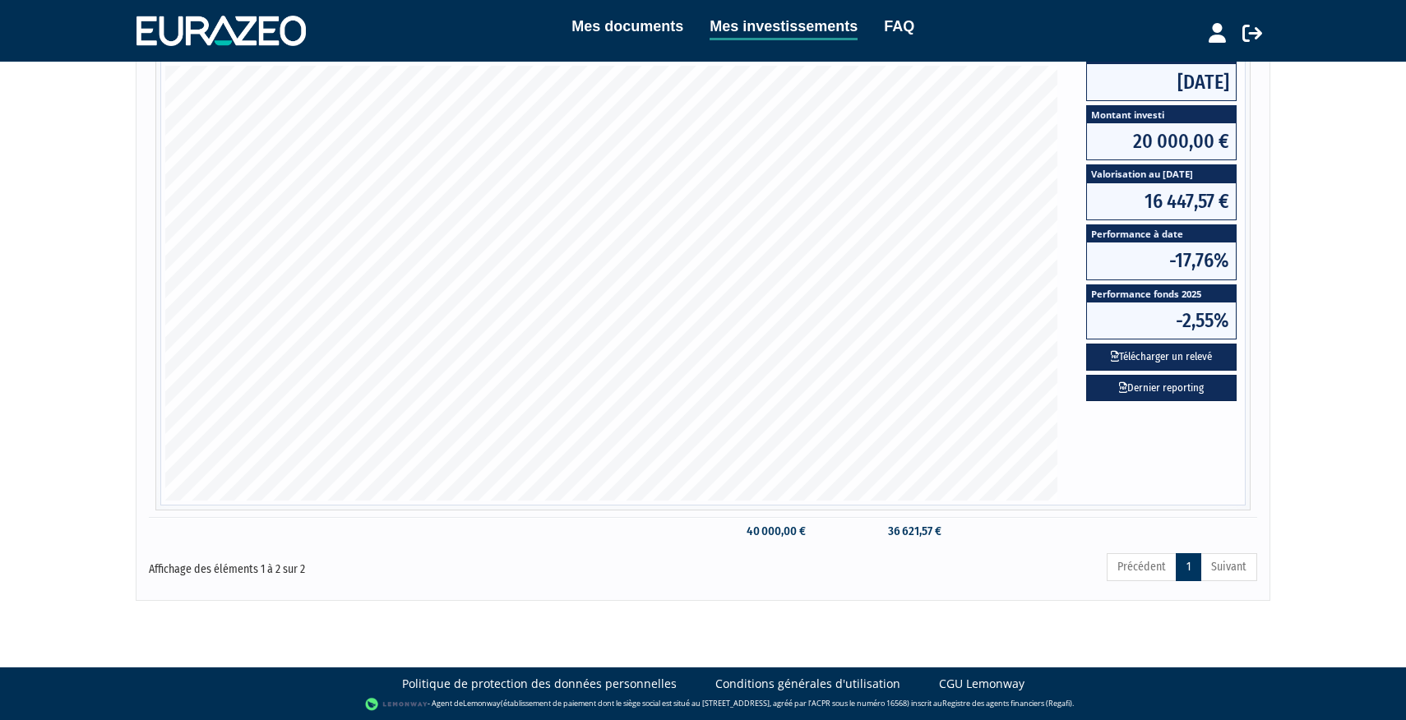
scroll to position [218, 0]
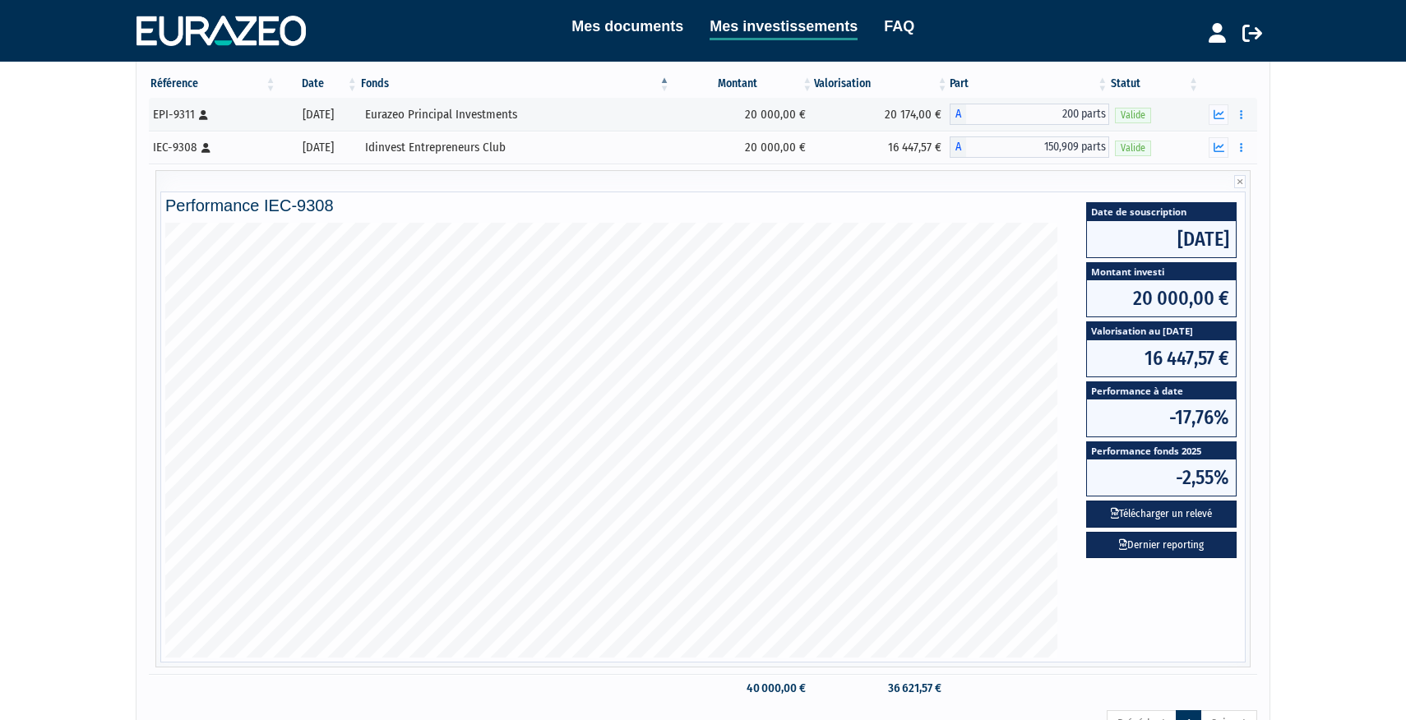
click at [223, 717] on div "Affichage des éléments 1 à 2 sur 2" at bounding box center [372, 722] width 447 height 26
